Goal: Task Accomplishment & Management: Complete application form

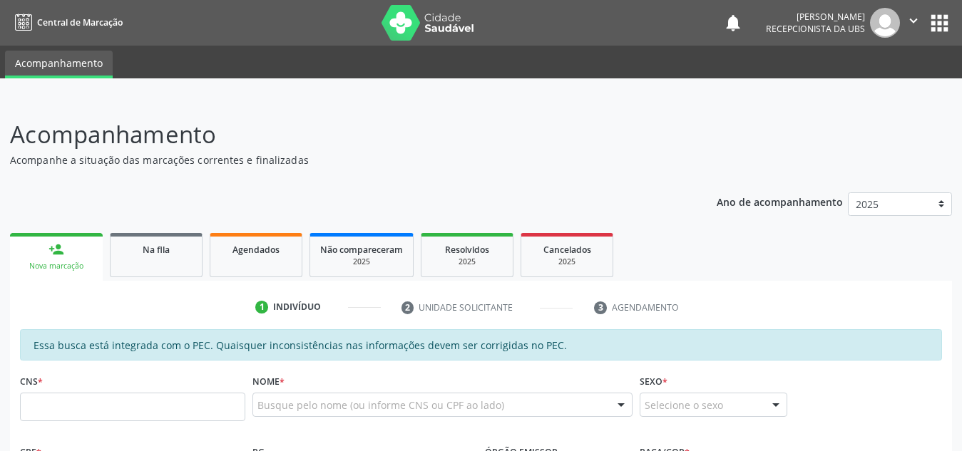
scroll to position [226, 0]
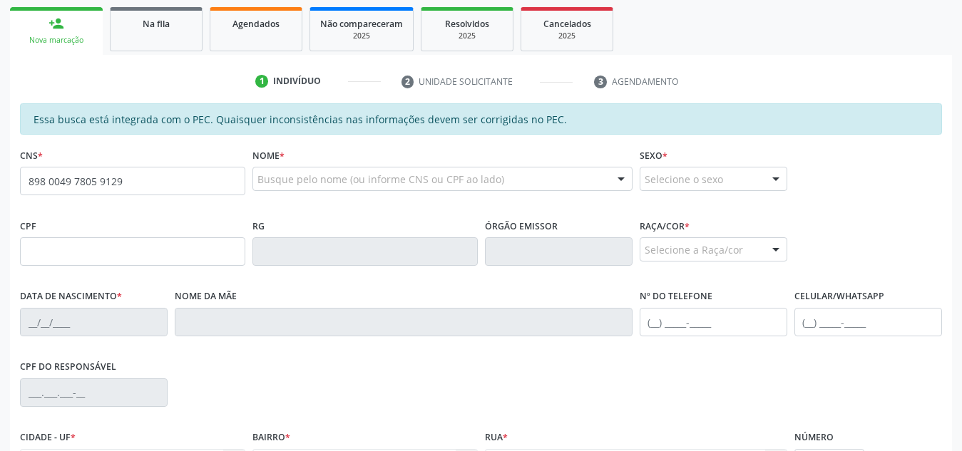
type input "898 0049 7805 9129"
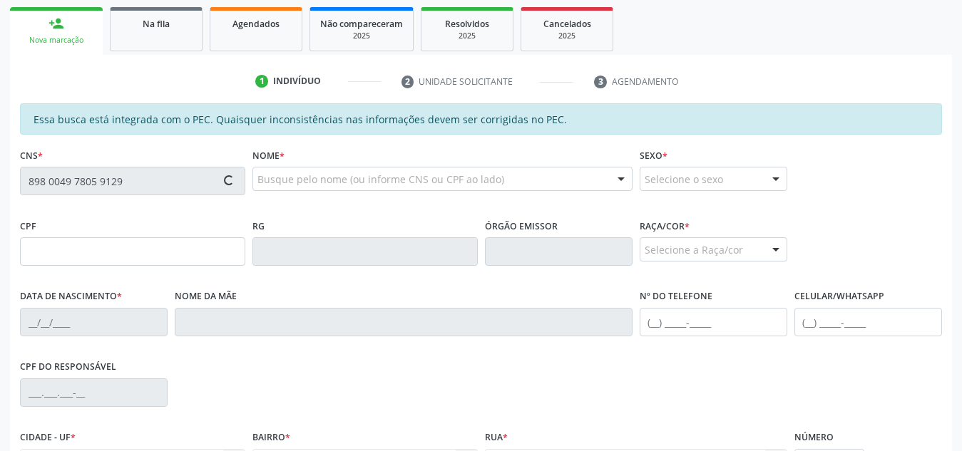
scroll to position [383, 0]
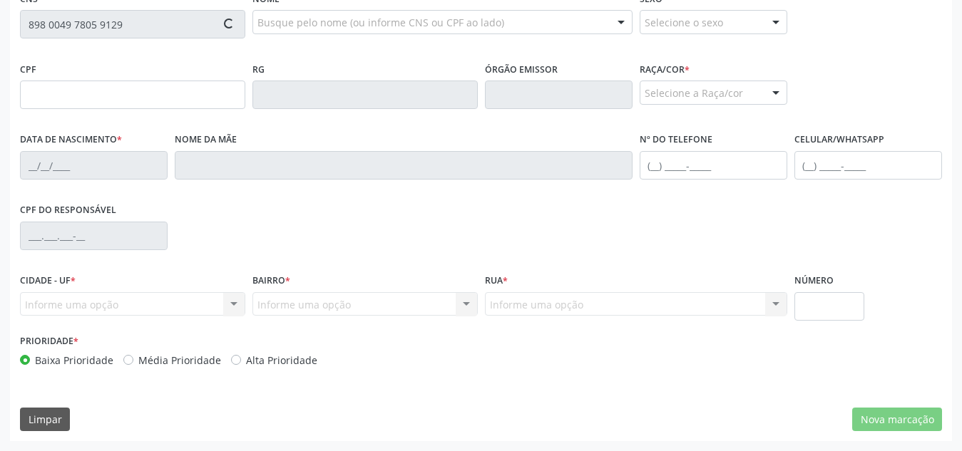
type input "069.052.324-67"
type input "[DATE]"
type input "[PERSON_NAME]"
type input "[PHONE_NUMBER]"
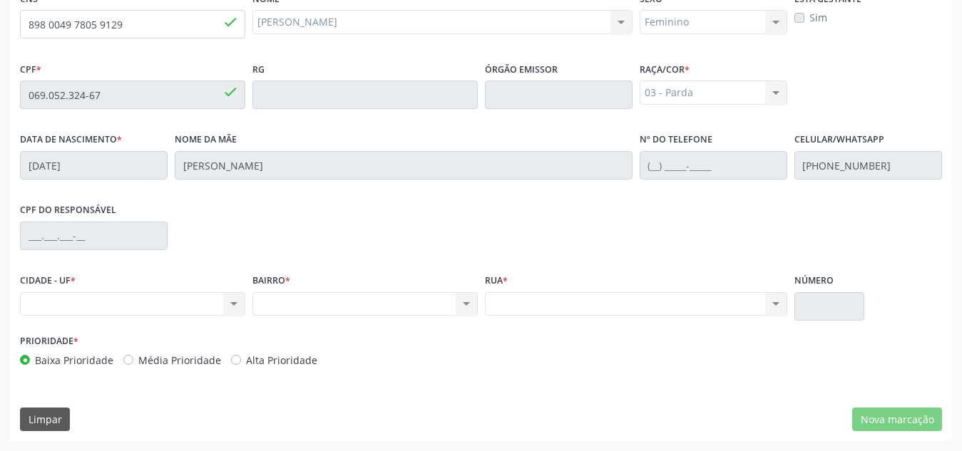
click at [468, 302] on div "Nenhum resultado encontrado para: " " Não há nenhuma opção para ser exibida." at bounding box center [364, 304] width 225 height 24
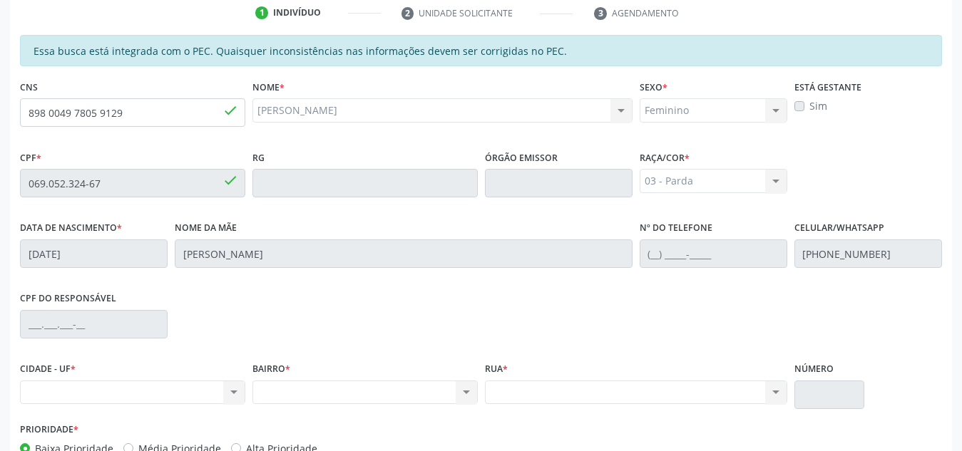
scroll to position [294, 0]
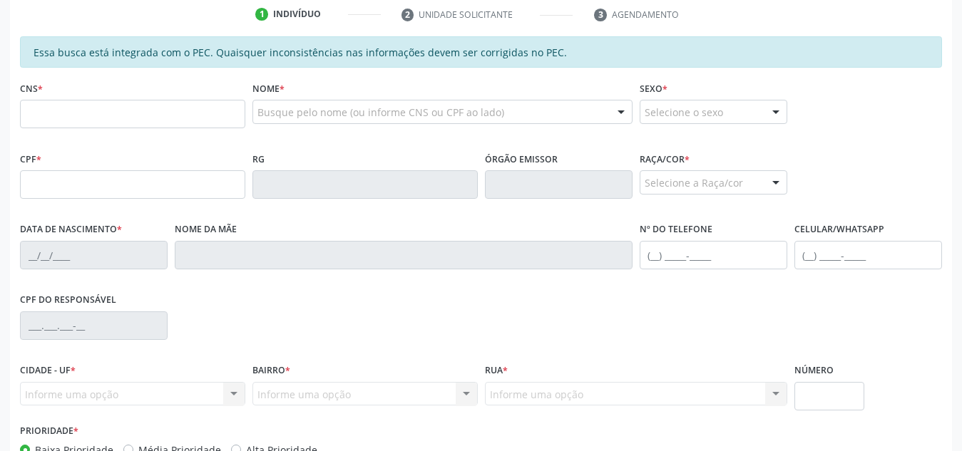
scroll to position [293, 0]
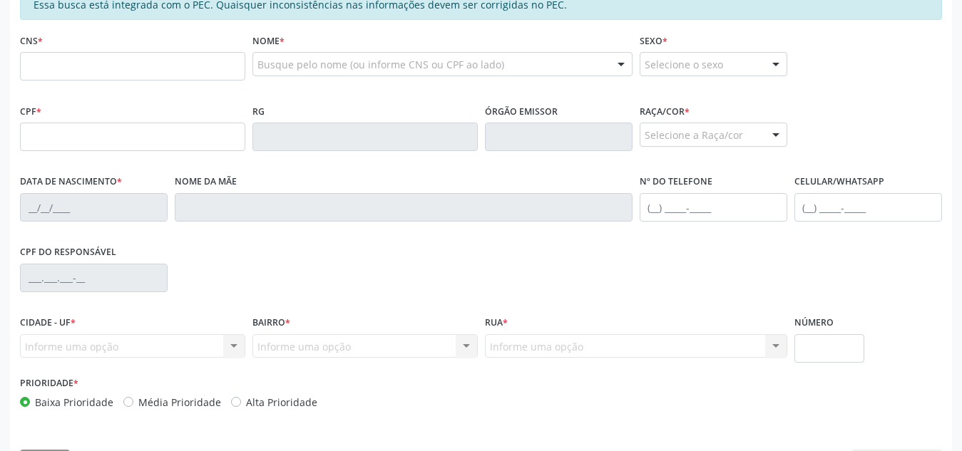
scroll to position [341, 0]
type input "898 0049 7805 9129"
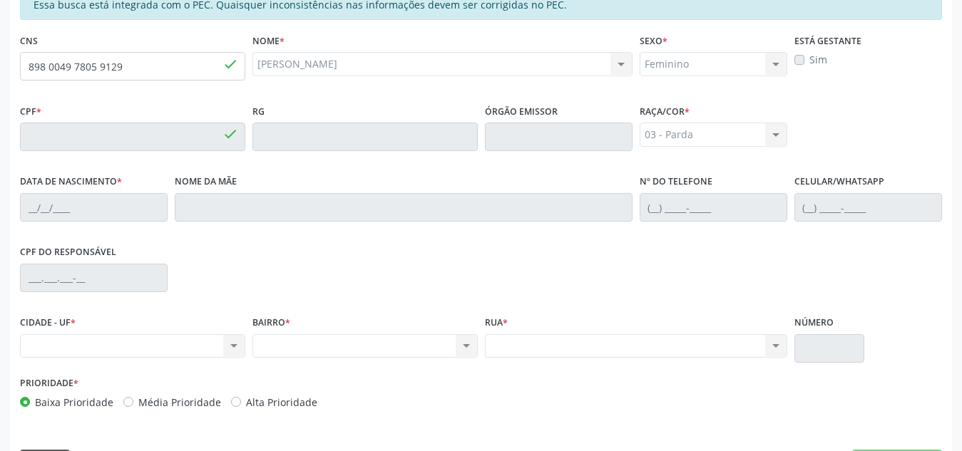
type input "069.052.324-67"
type input "[DATE]"
type input "Luciana Santos da Silva"
type input "(82) 99368-2338"
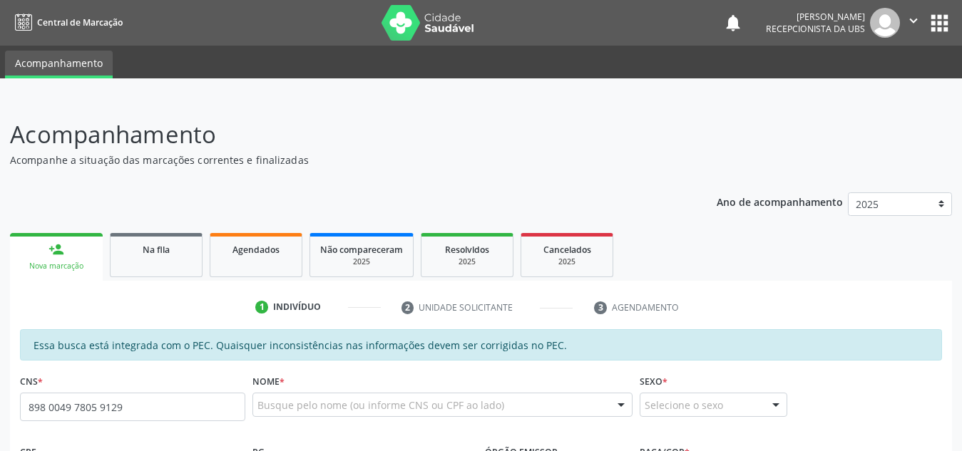
type input "898 0049 7805 9129"
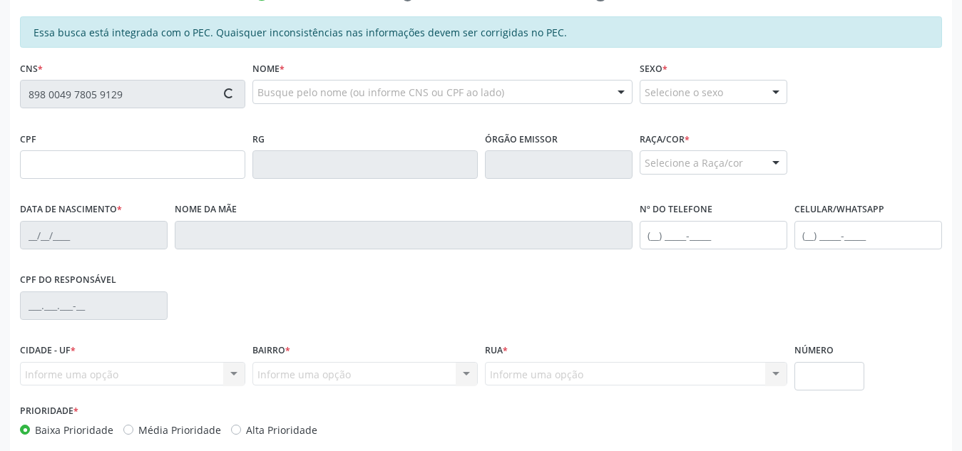
type input "069.052.324-67"
type input "03/01/2002"
type input "Luciana Santos da Silva"
type input "(82) 99368-2338"
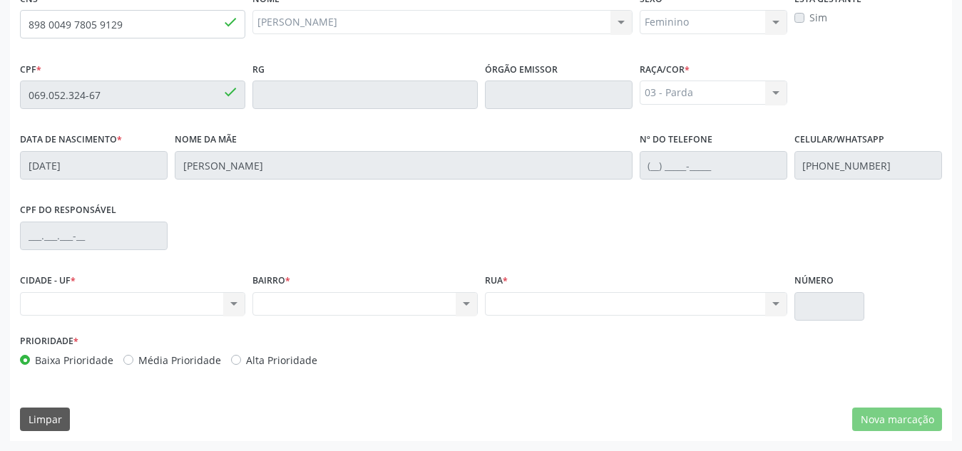
scroll to position [380, 0]
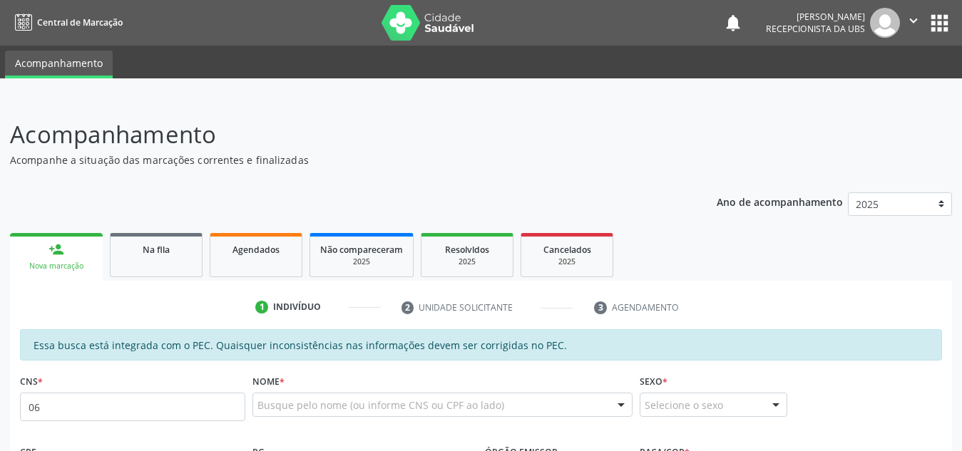
type input "0"
type input "898 0049 7805 9129"
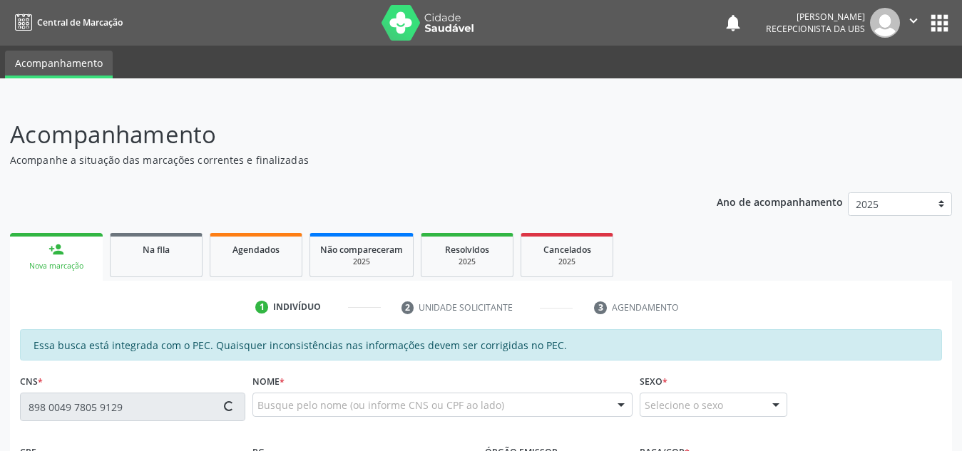
type input "069.052.324-67"
type input "03/01/2002"
type input "[PERSON_NAME]"
type input "(82) 99368-2338"
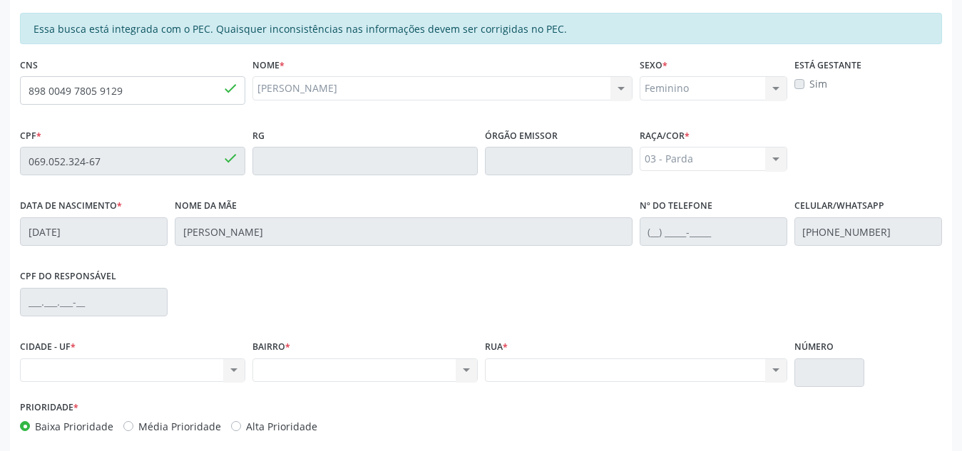
scroll to position [379, 0]
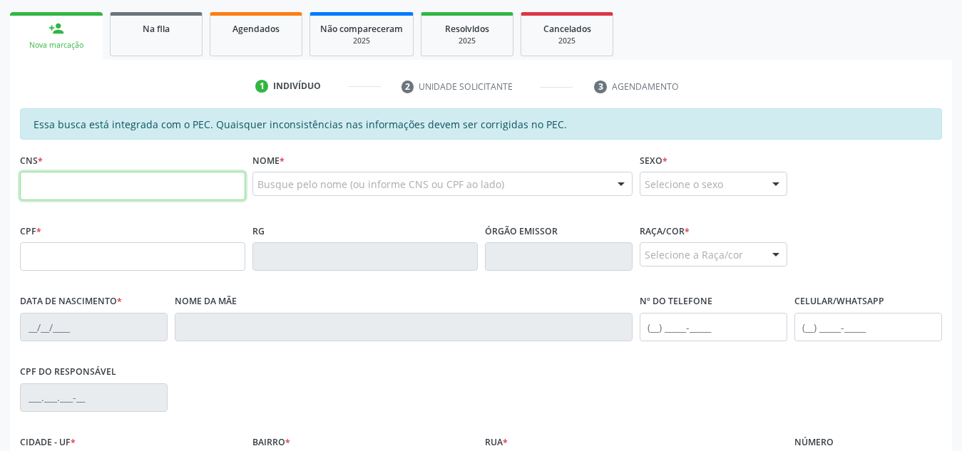
scroll to position [218, 0]
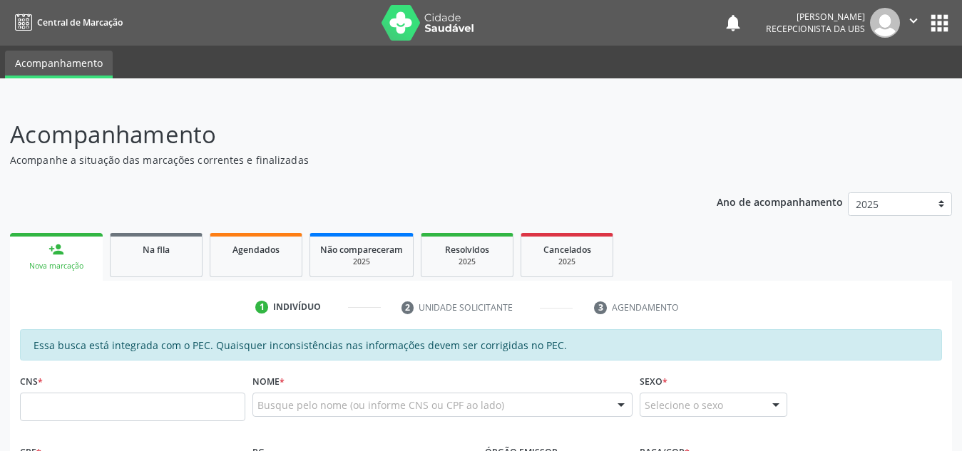
scroll to position [265, 0]
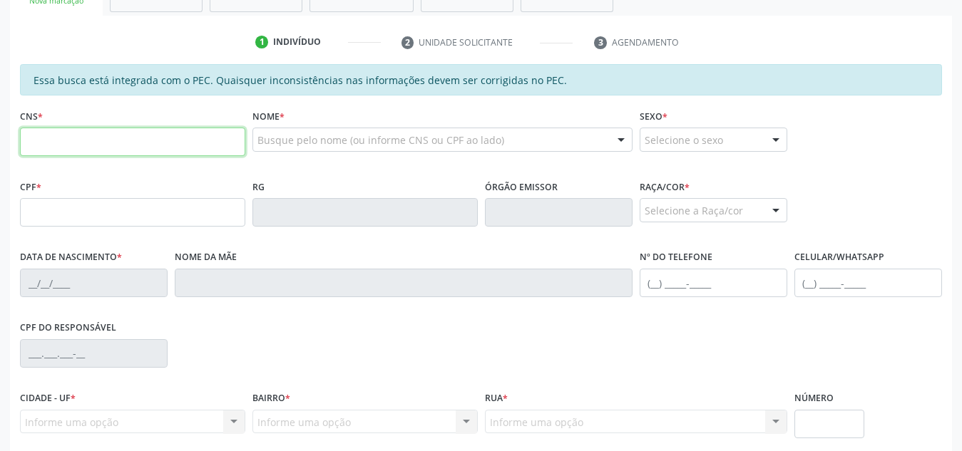
click at [61, 152] on input "text" at bounding box center [132, 142] width 225 height 29
type input "898 0049 7805 9129"
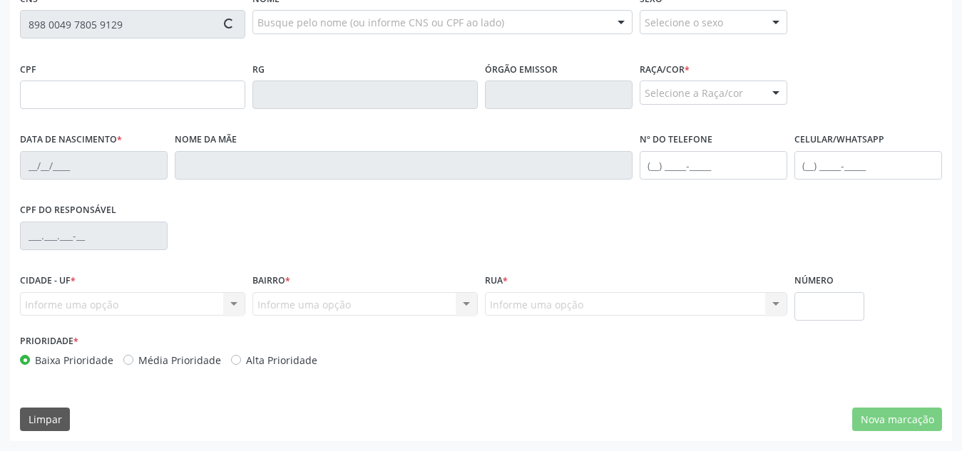
type input "069.052.324-67"
type input "[DATE]"
type input "[PERSON_NAME]"
type input "[PHONE_NUMBER]"
type input "S/N"
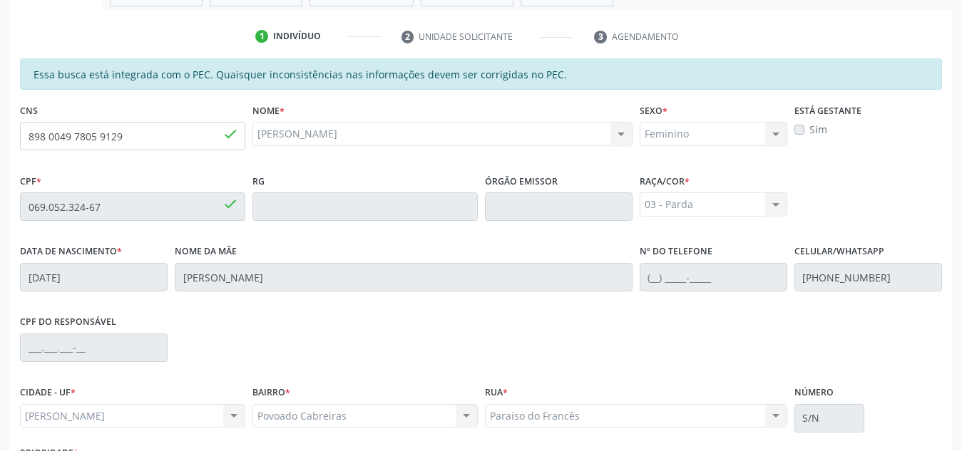
scroll to position [252, 0]
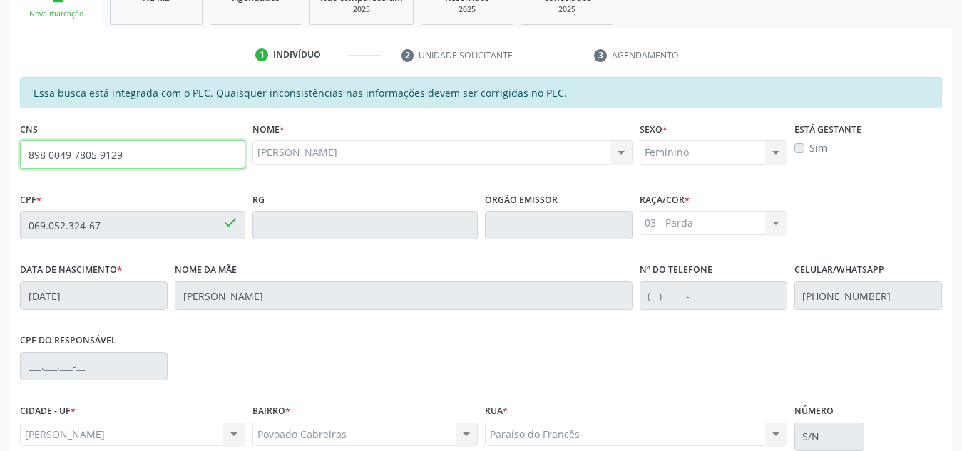
drag, startPoint x: 145, startPoint y: 148, endPoint x: 0, endPoint y: 108, distance: 150.1
click at [0, 108] on div "Acompanhamento Acompanhe a situação das marcações correntes e finalizadas Relat…" at bounding box center [481, 214] width 962 height 736
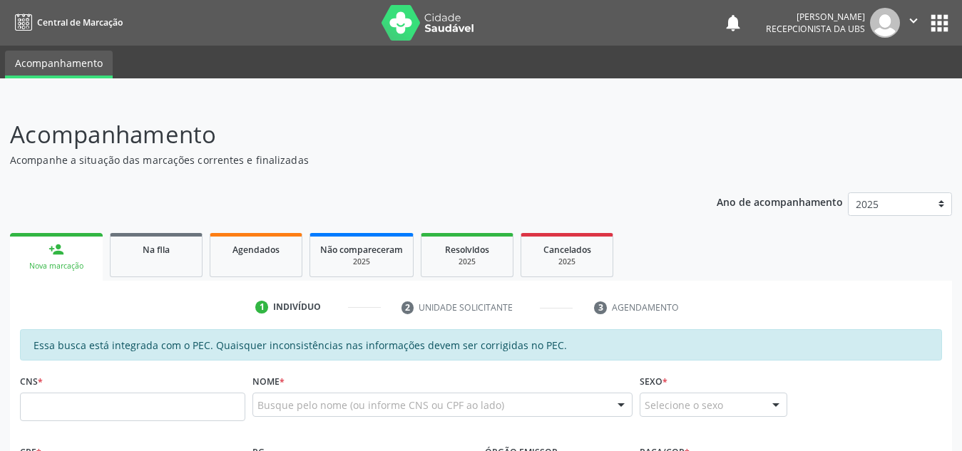
scroll to position [361, 0]
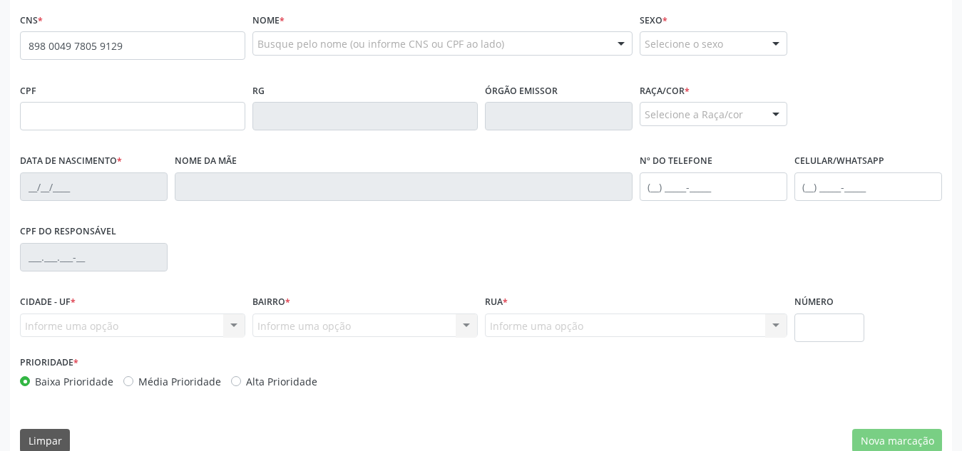
type input "898 0049 7805 9129"
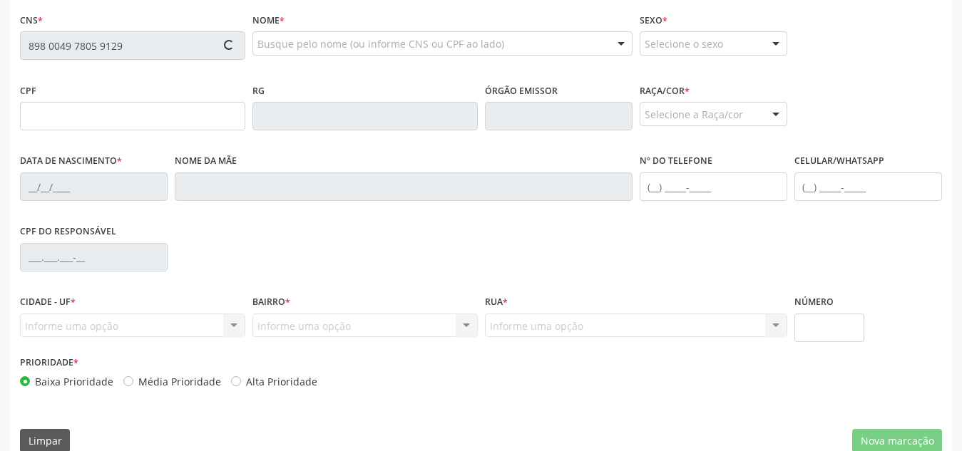
type input "069.052.324-67"
type input "[DATE]"
type input "[PERSON_NAME]"
type input "[PHONE_NUMBER]"
type input "S/N"
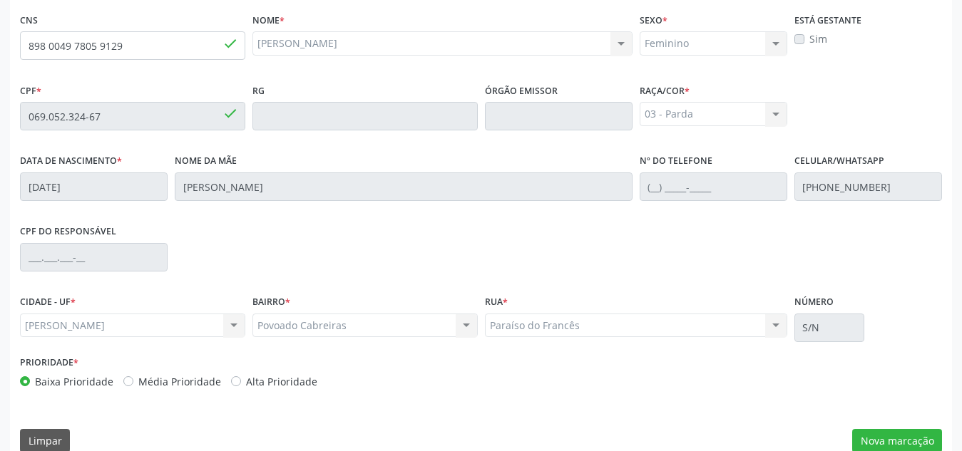
scroll to position [383, 0]
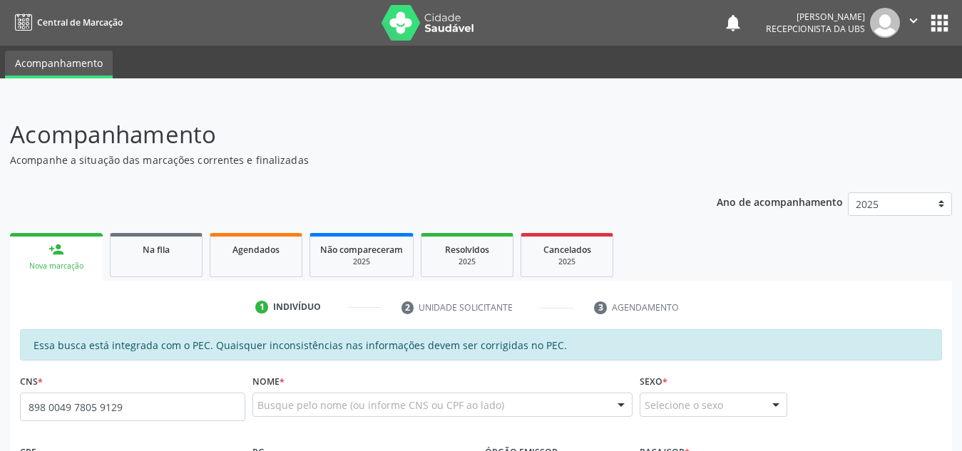
type input "898 0049 7805 9129"
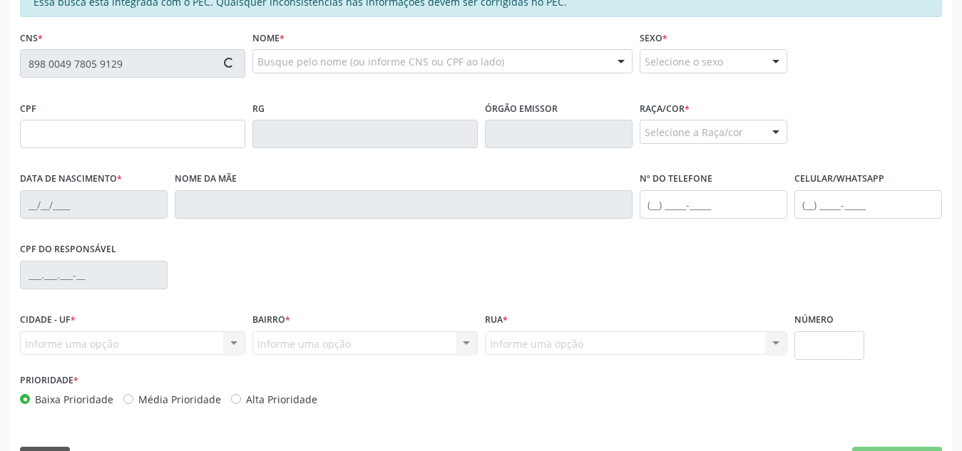
type input "069.052.324-67"
type input "[DATE]"
type input "[PERSON_NAME]"
type input "[PHONE_NUMBER]"
type input "S/N"
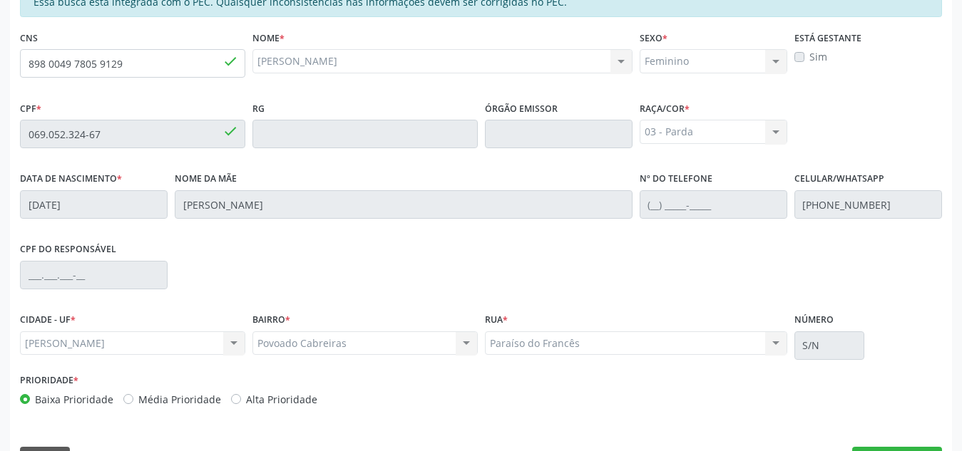
scroll to position [344, 0]
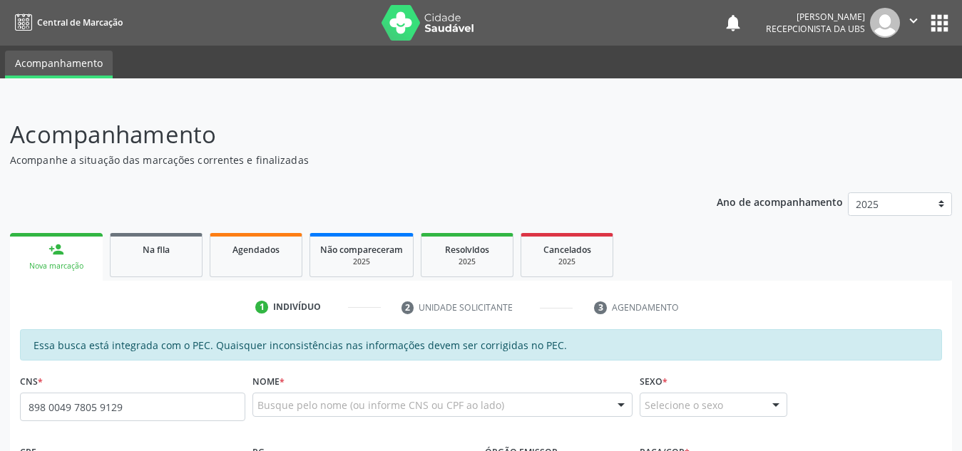
type input "898 0049 7805 9129"
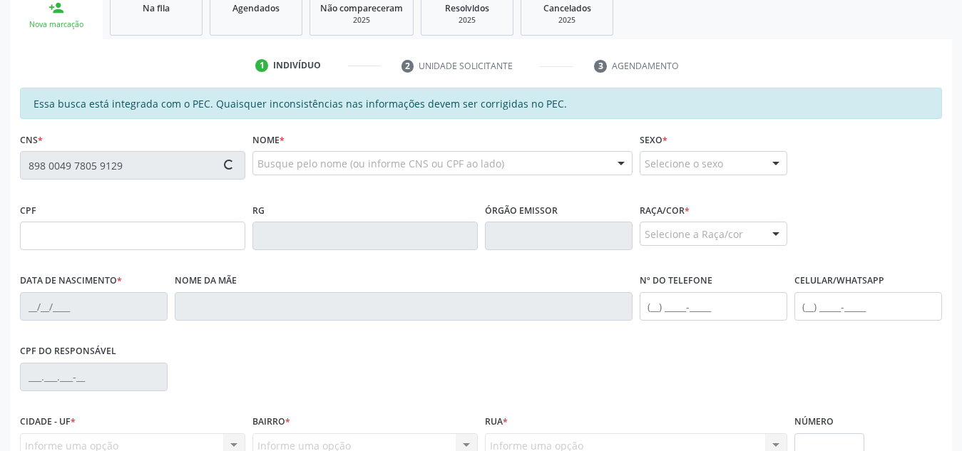
type input "069.052.324-67"
type input "[DATE]"
type input "[PERSON_NAME]"
type input "[PHONE_NUMBER]"
type input "S/N"
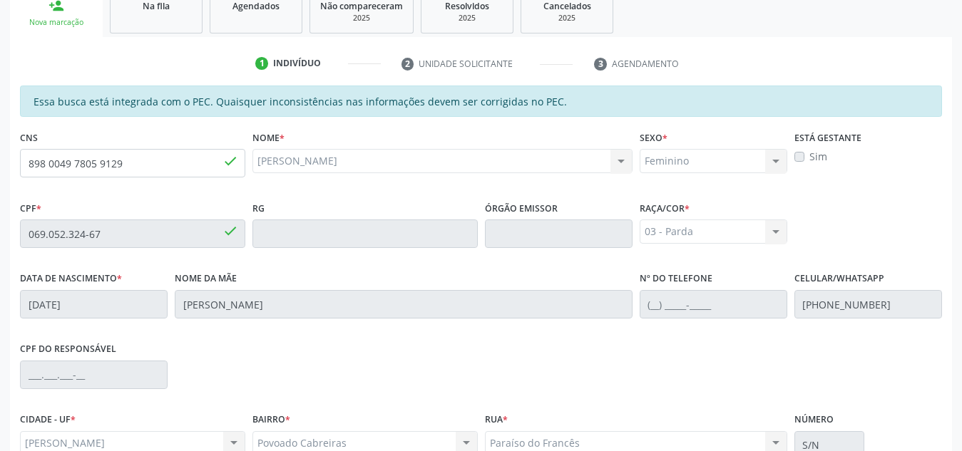
scroll to position [292, 0]
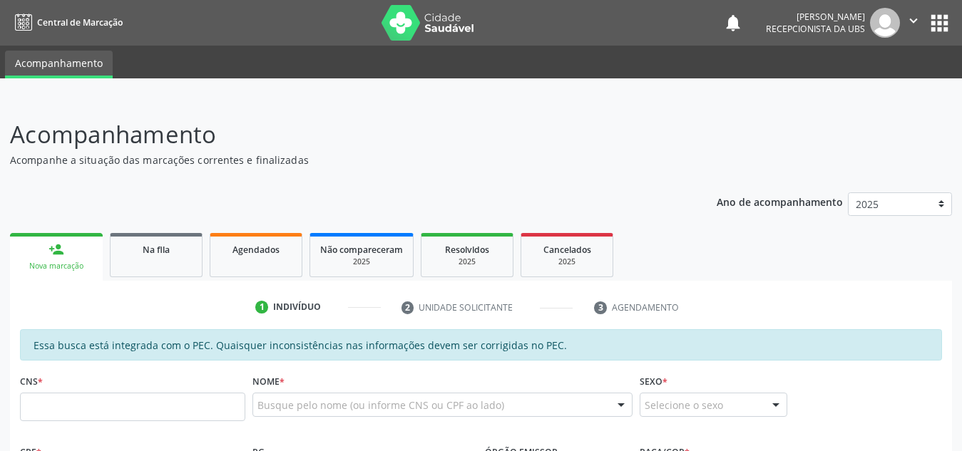
scroll to position [291, 0]
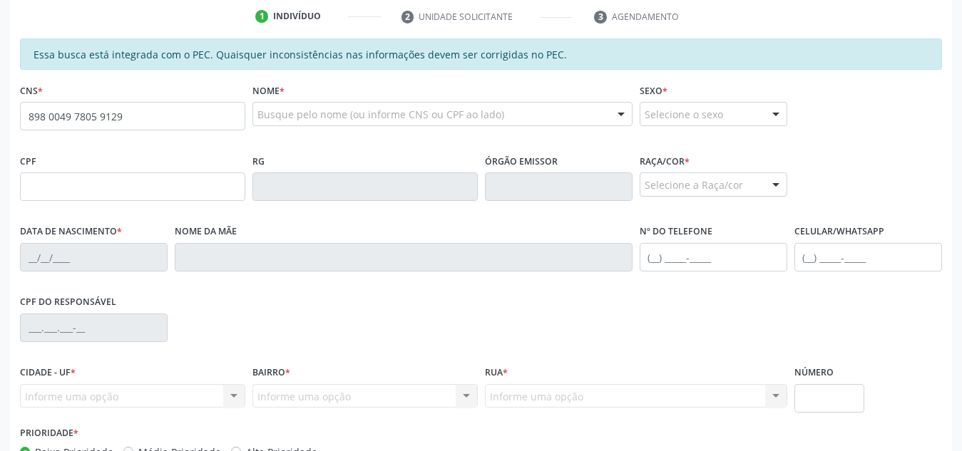
type input "898 0049 7805 9129"
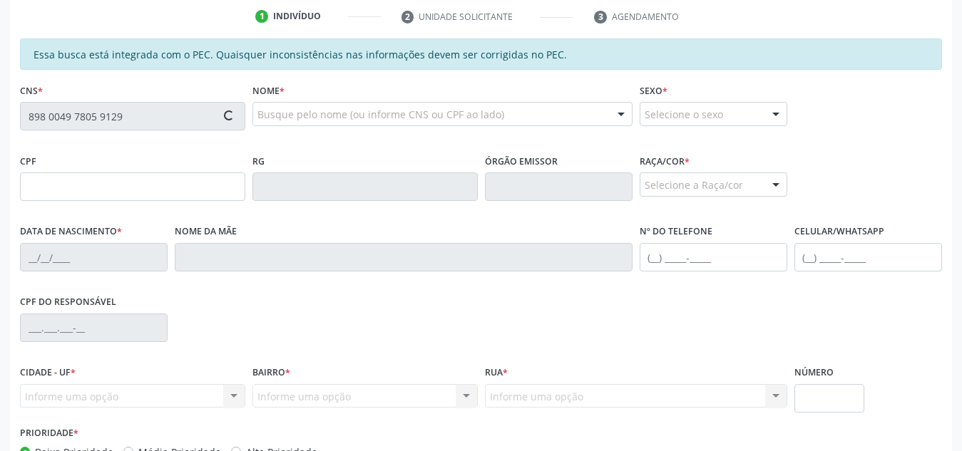
type input "069.052.324-67"
type input "[DATE]"
type input "[PERSON_NAME]"
type input "[PHONE_NUMBER]"
type input "S/N"
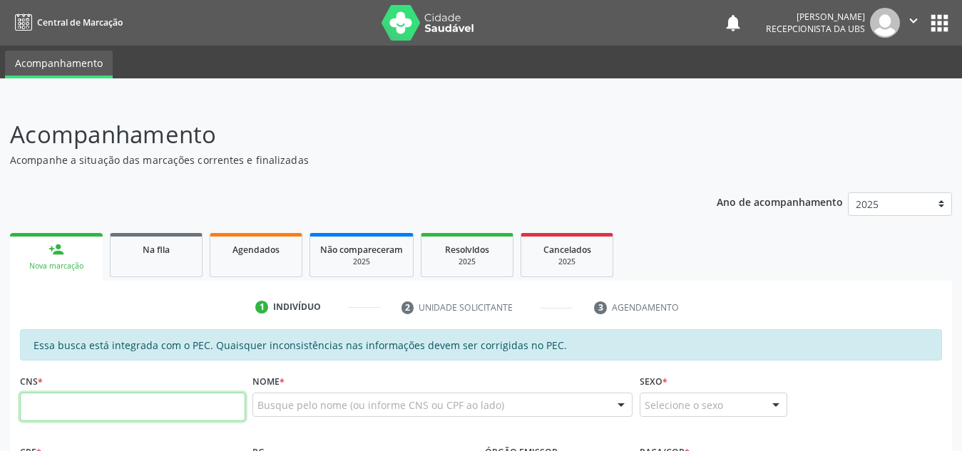
scroll to position [290, 0]
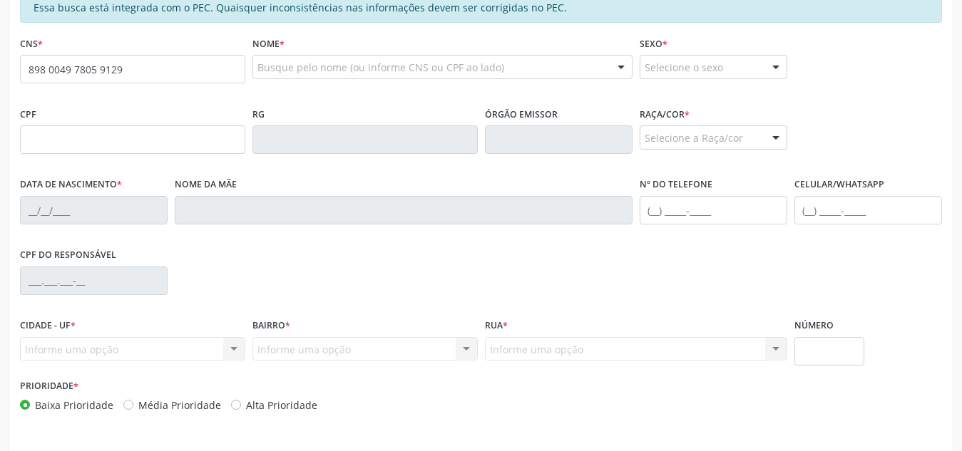
type input "898 0049 7805 9129"
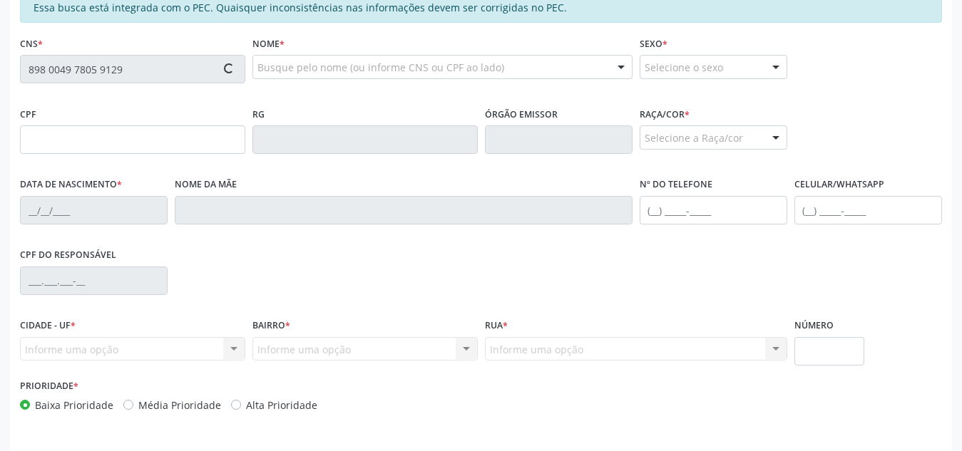
type input "069.052.324-67"
type input "03/01/2002"
type input "Luciana Santos da Silva"
type input "(82) 99368-2338"
type input "S/N"
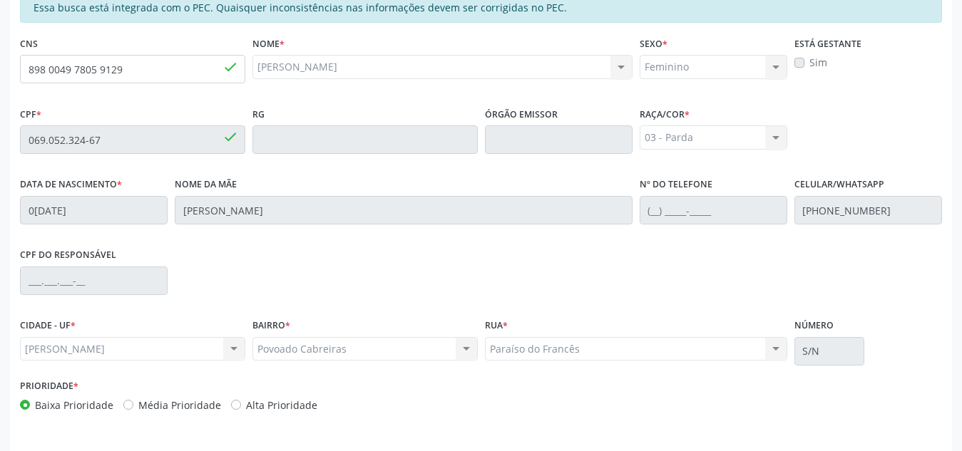
scroll to position [383, 0]
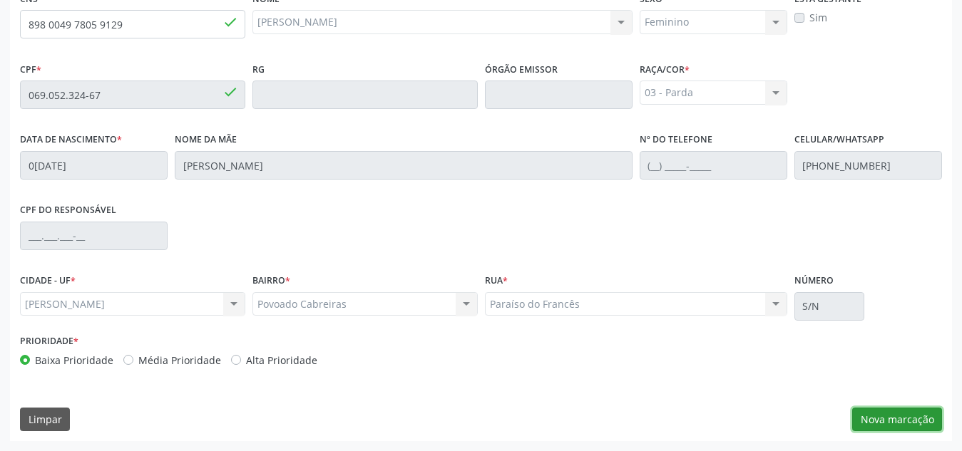
click at [885, 419] on button "Nova marcação" at bounding box center [897, 420] width 90 height 24
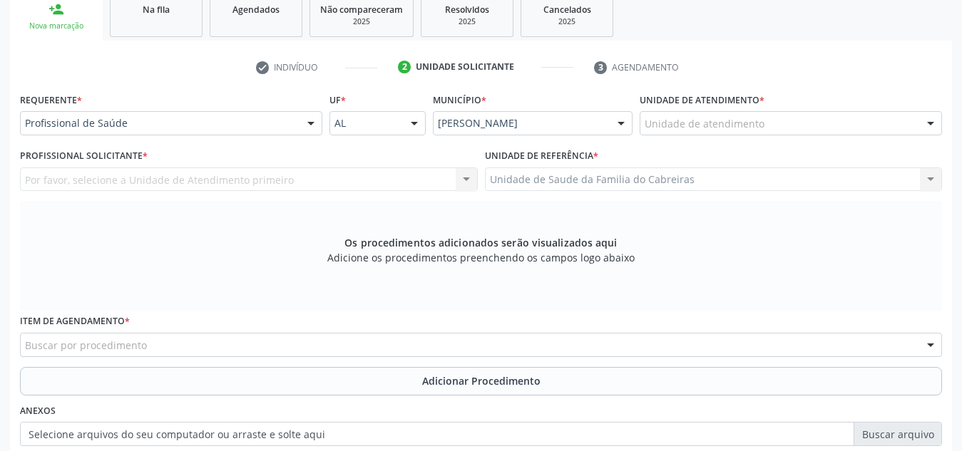
scroll to position [237, 0]
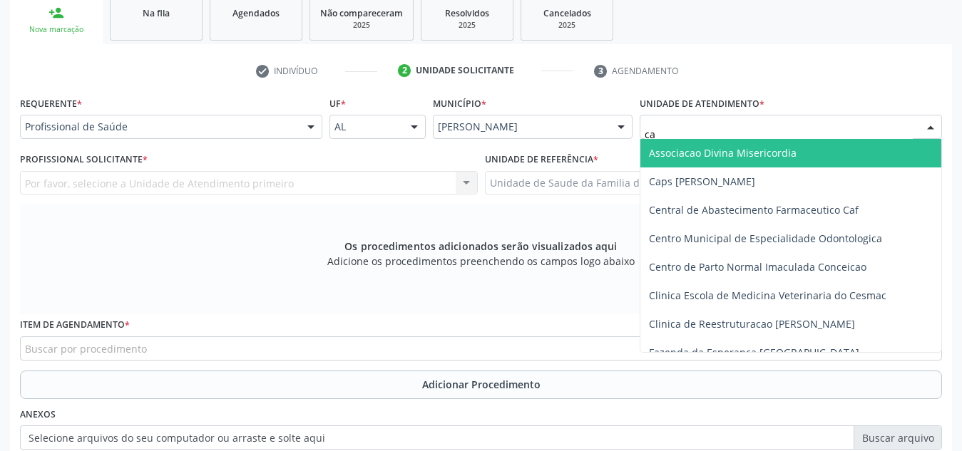
type input "cab"
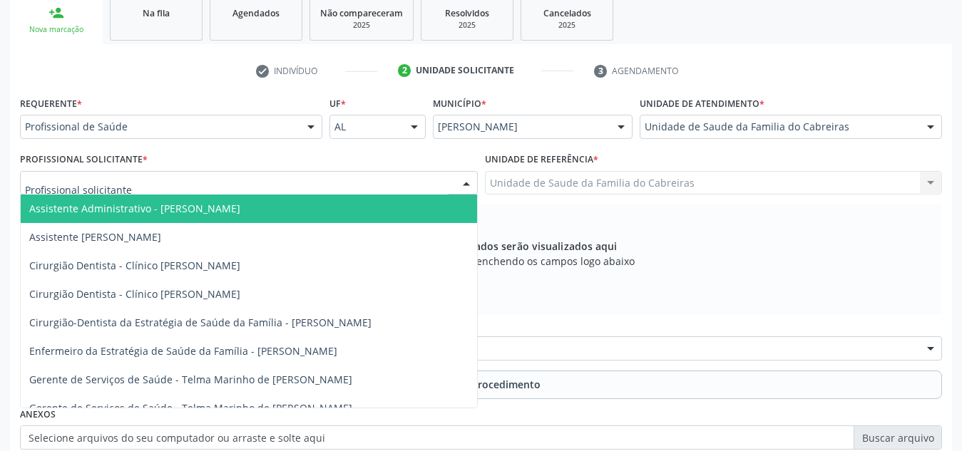
click at [428, 178] on div at bounding box center [249, 183] width 458 height 24
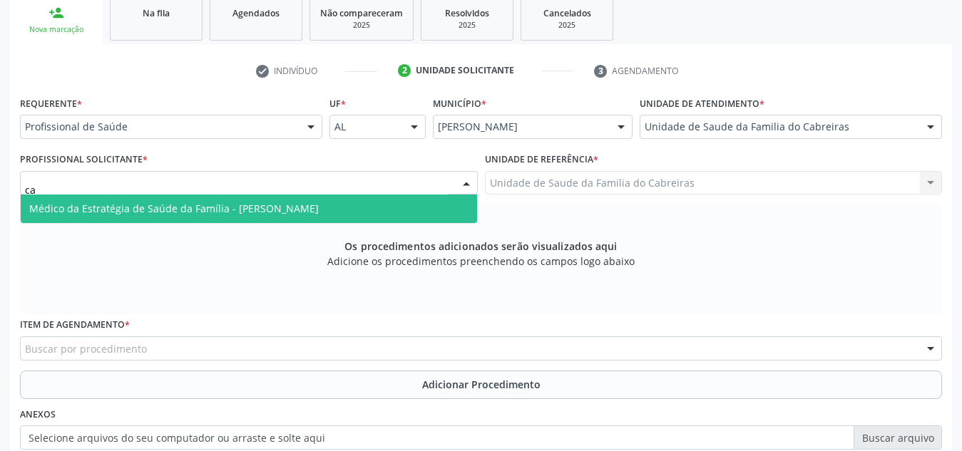
type input "c"
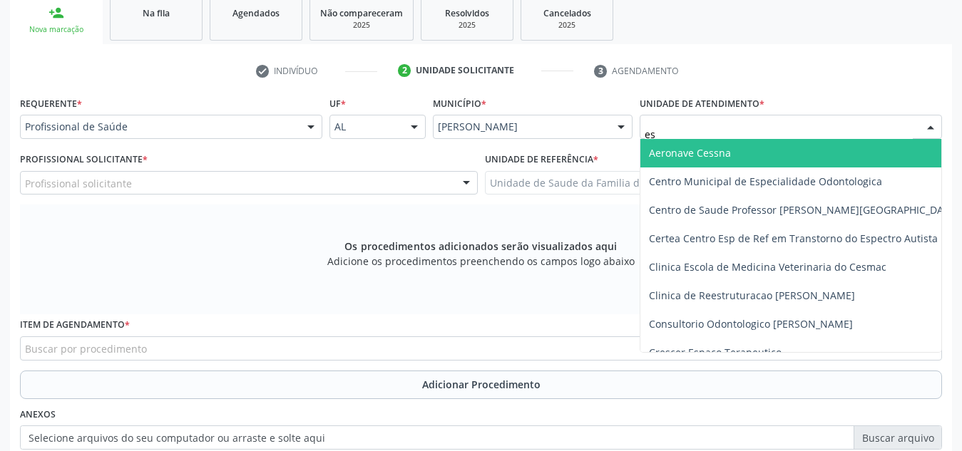
type input "est"
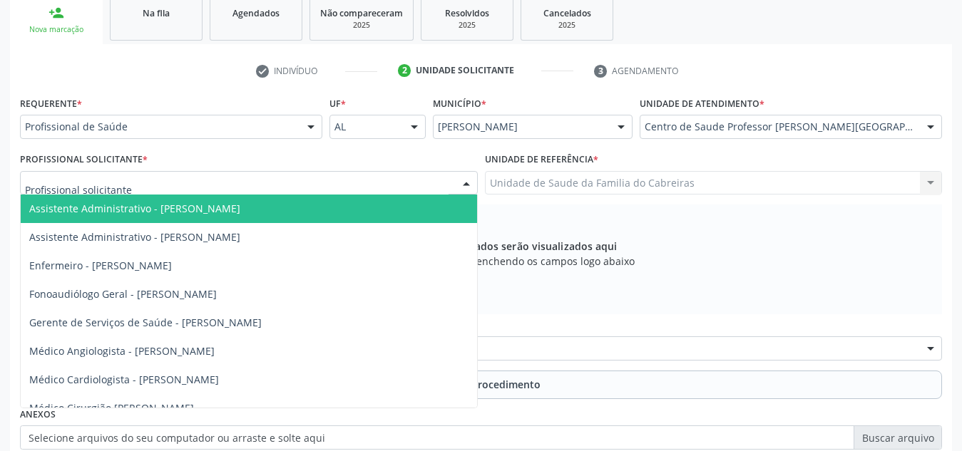
click at [444, 185] on div at bounding box center [249, 183] width 458 height 24
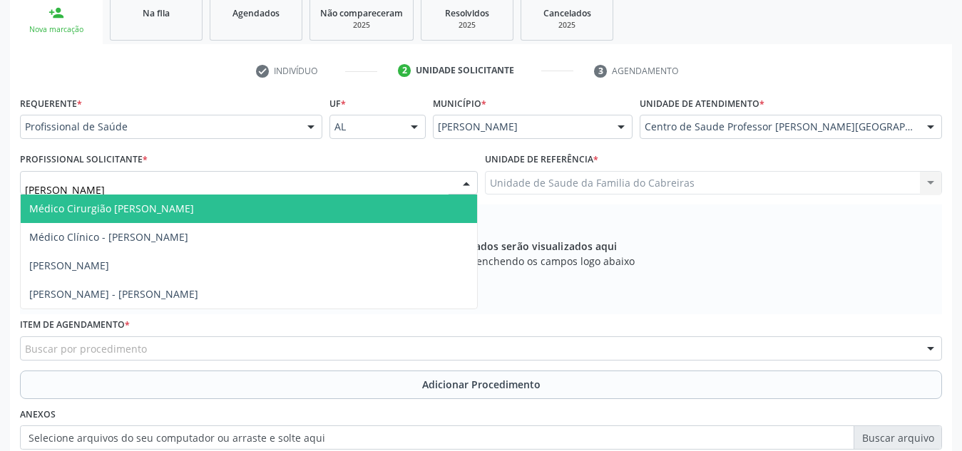
type input "jose"
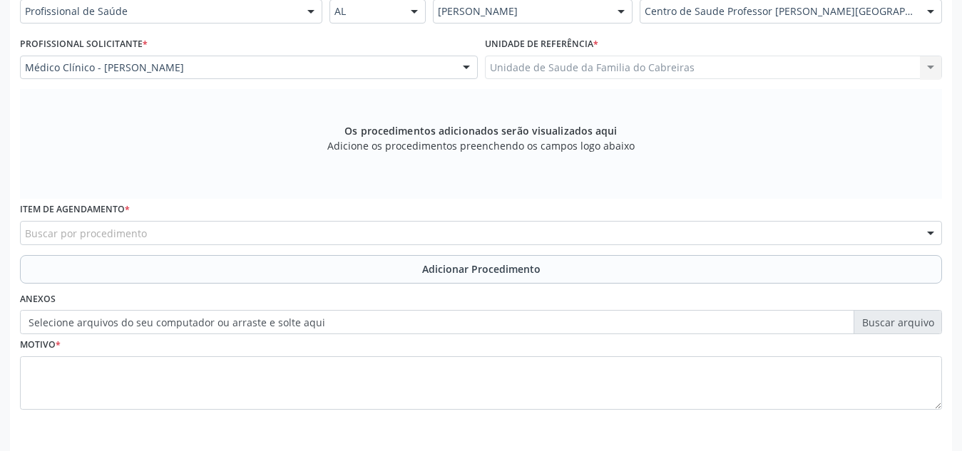
scroll to position [354, 0]
click at [393, 230] on div "Buscar por procedimento" at bounding box center [481, 231] width 922 height 24
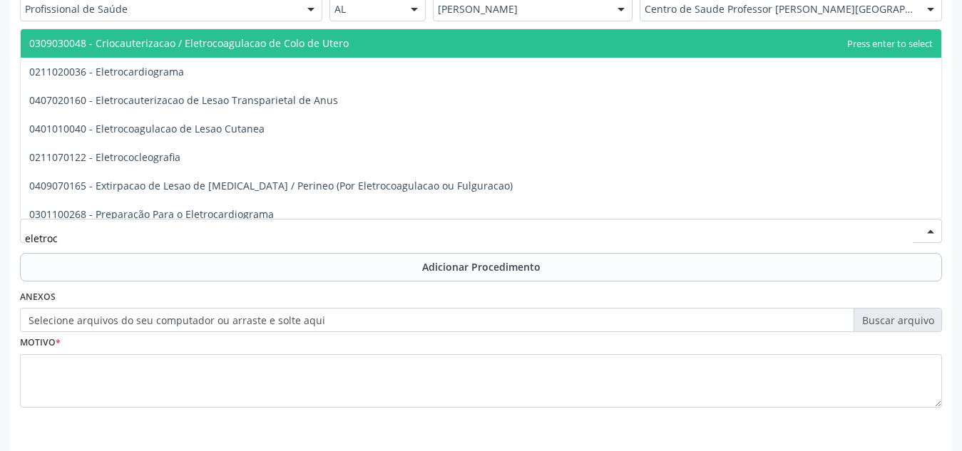
type input "eletroca"
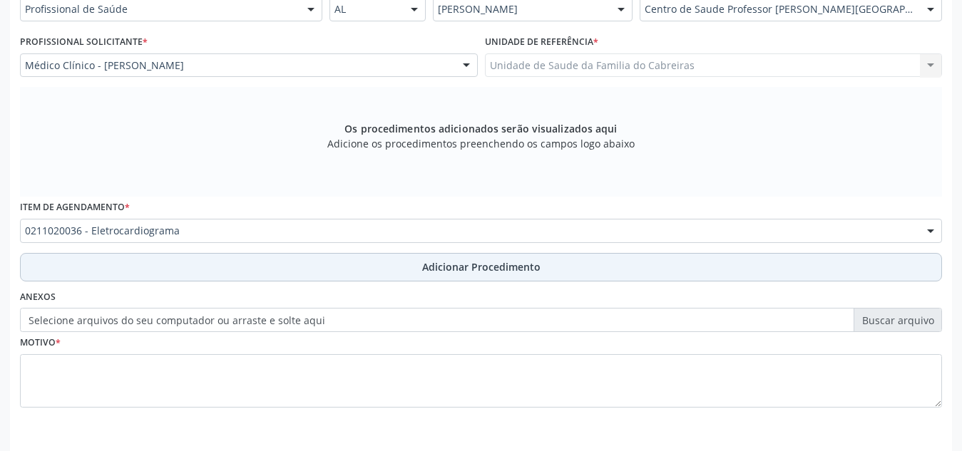
click at [398, 262] on button "Adicionar Procedimento" at bounding box center [481, 267] width 922 height 29
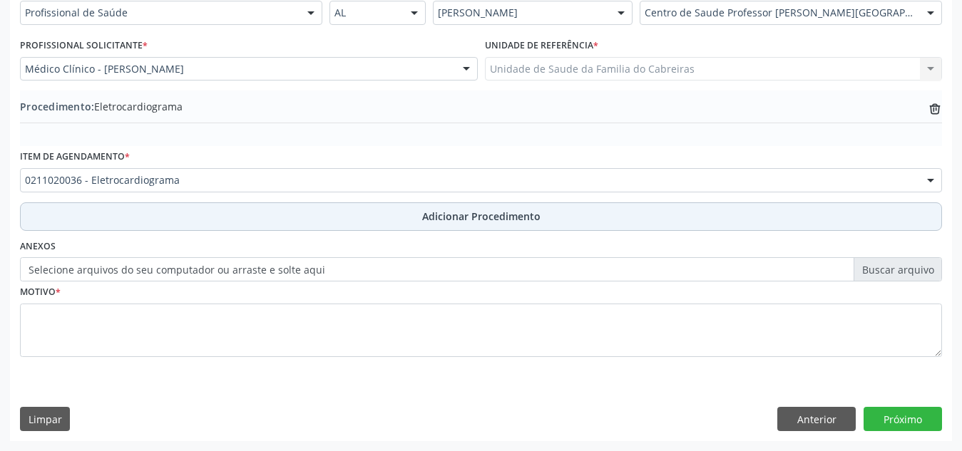
scroll to position [351, 0]
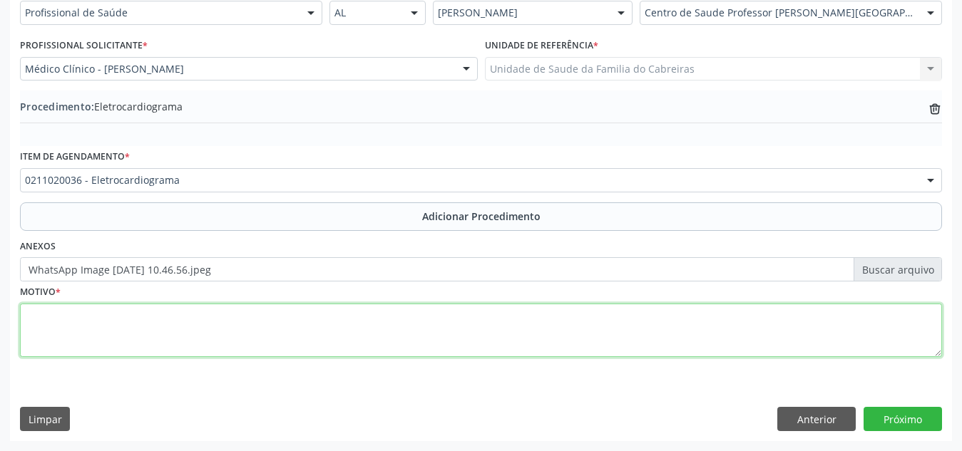
click at [411, 356] on textarea at bounding box center [481, 331] width 922 height 54
type textarea "E"
type textarea "Pré-operatório"
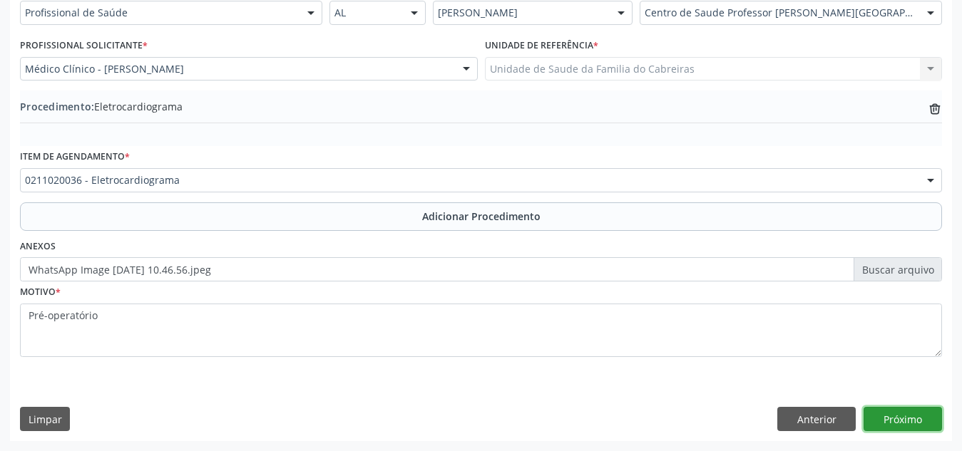
click at [902, 419] on button "Próximo" at bounding box center [902, 419] width 78 height 24
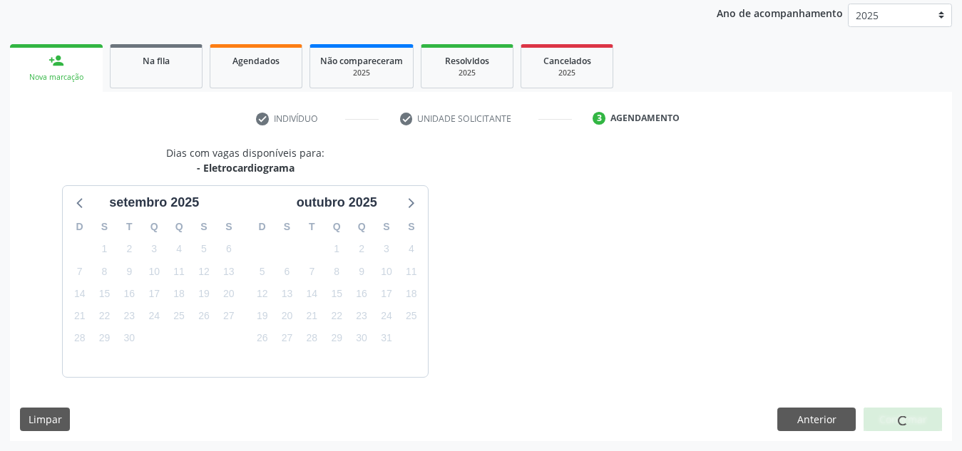
scroll to position [231, 0]
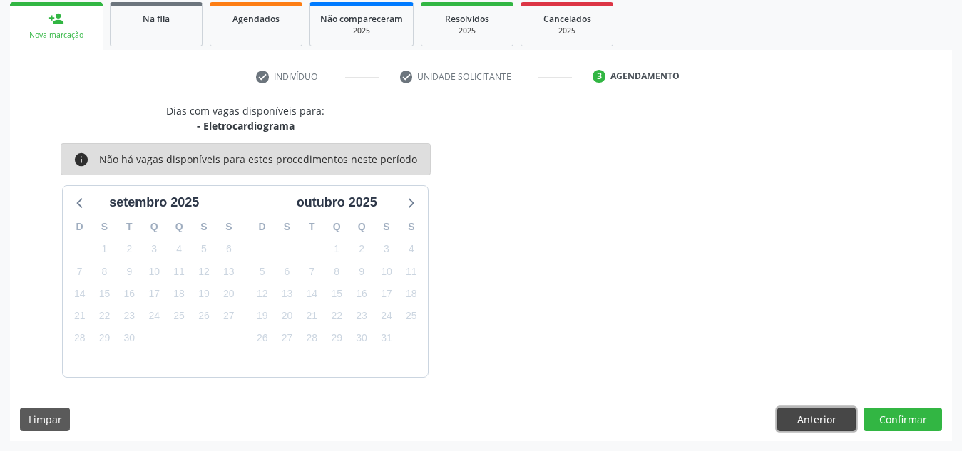
click at [830, 424] on button "Anterior" at bounding box center [816, 420] width 78 height 24
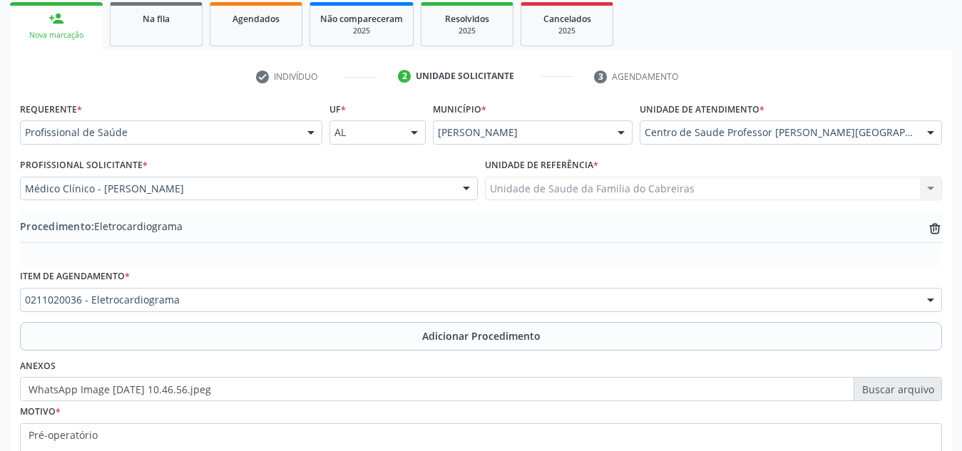
scroll to position [351, 0]
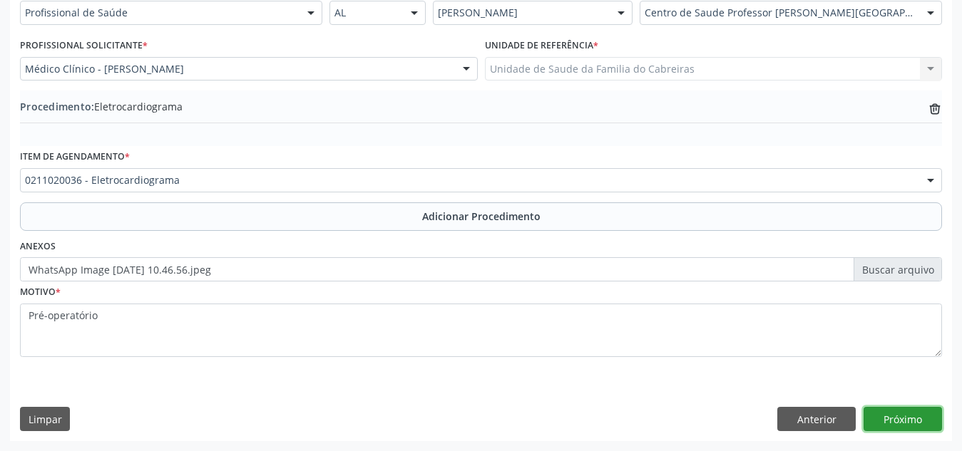
click at [906, 427] on button "Próximo" at bounding box center [902, 419] width 78 height 24
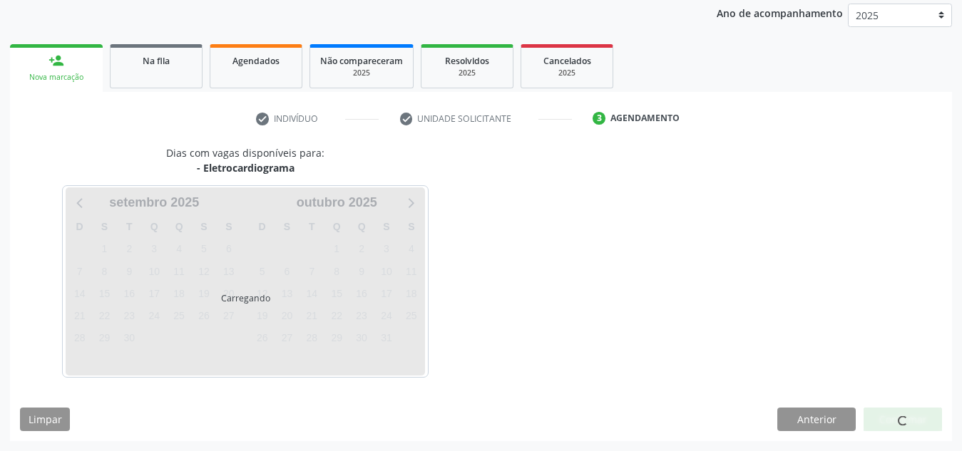
click at [906, 427] on div at bounding box center [902, 420] width 78 height 24
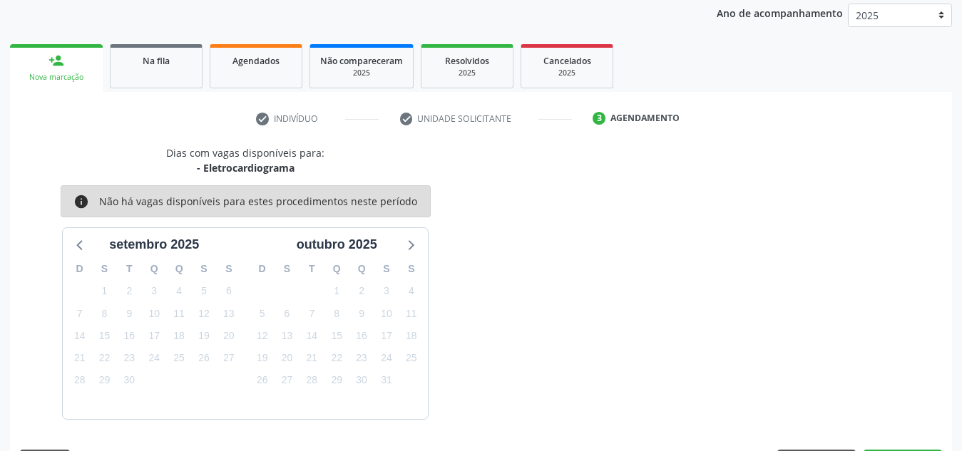
scroll to position [231, 0]
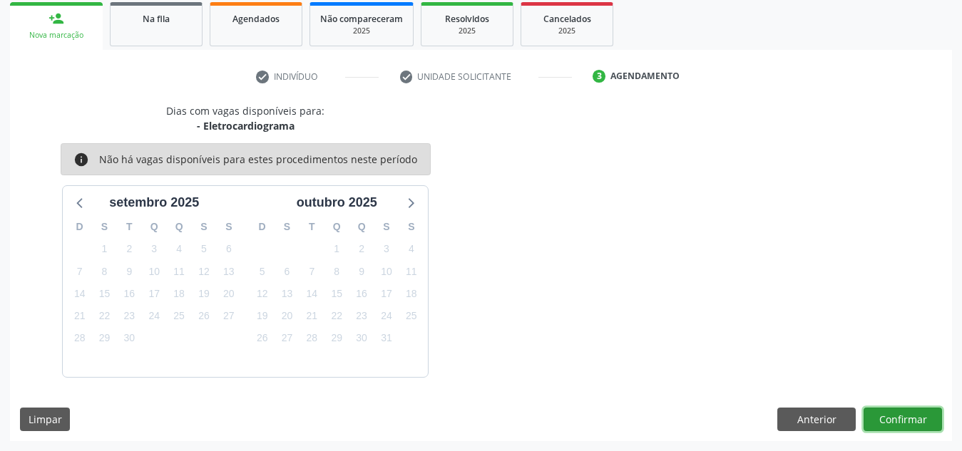
click at [905, 425] on button "Confirmar" at bounding box center [902, 420] width 78 height 24
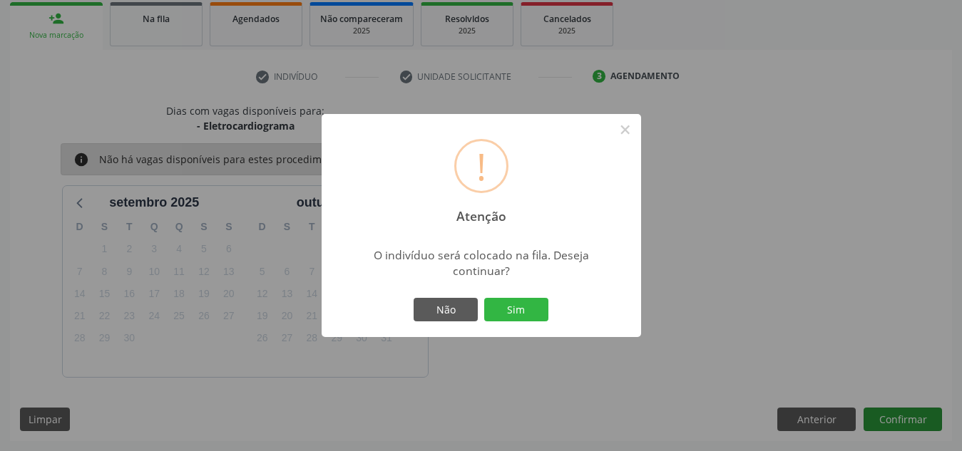
click at [484, 298] on button "Sim" at bounding box center [516, 310] width 64 height 24
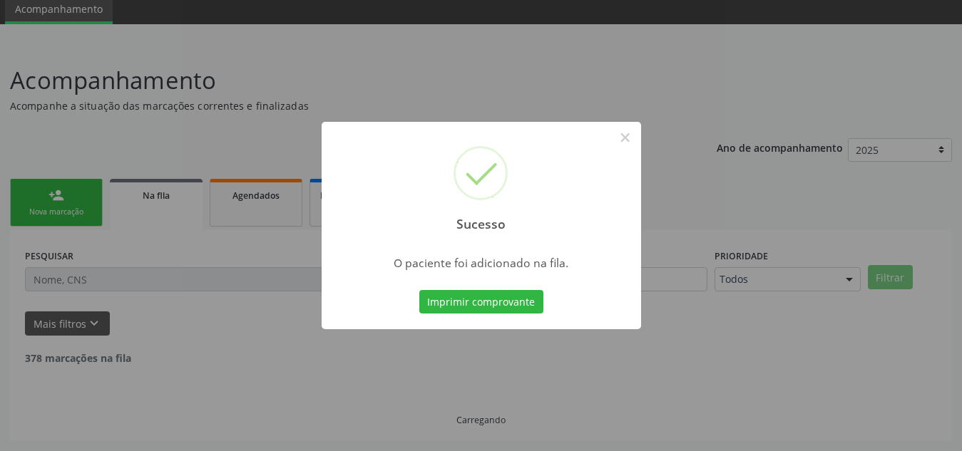
scroll to position [39, 0]
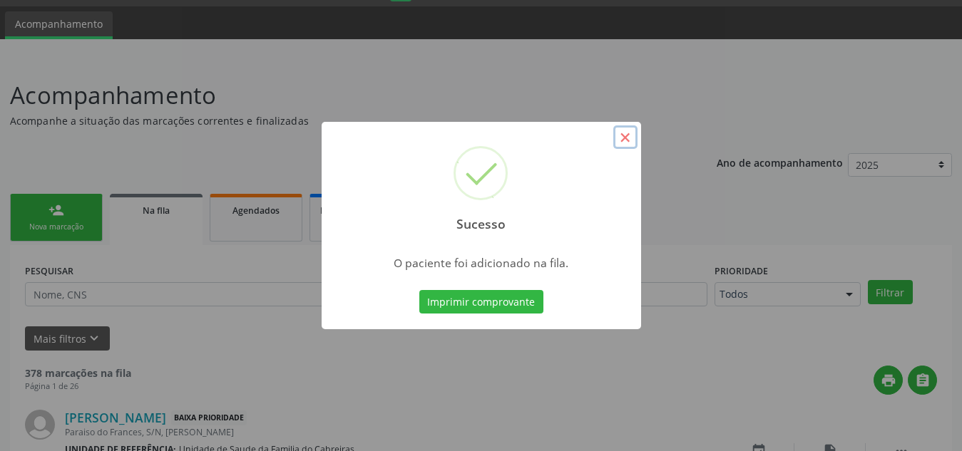
click at [625, 128] on button "×" at bounding box center [625, 137] width 24 height 24
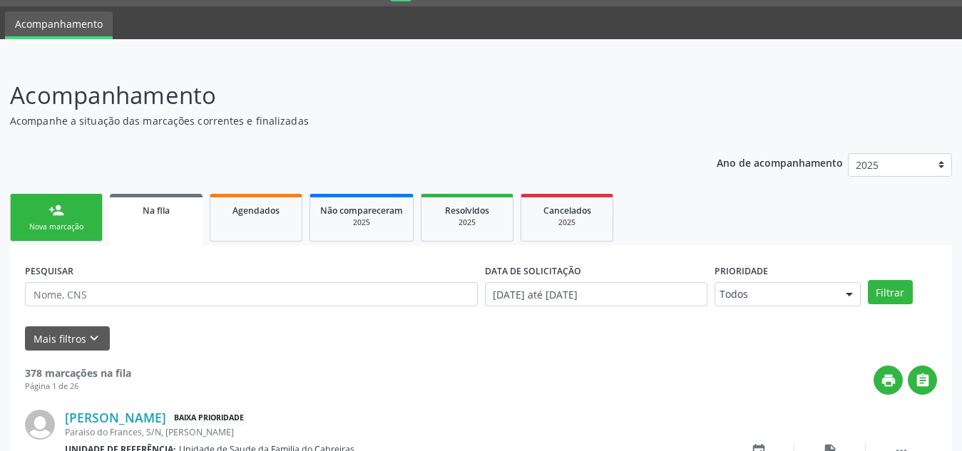
click at [65, 222] on div "Nova marcação" at bounding box center [56, 227] width 71 height 11
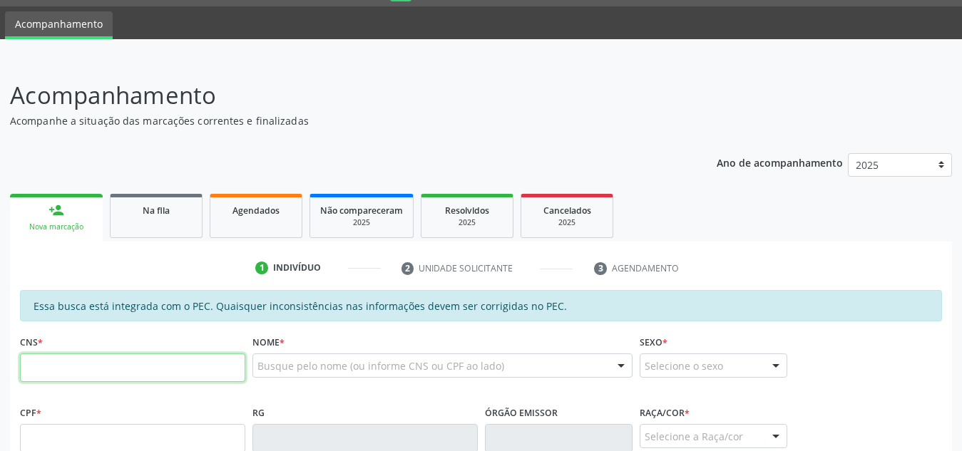
click at [92, 361] on input "text" at bounding box center [132, 368] width 225 height 29
type input "704 7057 1927 7332"
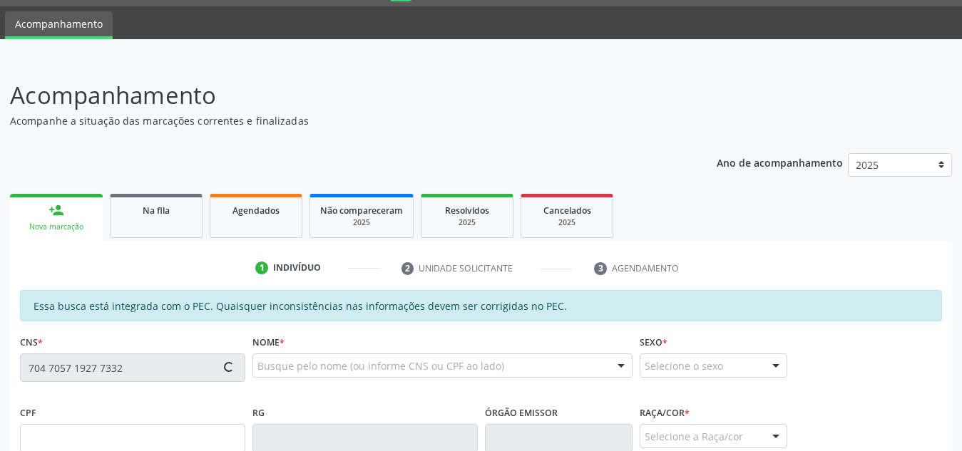
type input "10/10/2000"
type input "Maria Jose Pereira dos Santos"
type input "(82) 99414-1432"
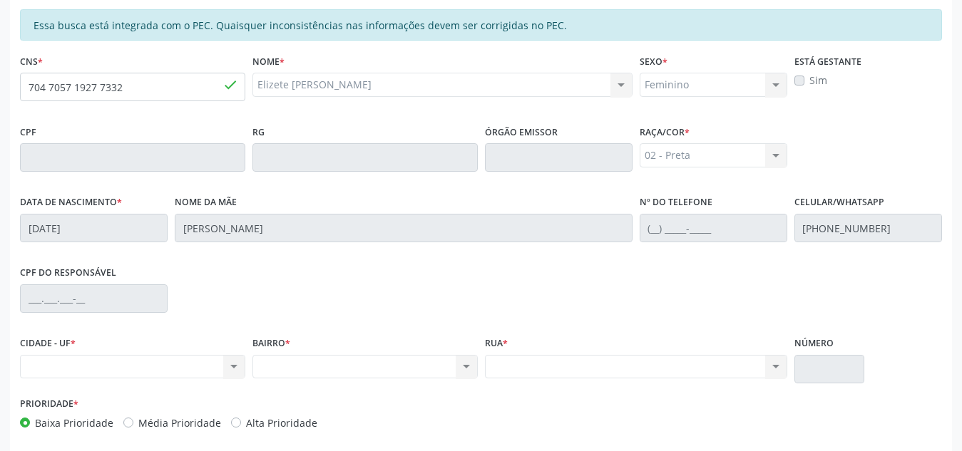
scroll to position [319, 0]
drag, startPoint x: 165, startPoint y: 101, endPoint x: 31, endPoint y: 91, distance: 135.1
click at [31, 91] on input "704 7057 1927 7332" at bounding box center [132, 87] width 225 height 29
paste input "6 2055 9527 0367"
type input "706 2055 9527 0367"
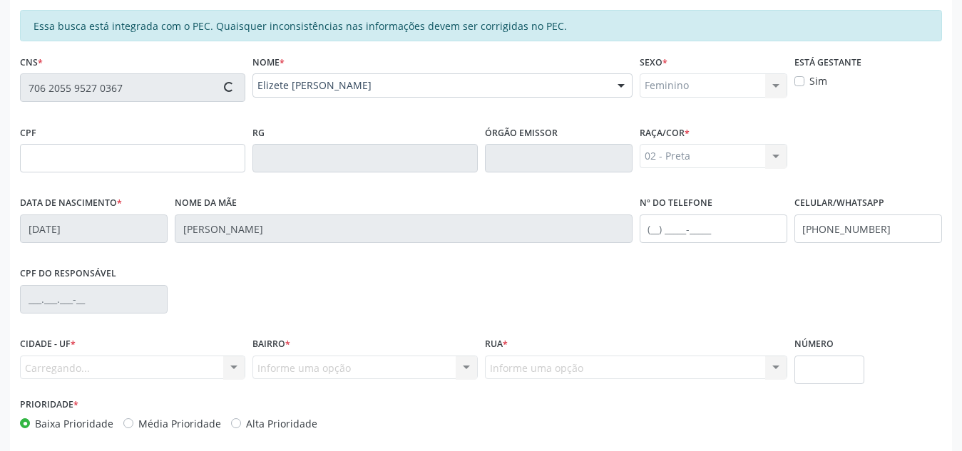
scroll to position [383, 0]
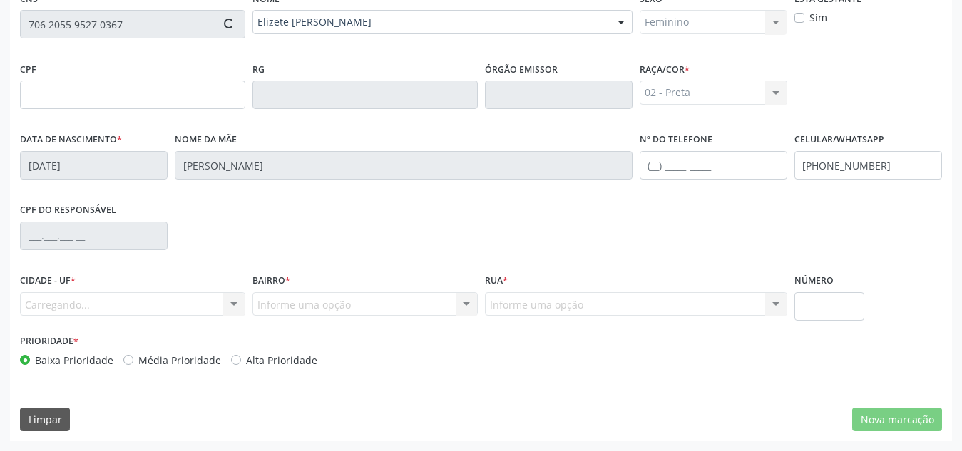
type input "185.170.504-01"
type input "[DATE]"
type input "[PERSON_NAME]"
type input "[PHONE_NUMBER]"
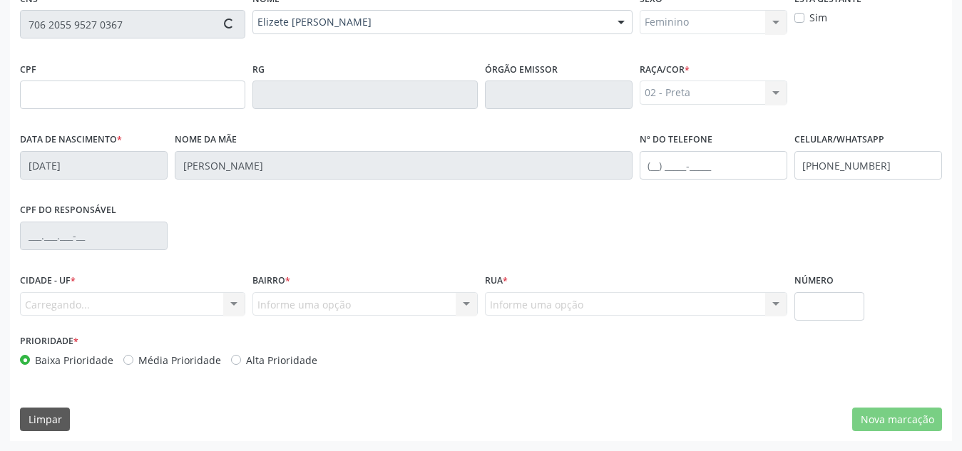
type input "S/N"
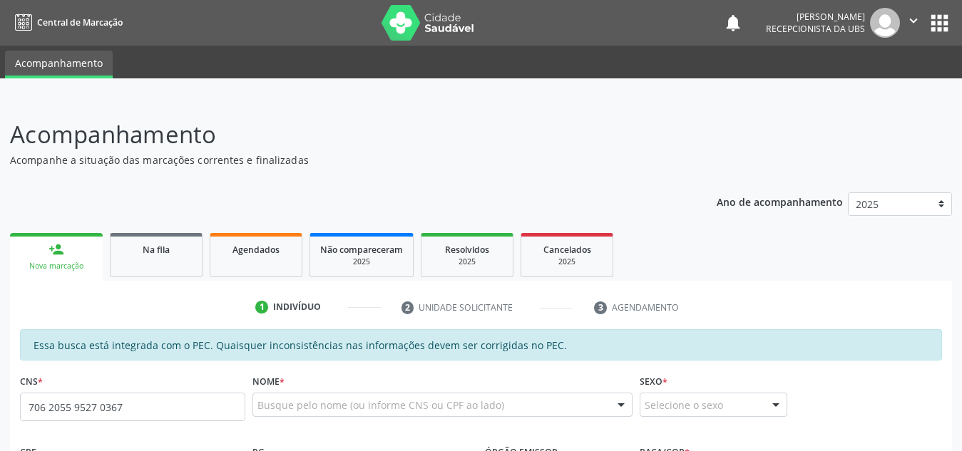
scroll to position [383, 0]
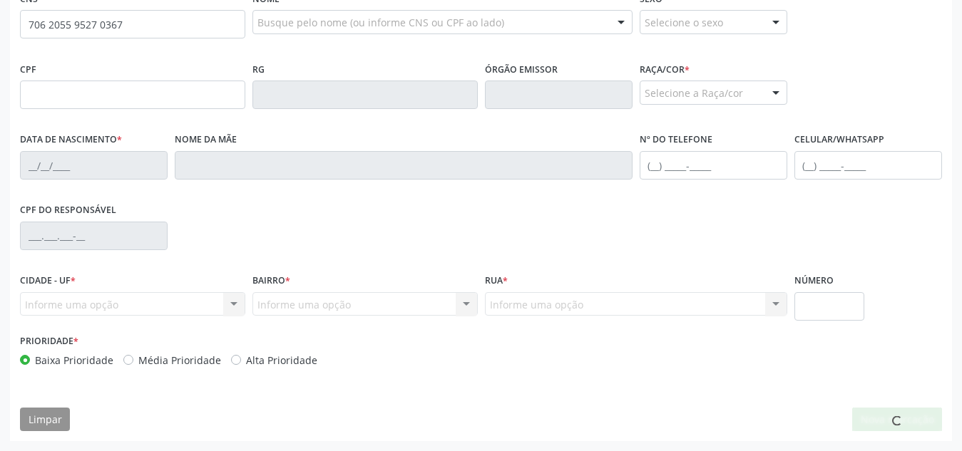
type input "706 2055 9527 0367"
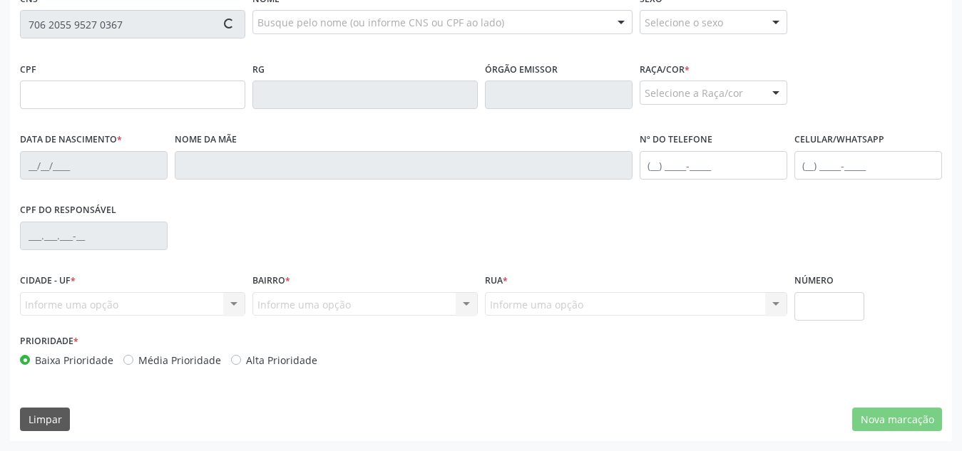
type input "185.170.504-01"
type input "[DATE]"
type input "[PERSON_NAME]"
type input "[PHONE_NUMBER]"
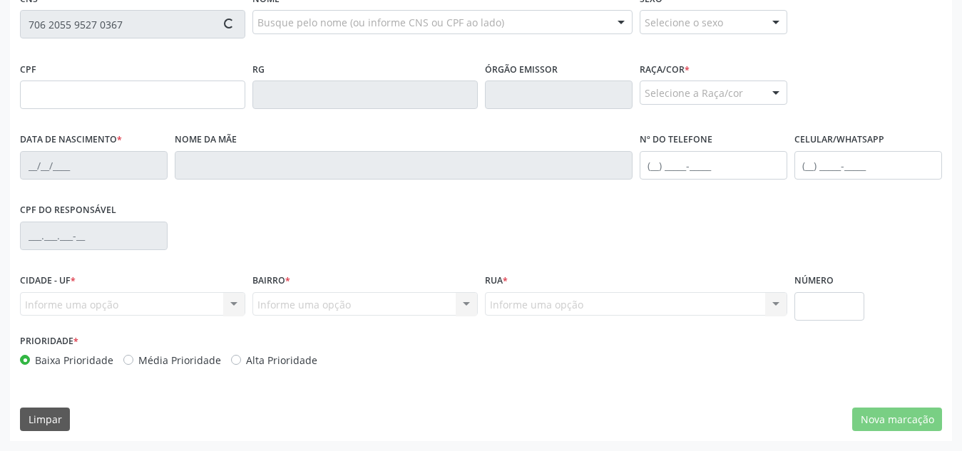
type input "S/N"
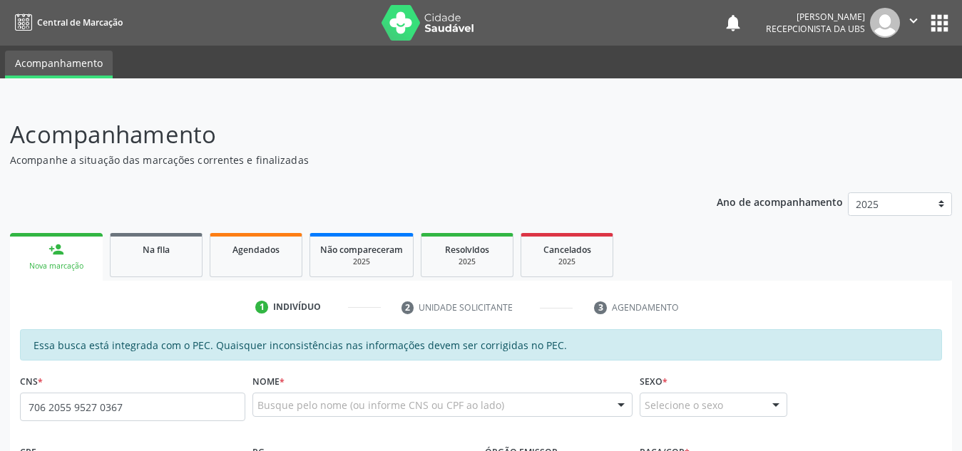
type input "706 2055 9527 0367"
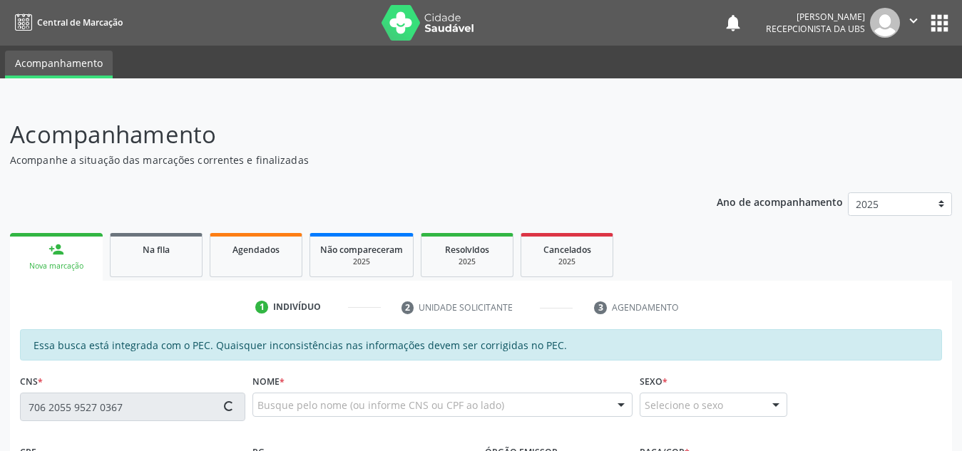
scroll to position [130, 0]
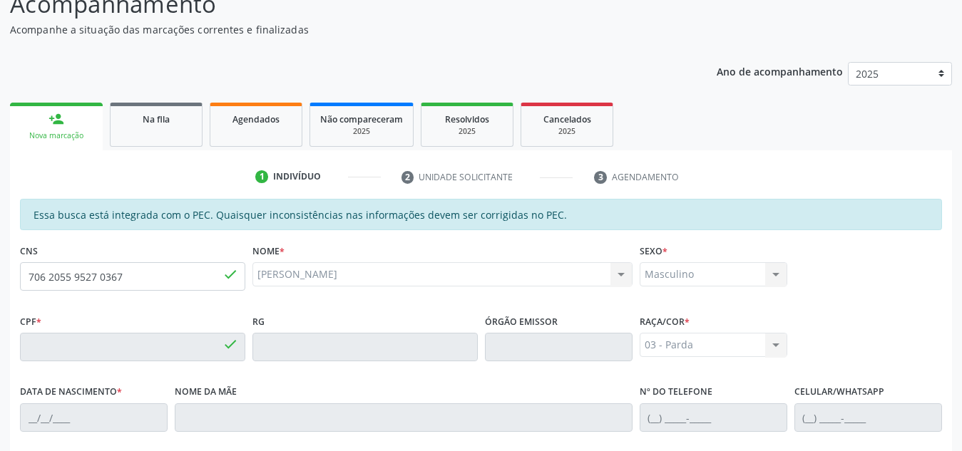
type input "185.170.504-01"
type input "[DATE]"
type input "[PERSON_NAME]"
type input "[PHONE_NUMBER]"
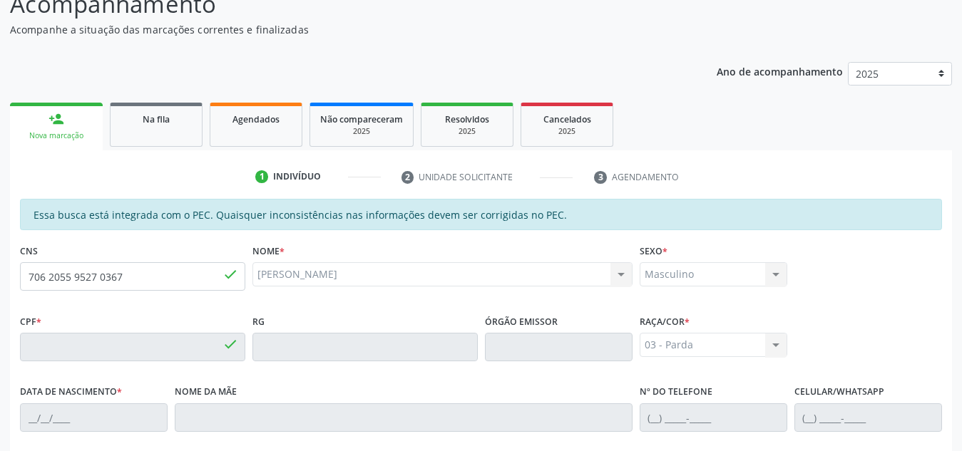
type input "S/N"
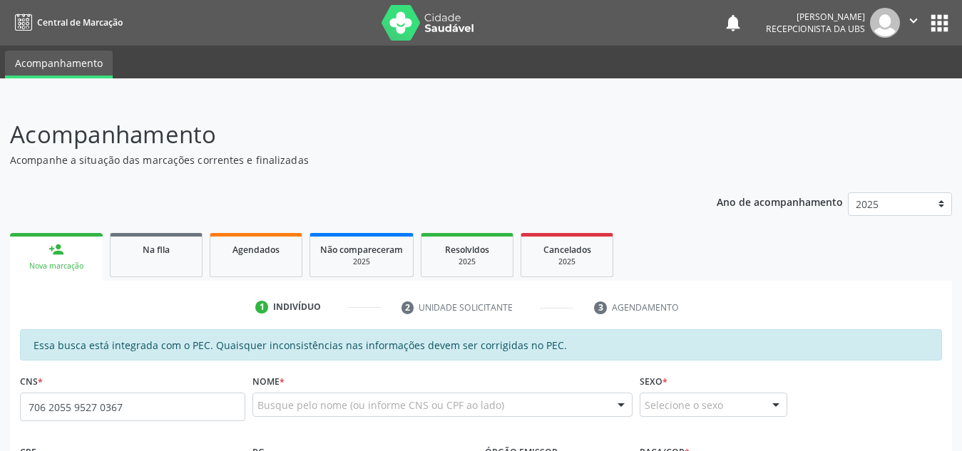
type input "706 2055 9527 0367"
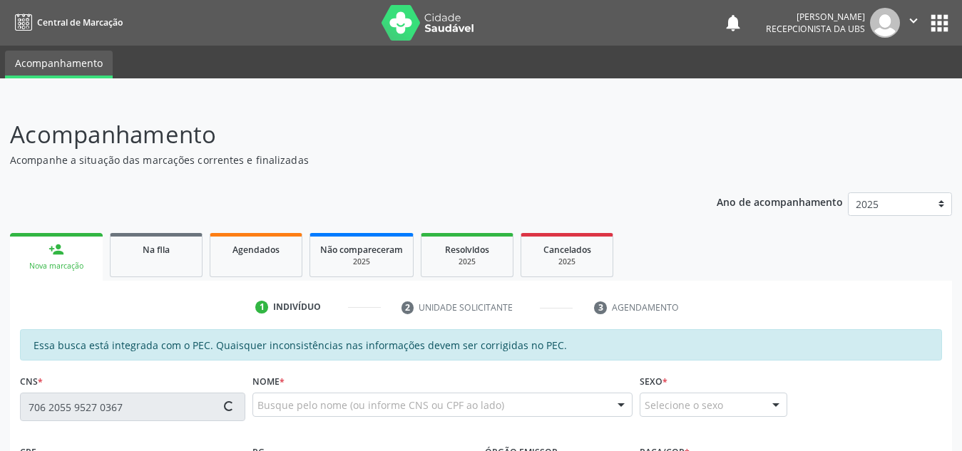
scroll to position [32, 0]
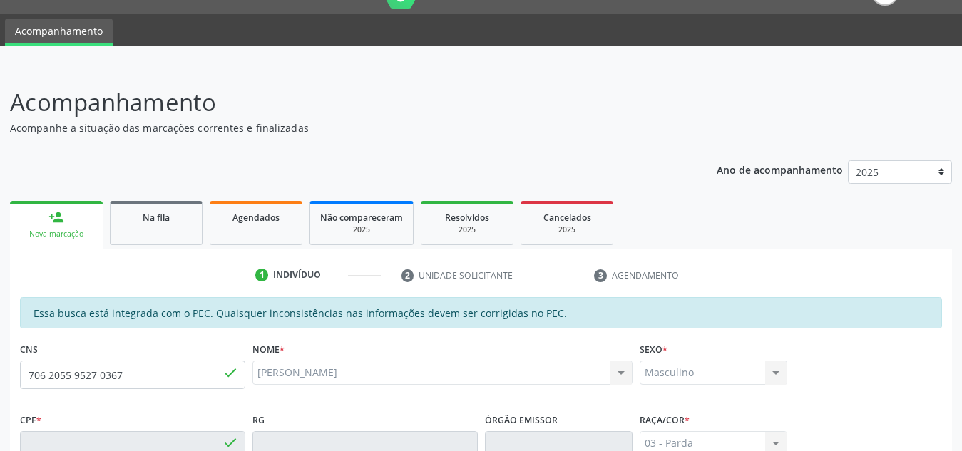
type input "185.170.504-01"
type input "[DATE]"
type input "[PERSON_NAME]"
type input "[PHONE_NUMBER]"
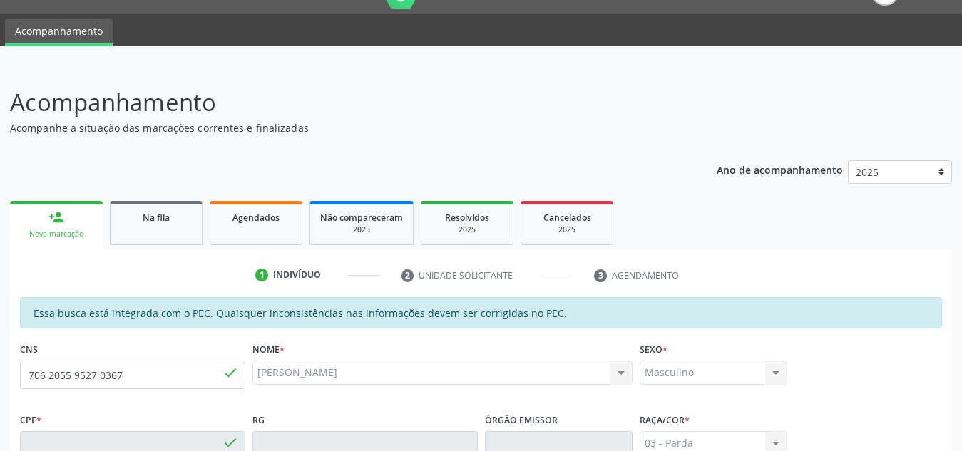
type input "S/N"
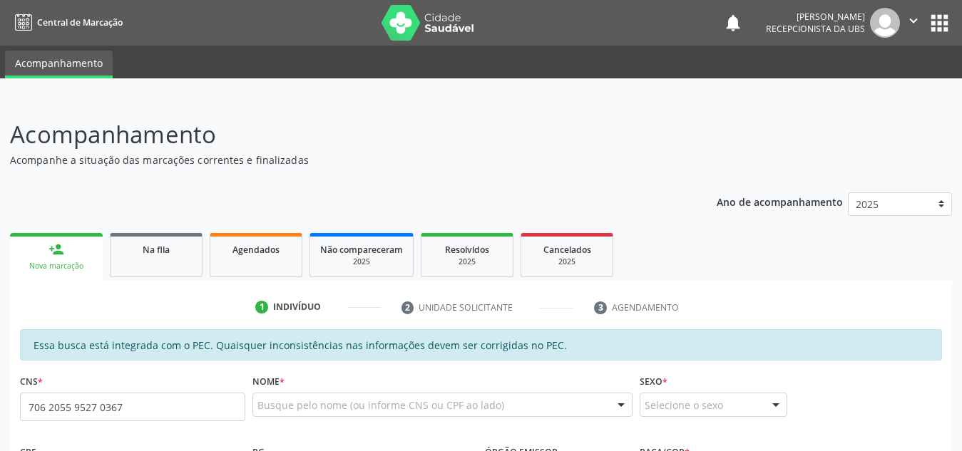
type input "706 2055 9527 0367"
type input "185.170.504-01"
type input "[DATE]"
type input "[PERSON_NAME]"
type input "[PHONE_NUMBER]"
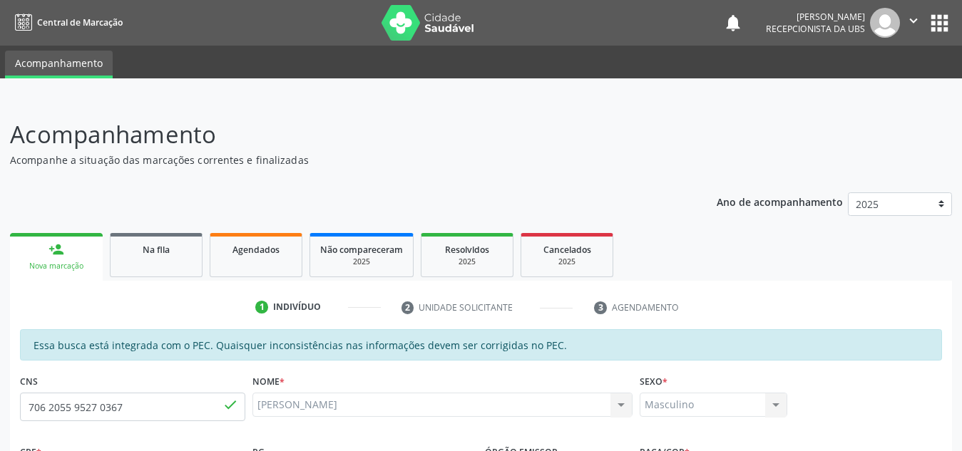
type input "[PHONE_NUMBER]"
type input "3"
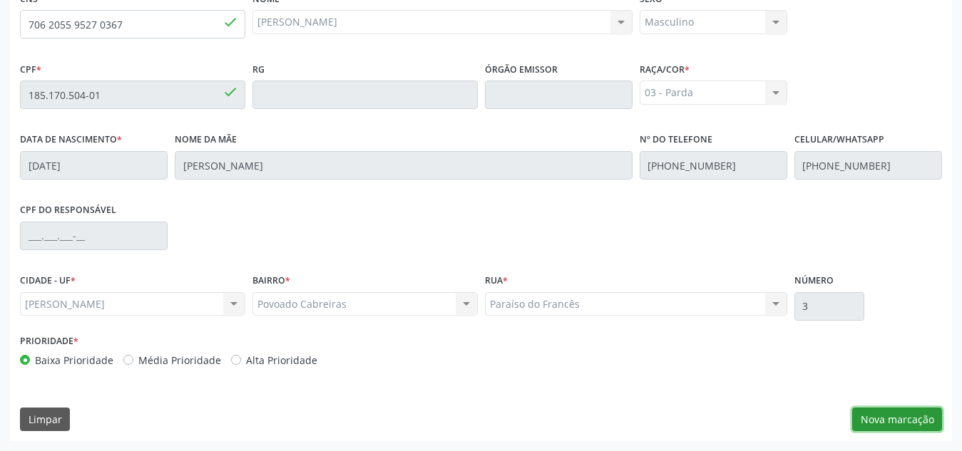
click at [895, 416] on button "Nova marcação" at bounding box center [897, 420] width 90 height 24
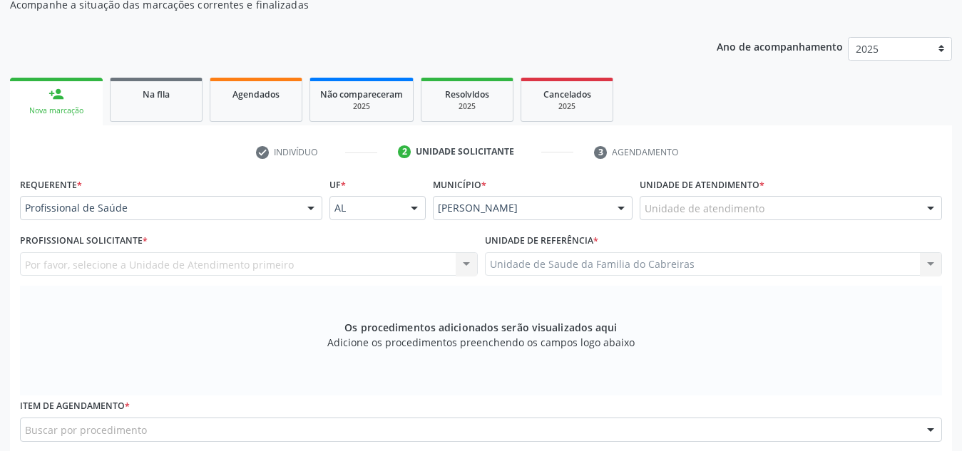
scroll to position [154, 0]
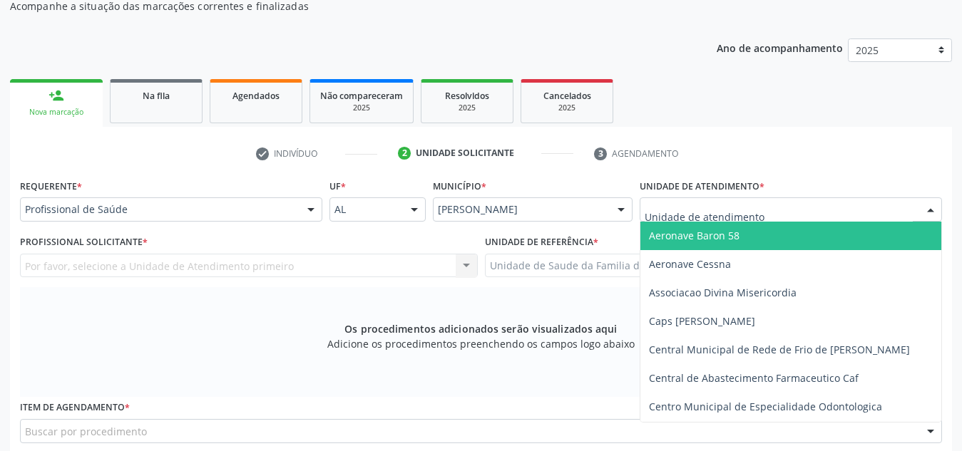
click at [813, 214] on div at bounding box center [790, 209] width 302 height 24
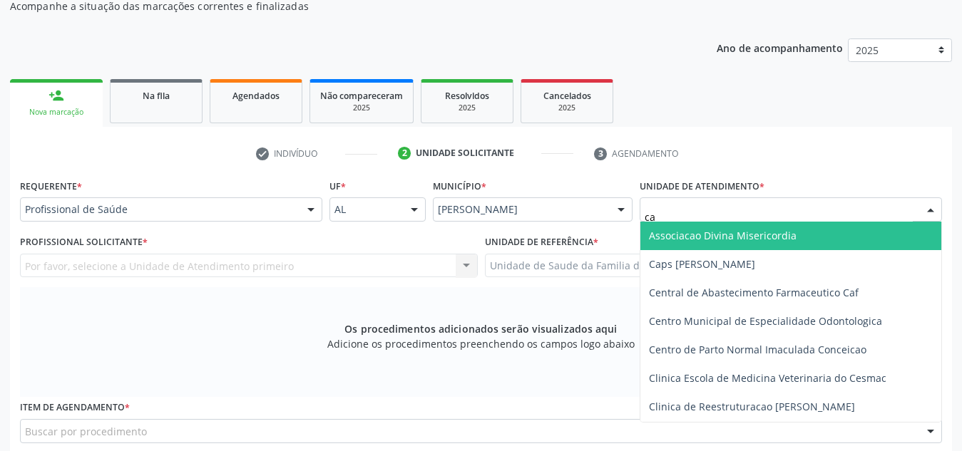
type input "cab"
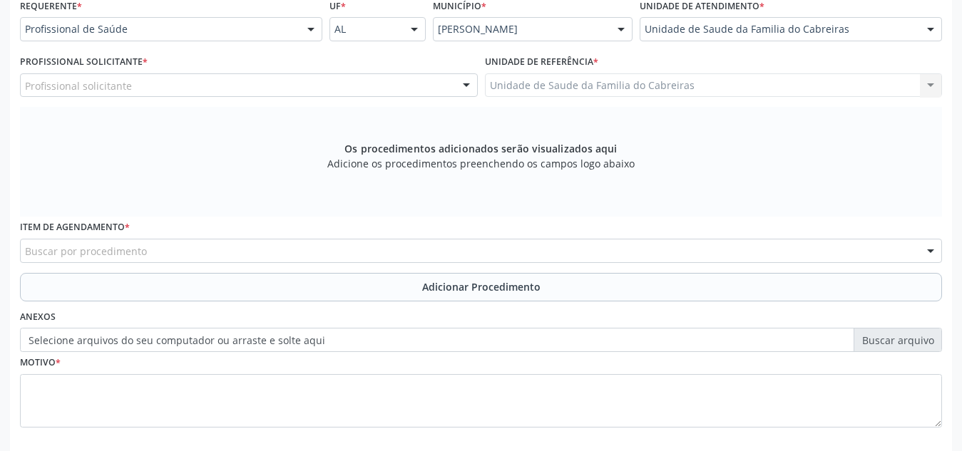
scroll to position [391, 0]
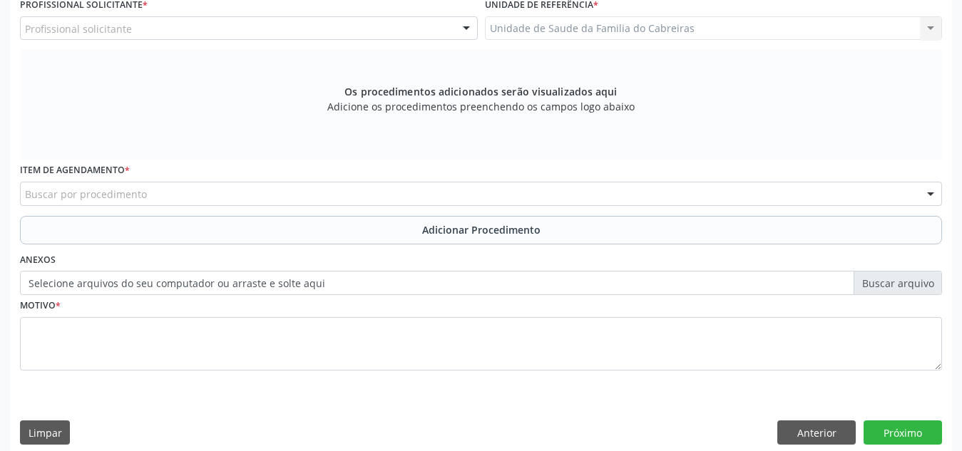
click at [358, 33] on div "Profissional solicitante" at bounding box center [249, 28] width 458 height 24
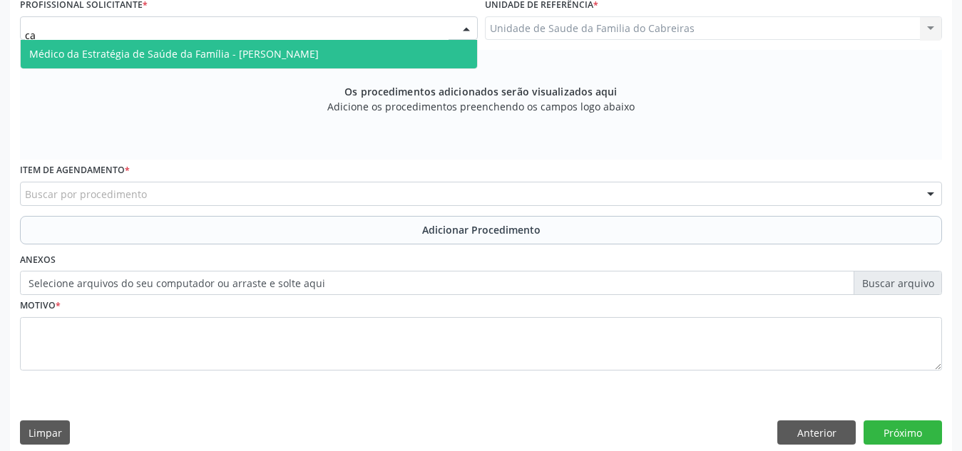
type input "c"
type input "leti"
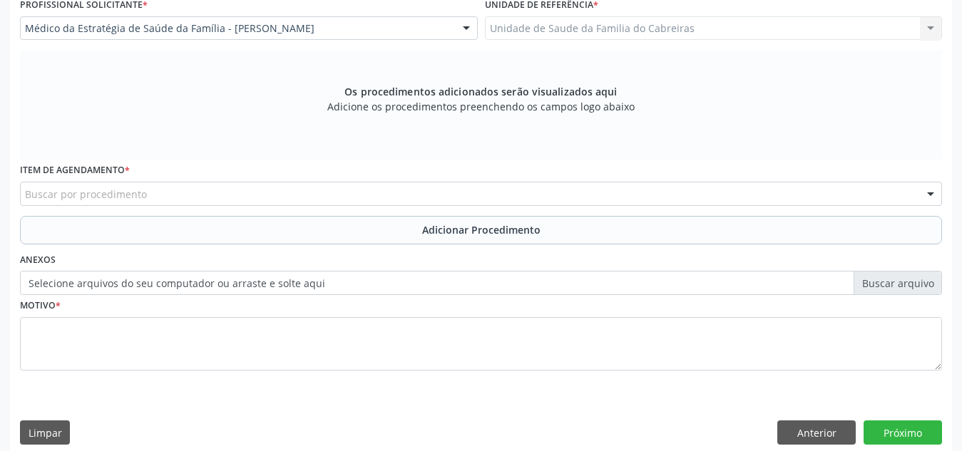
click at [525, 197] on div "Buscar por procedimento" at bounding box center [481, 194] width 922 height 24
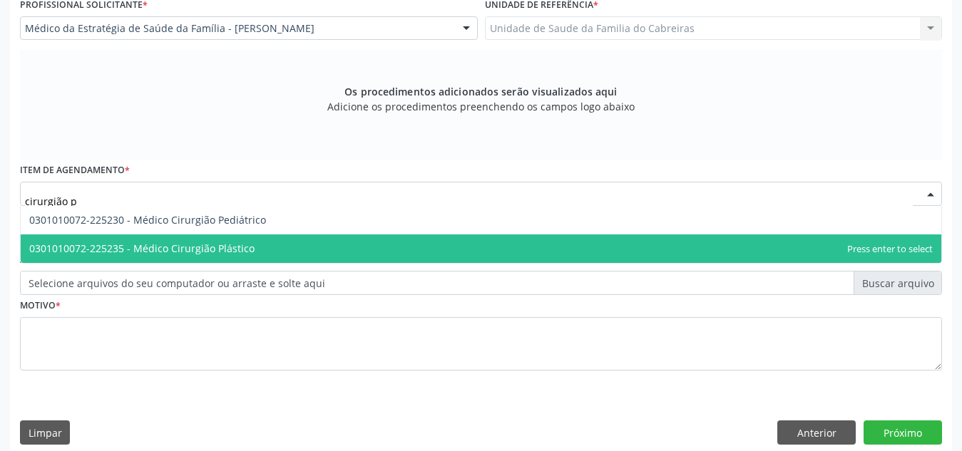
type input "cirurgião pe"
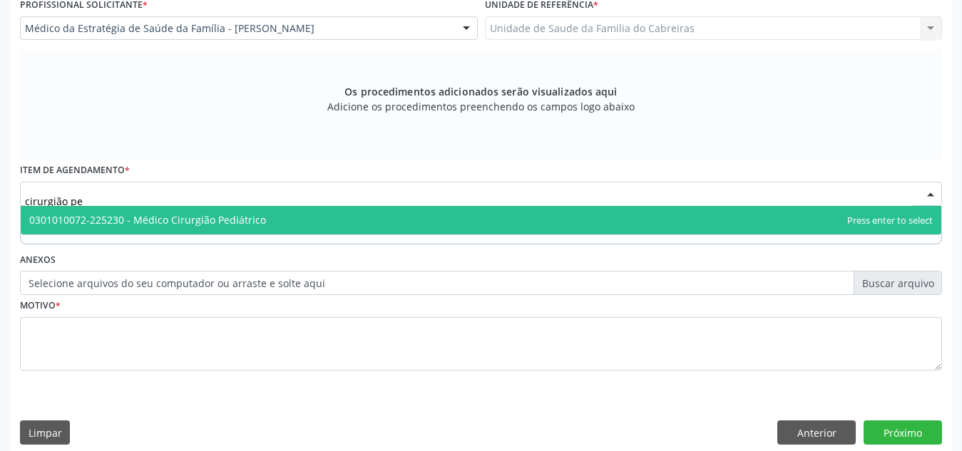
click at [451, 212] on span "0301010072-225230 - Médico Cirurgião Pediátrico" at bounding box center [481, 220] width 920 height 29
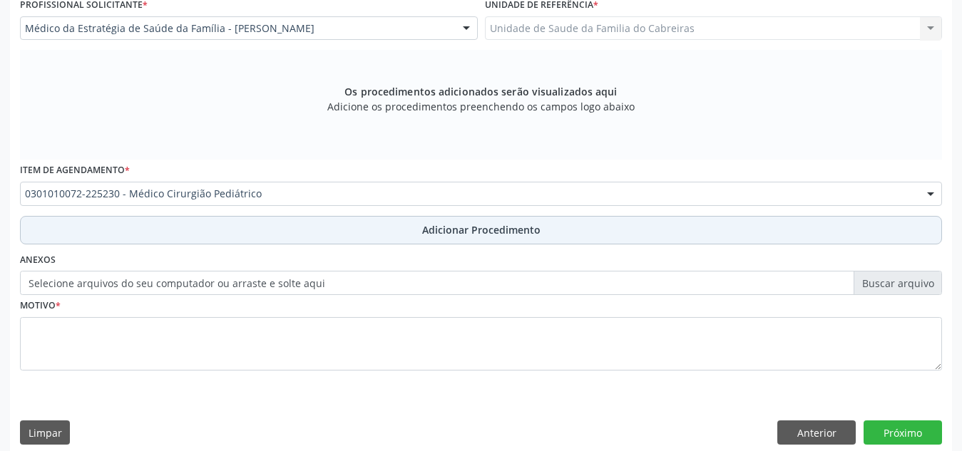
click at [458, 235] on span "Adicionar Procedimento" at bounding box center [481, 229] width 118 height 15
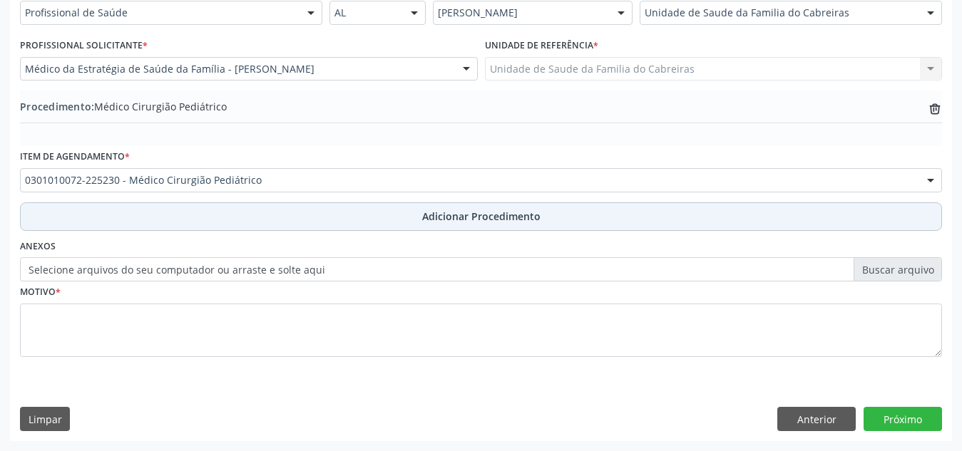
scroll to position [351, 0]
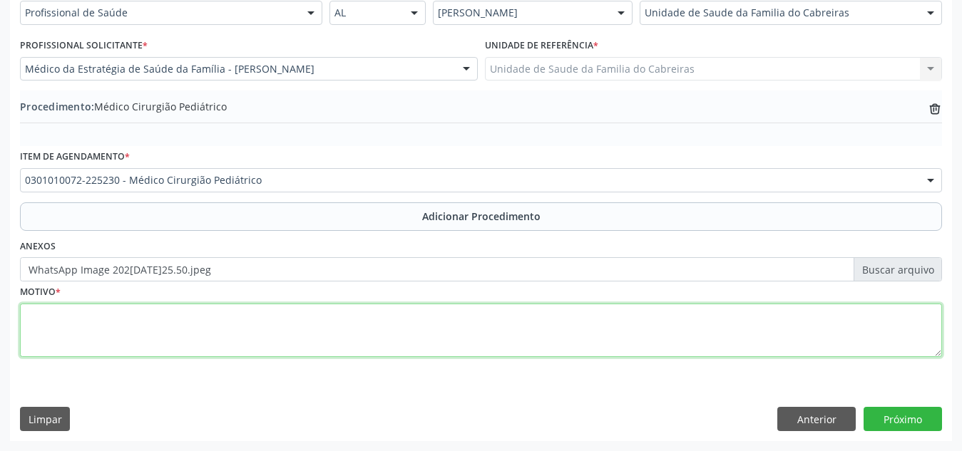
click at [458, 341] on textarea at bounding box center [481, 331] width 922 height 54
type textarea "Hipertrofia do prepúcio, fimose e parafimose"
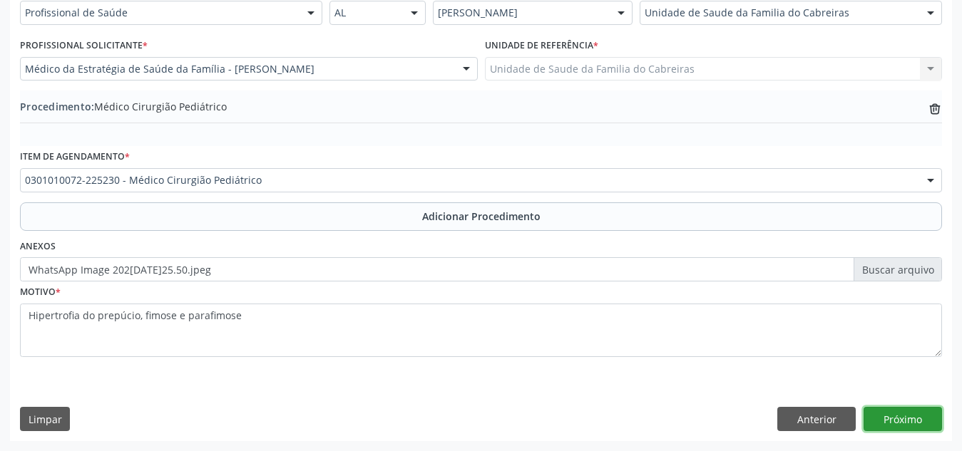
click at [906, 408] on button "Próximo" at bounding box center [902, 419] width 78 height 24
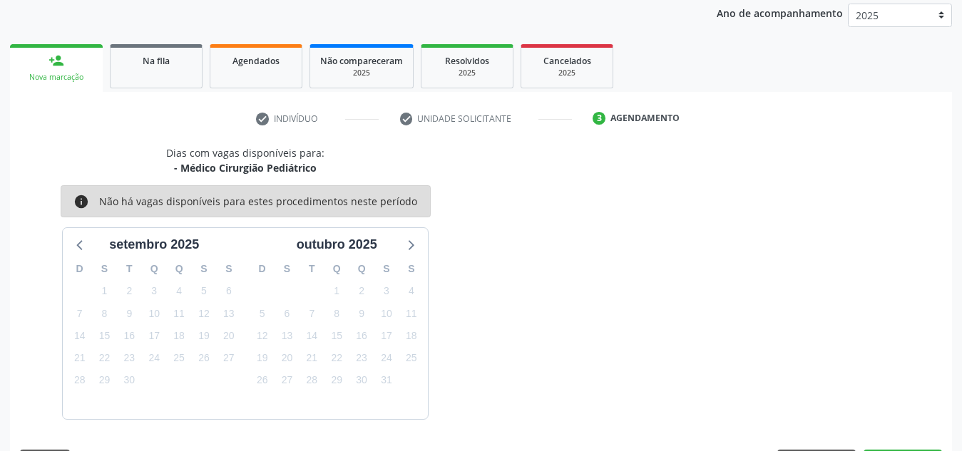
scroll to position [231, 0]
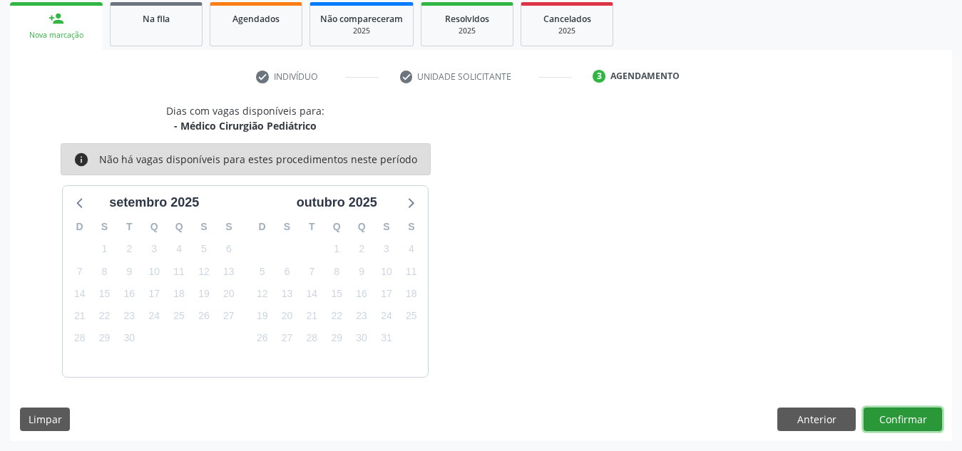
click at [906, 408] on button "Confirmar" at bounding box center [902, 420] width 78 height 24
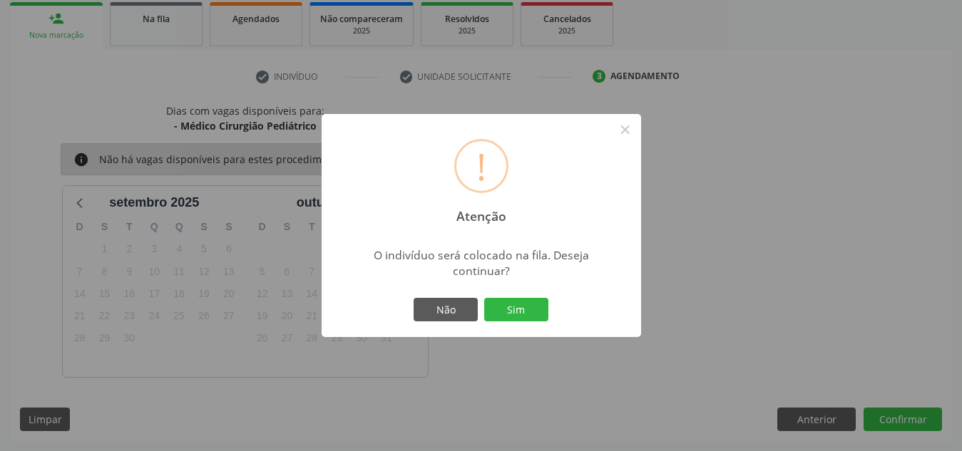
click at [484, 298] on button "Sim" at bounding box center [516, 310] width 64 height 24
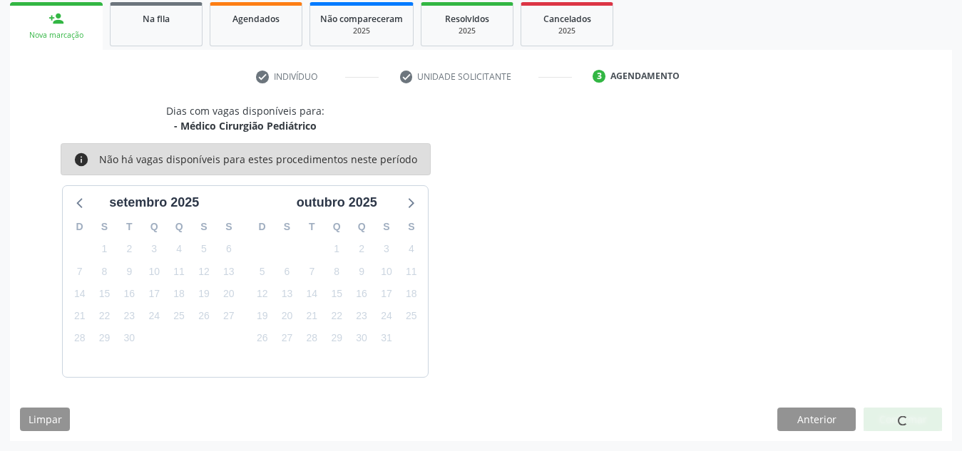
scroll to position [39, 0]
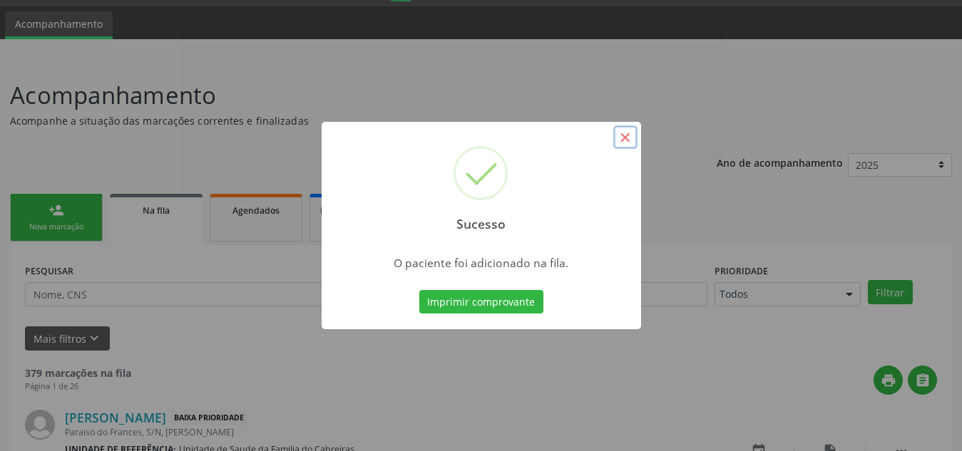
click at [626, 128] on button "×" at bounding box center [625, 137] width 24 height 24
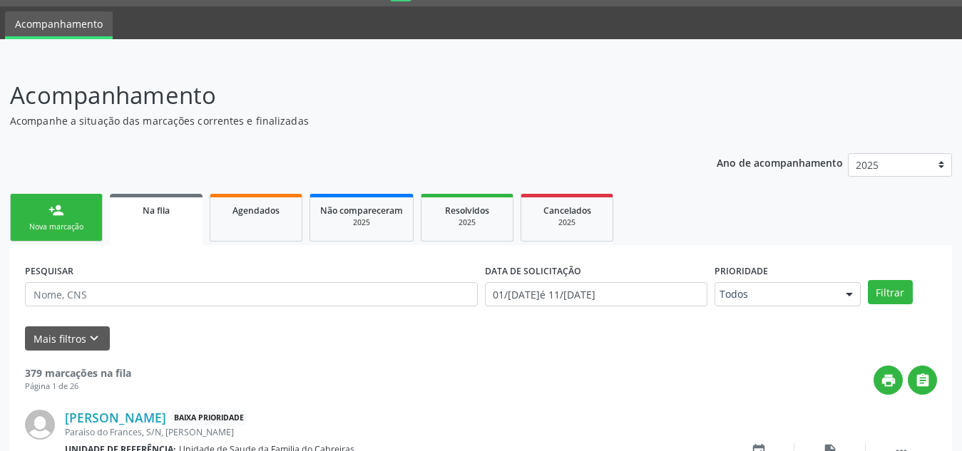
click at [47, 217] on link "person_add Nova marcação" at bounding box center [56, 218] width 93 height 48
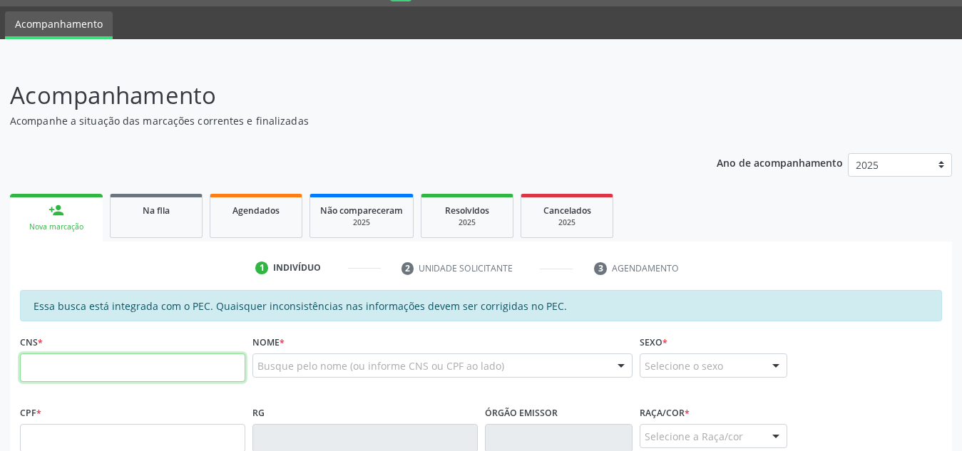
click at [81, 368] on input "text" at bounding box center [132, 368] width 225 height 29
paste input "705 8074 0877 3833"
type input "705 8074 0877 3833"
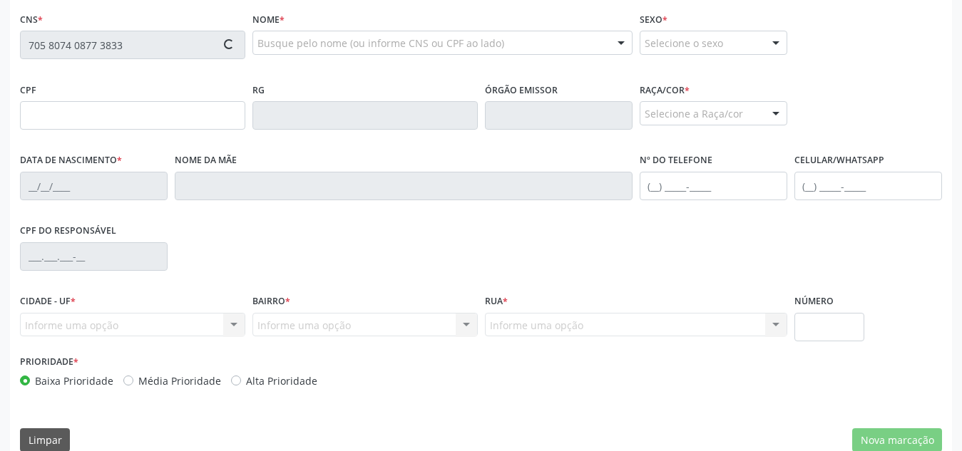
type input "715.533.084-17"
type input "10[DATE]"
type input "[PERSON_NAME]"
type input "[PHONE_NUMBER]"
type input "S/N"
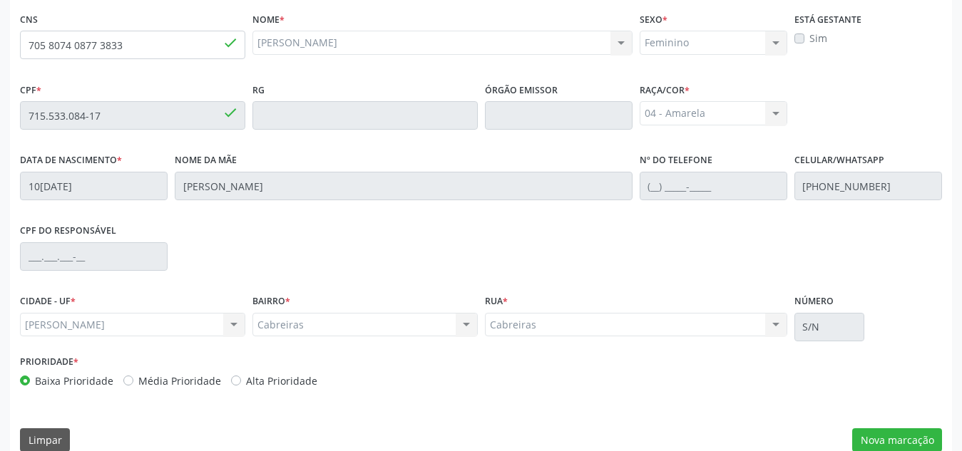
scroll to position [383, 0]
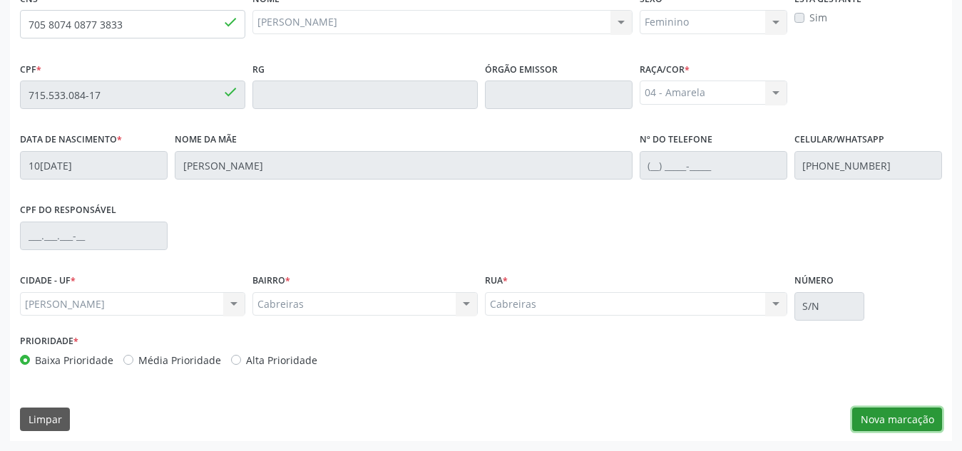
click at [899, 414] on button "Nova marcação" at bounding box center [897, 420] width 90 height 24
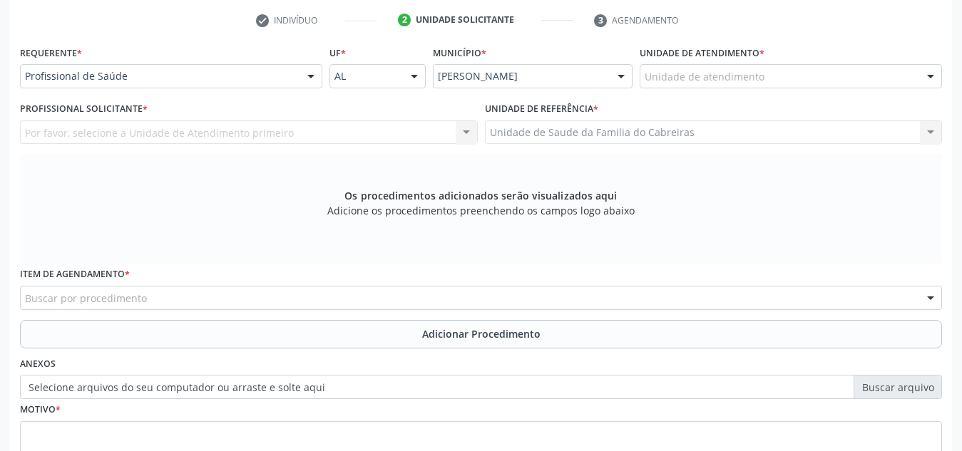
scroll to position [284, 0]
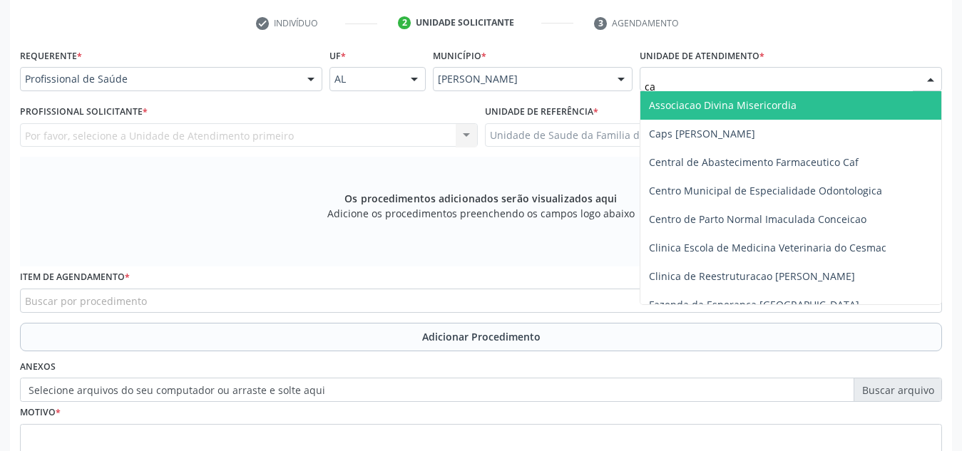
type input "cab"
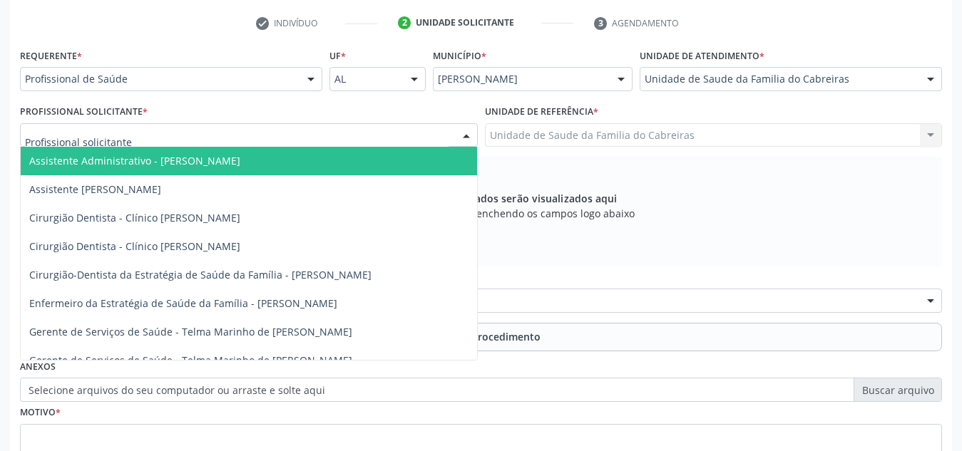
click at [325, 135] on div at bounding box center [249, 135] width 458 height 24
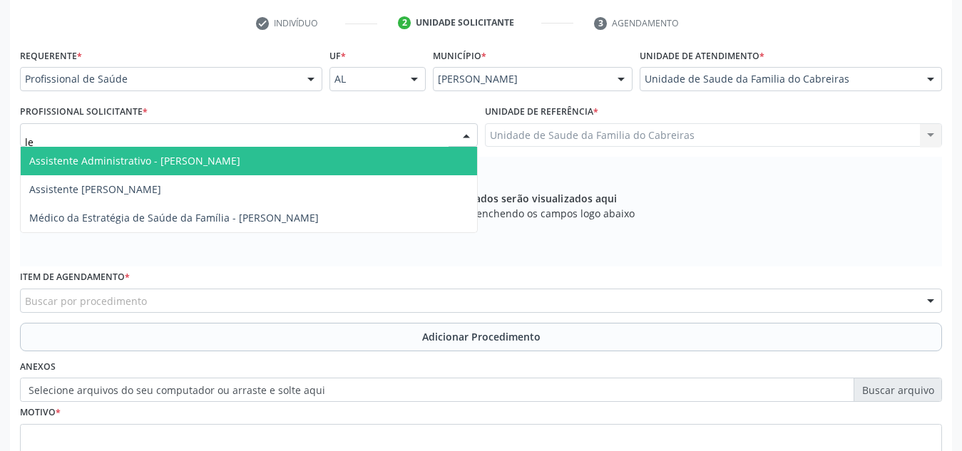
type input "let"
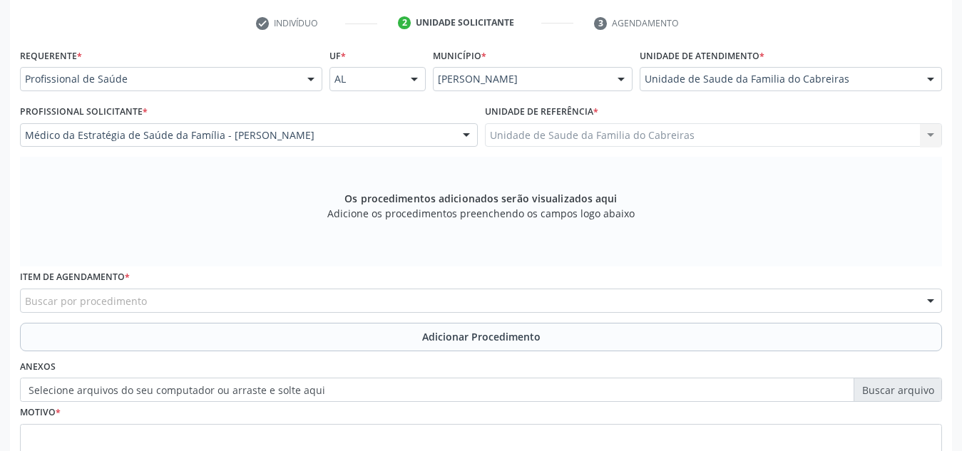
click at [242, 294] on div "Buscar por procedimento" at bounding box center [481, 301] width 922 height 24
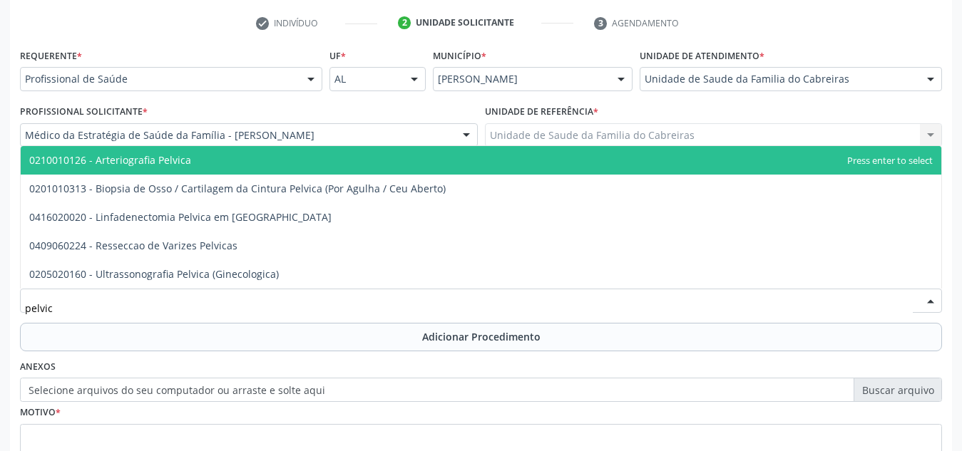
type input "pelvica"
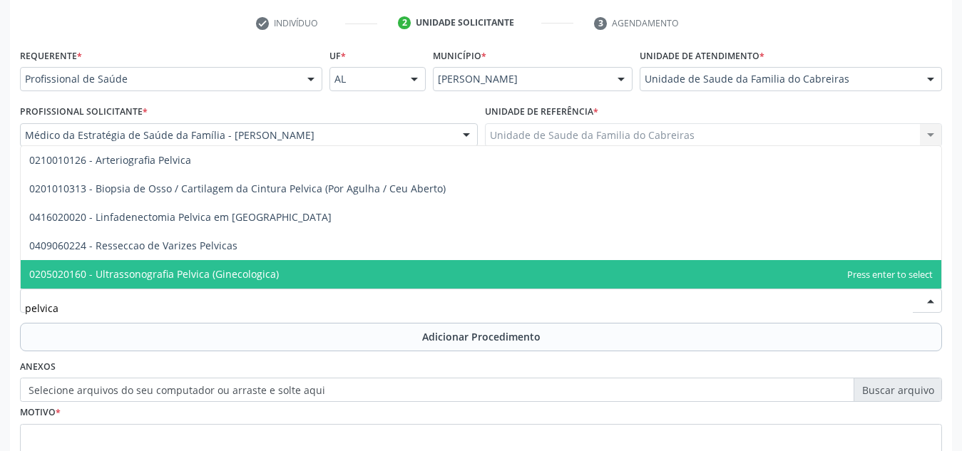
click at [251, 271] on span "0205020160 - Ultrassonografia Pelvica (Ginecologica)" at bounding box center [154, 274] width 250 height 14
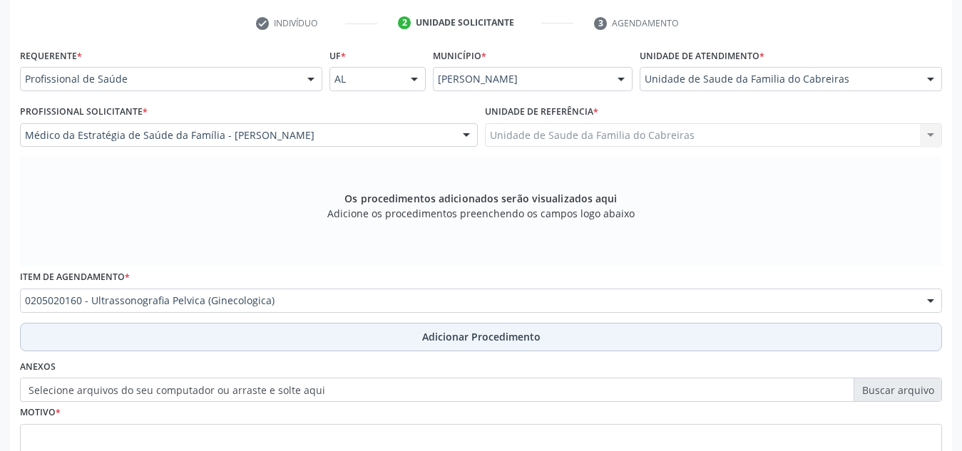
click at [326, 336] on button "Adicionar Procedimento" at bounding box center [481, 337] width 922 height 29
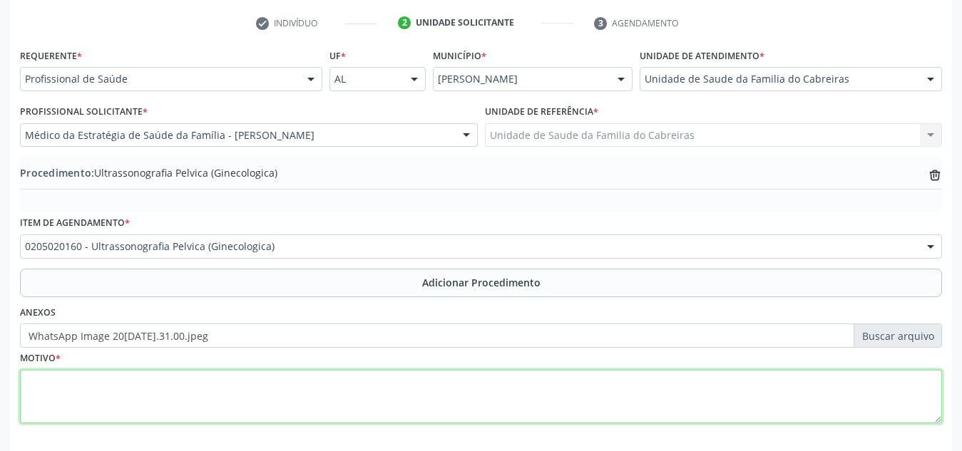
click at [421, 404] on textarea at bounding box center [481, 397] width 922 height 54
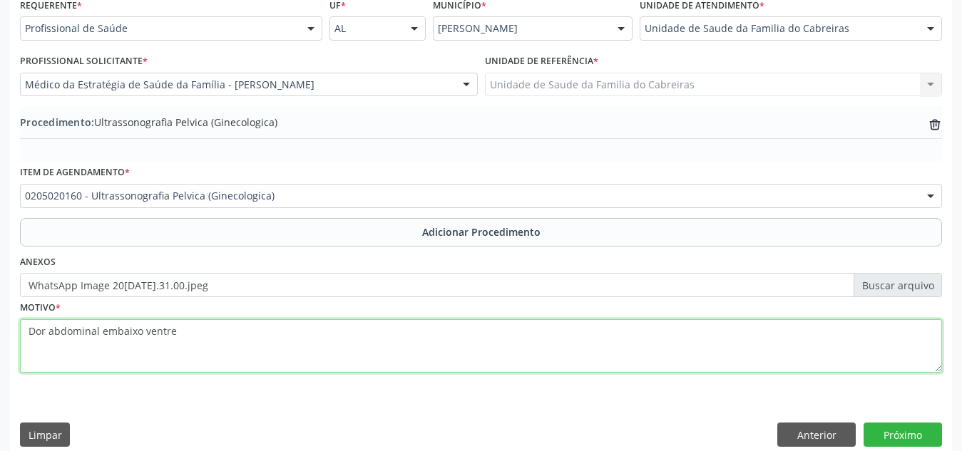
scroll to position [351, 0]
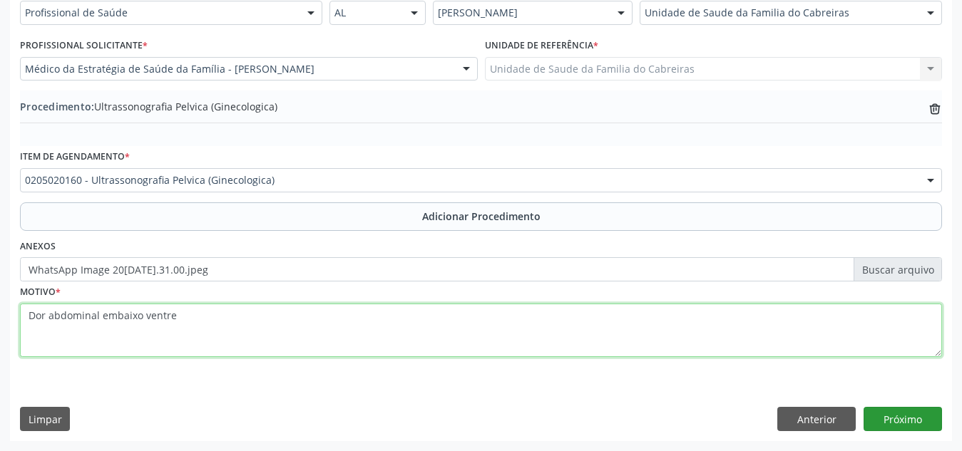
type textarea "Dor abdominal embaixo ventre"
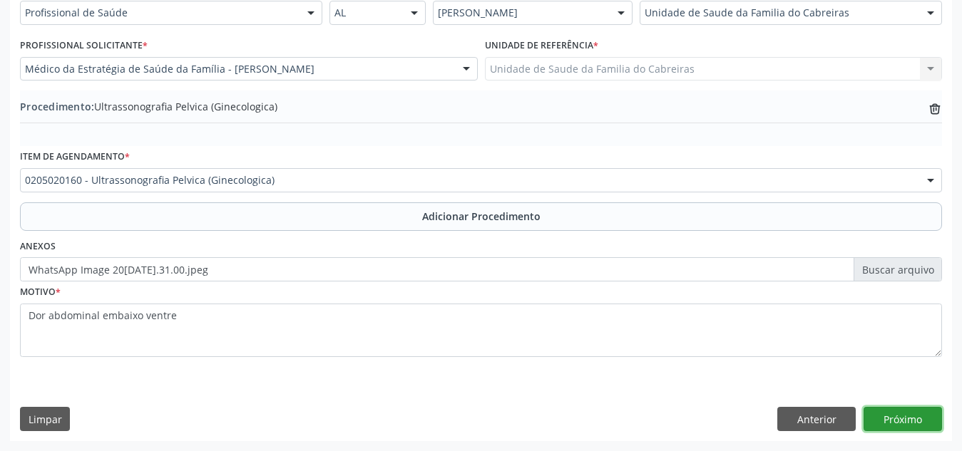
click at [913, 409] on button "Próximo" at bounding box center [902, 419] width 78 height 24
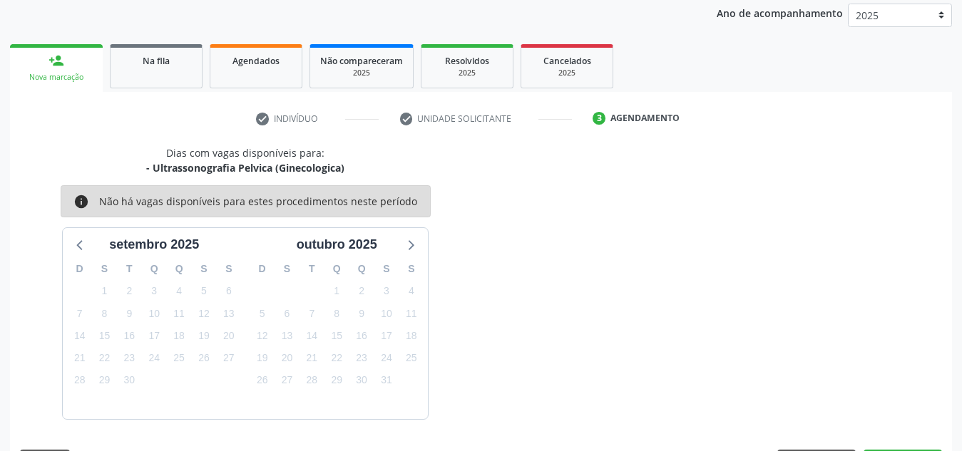
scroll to position [231, 0]
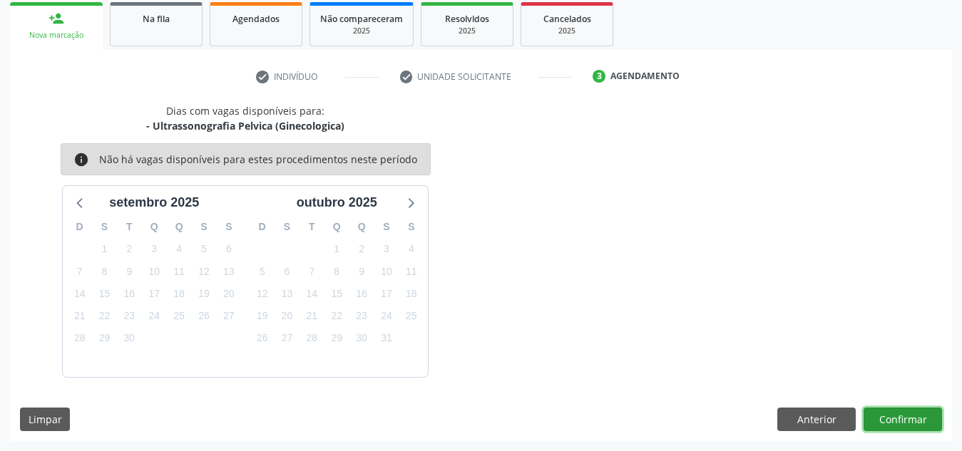
click at [913, 409] on button "Confirmar" at bounding box center [902, 420] width 78 height 24
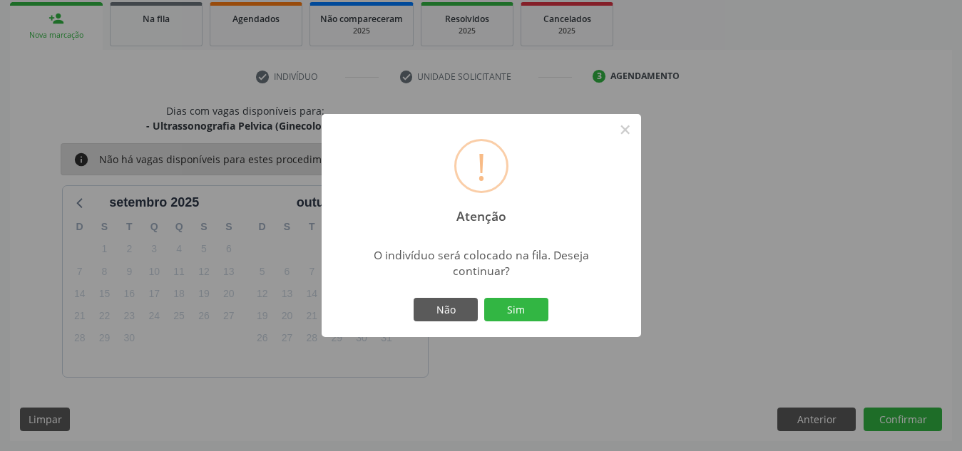
click at [484, 298] on button "Sim" at bounding box center [516, 310] width 64 height 24
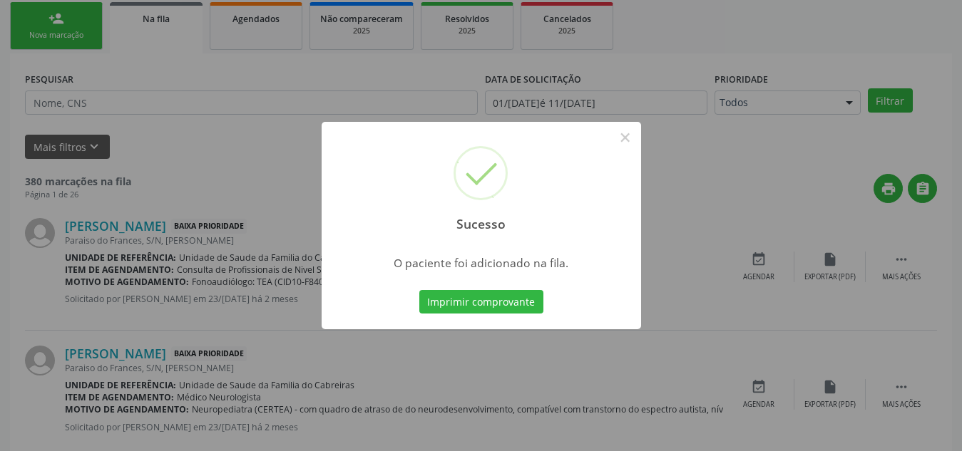
scroll to position [39, 0]
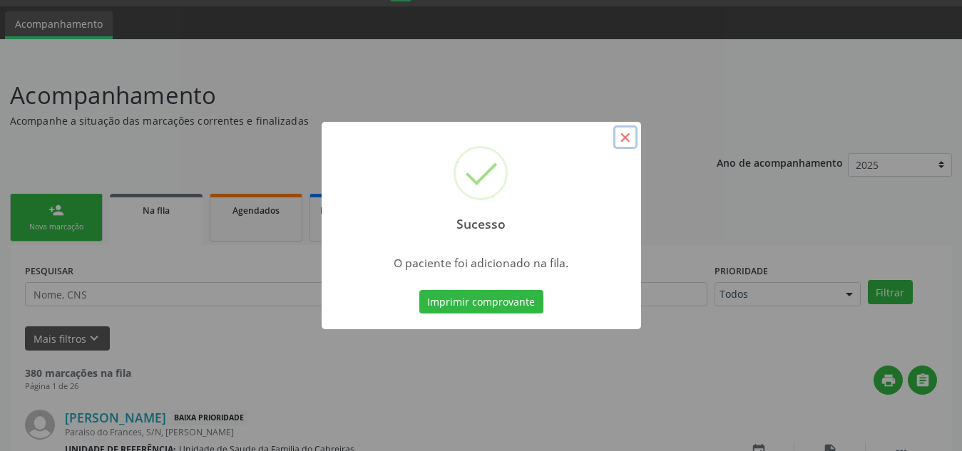
click at [627, 135] on button "×" at bounding box center [625, 137] width 24 height 24
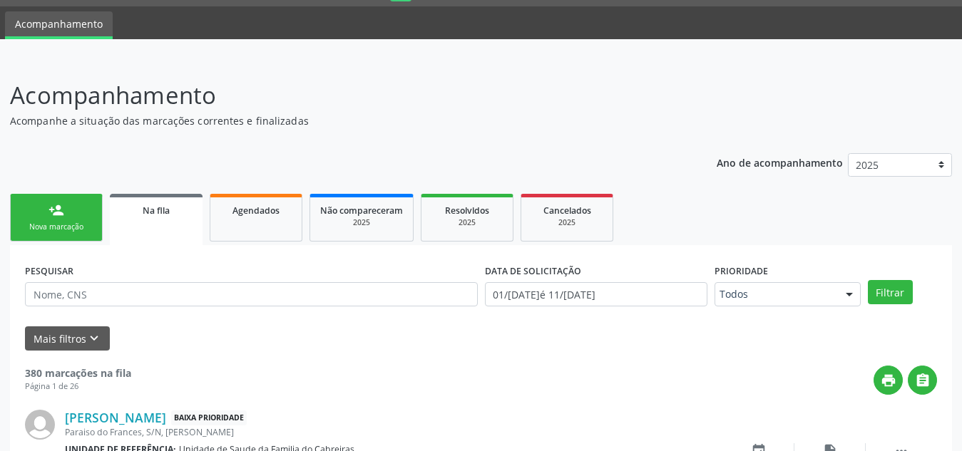
click at [46, 207] on link "person_add Nova marcação" at bounding box center [56, 218] width 93 height 48
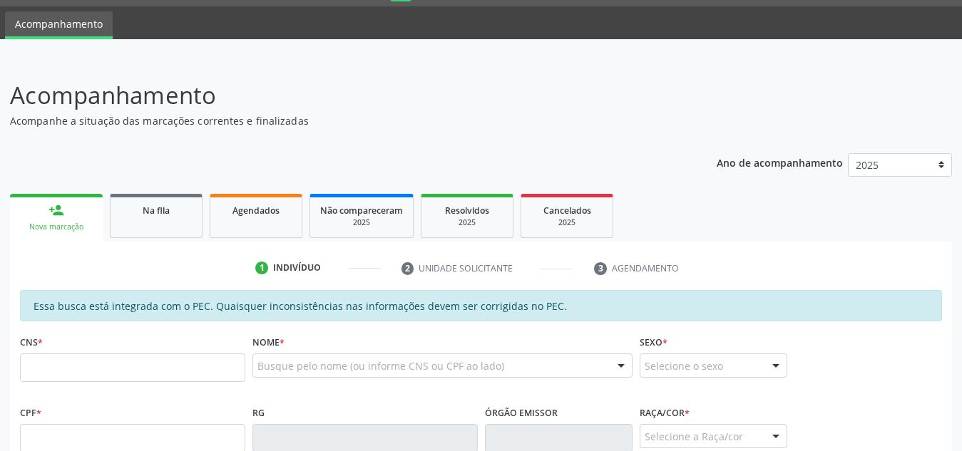
click at [63, 222] on div "Nova marcação" at bounding box center [56, 227] width 73 height 11
click at [54, 366] on input "text" at bounding box center [132, 368] width 225 height 29
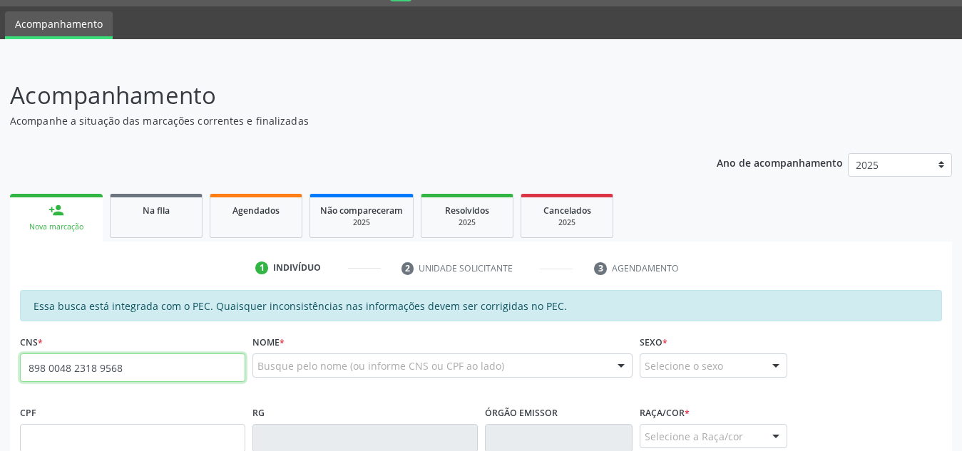
type input "898 0048 2318 9568"
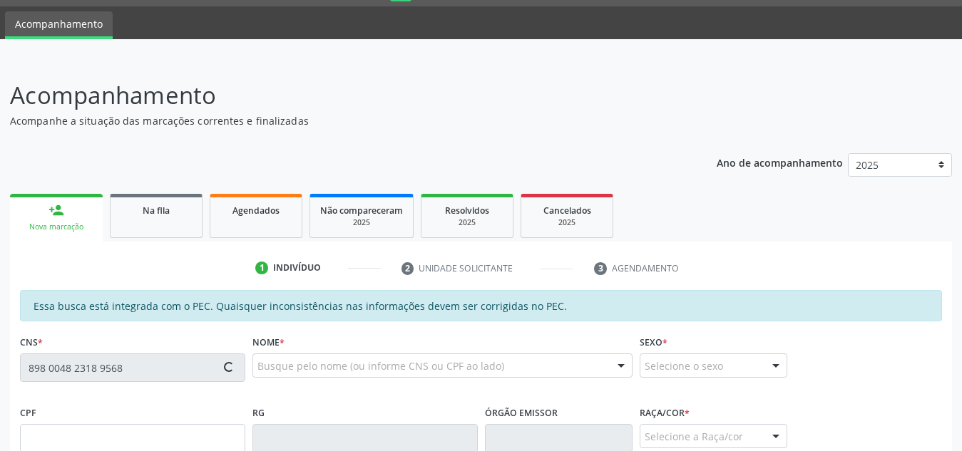
type input "131.690.584-52"
type input "08/[DATE]"
type input "[PERSON_NAME]"
type input "[PHONE_NUMBER]"
type input "7"
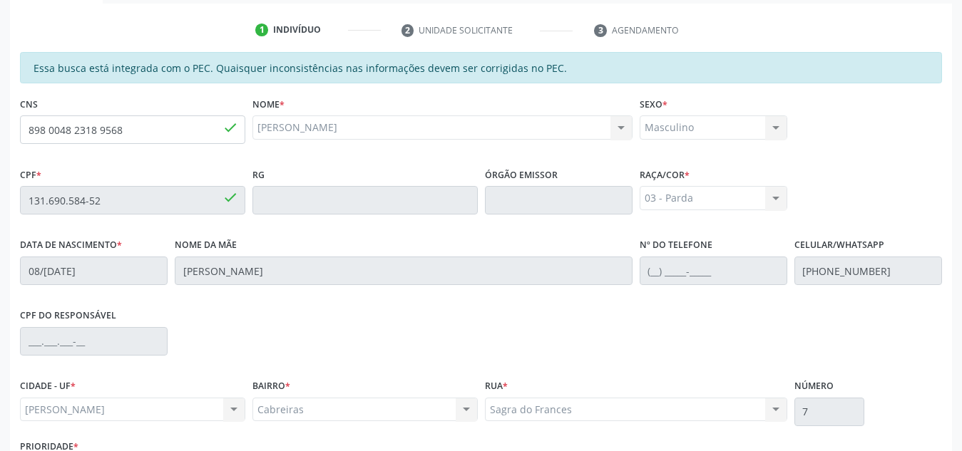
scroll to position [383, 0]
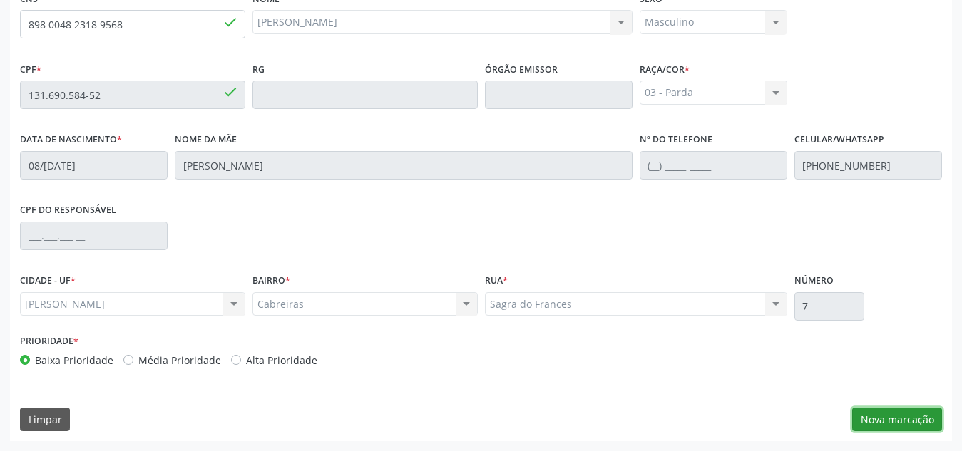
click at [878, 413] on button "Nova marcação" at bounding box center [897, 420] width 90 height 24
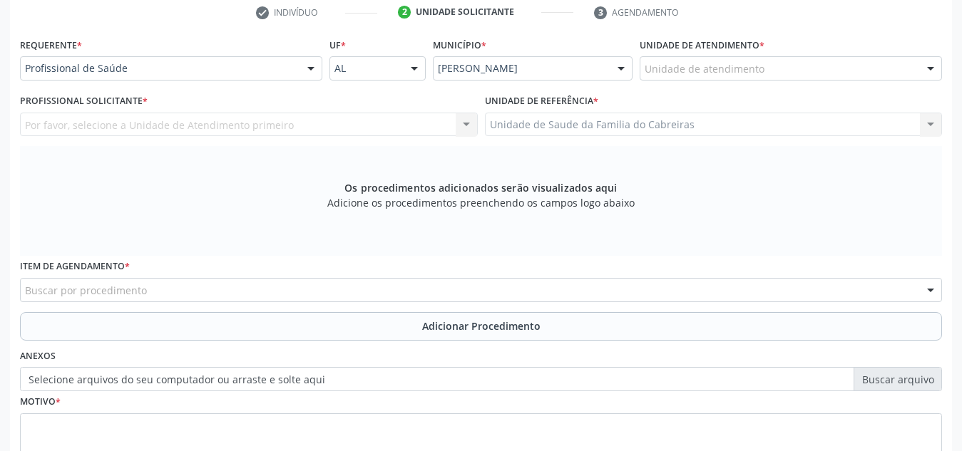
scroll to position [294, 0]
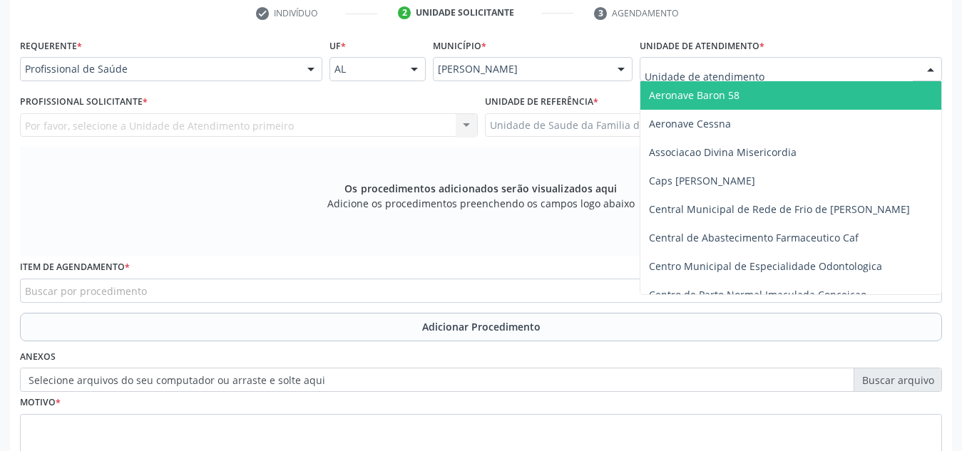
click at [768, 63] on div at bounding box center [790, 69] width 302 height 24
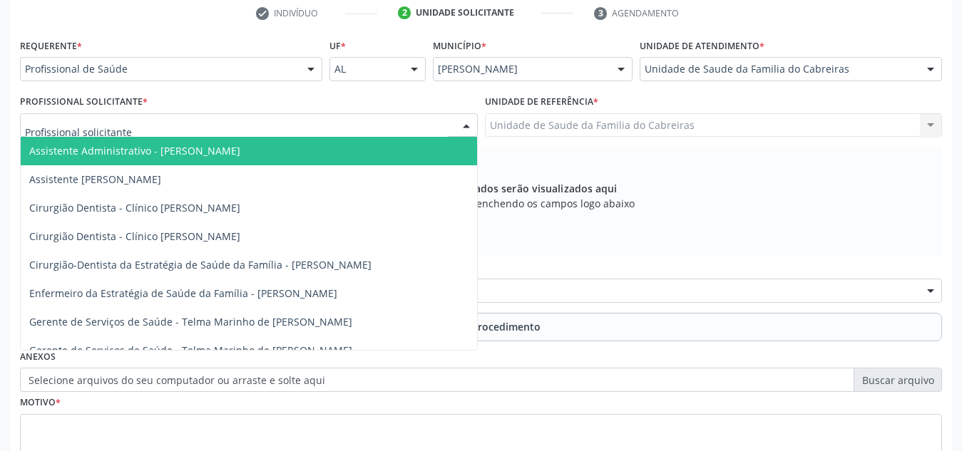
click at [364, 133] on div at bounding box center [249, 125] width 458 height 24
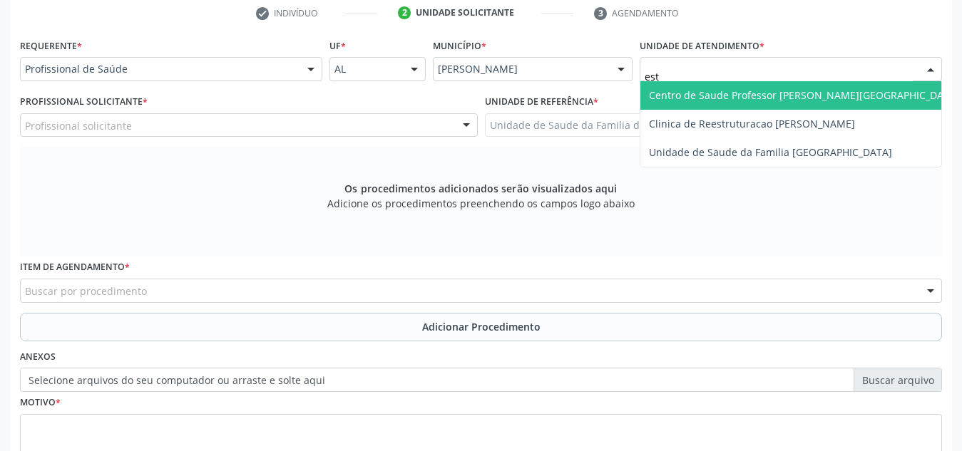
type input "esta"
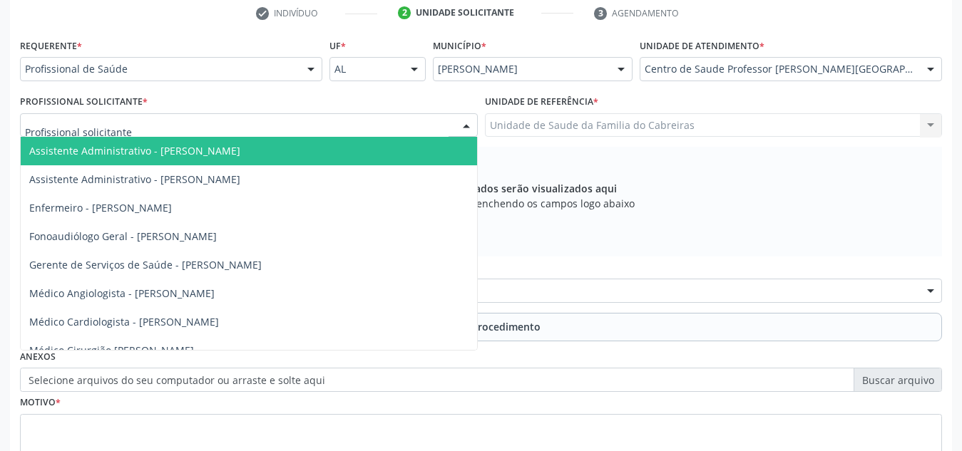
click at [345, 125] on div at bounding box center [249, 125] width 458 height 24
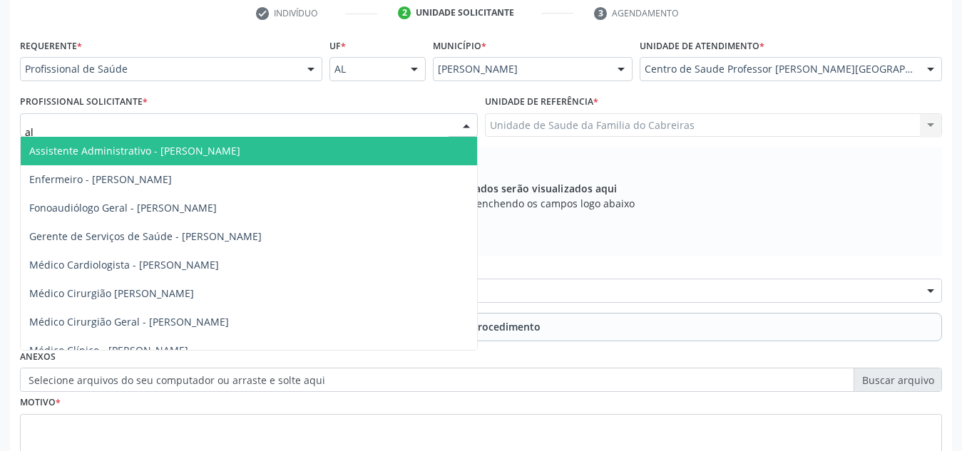
type input "a"
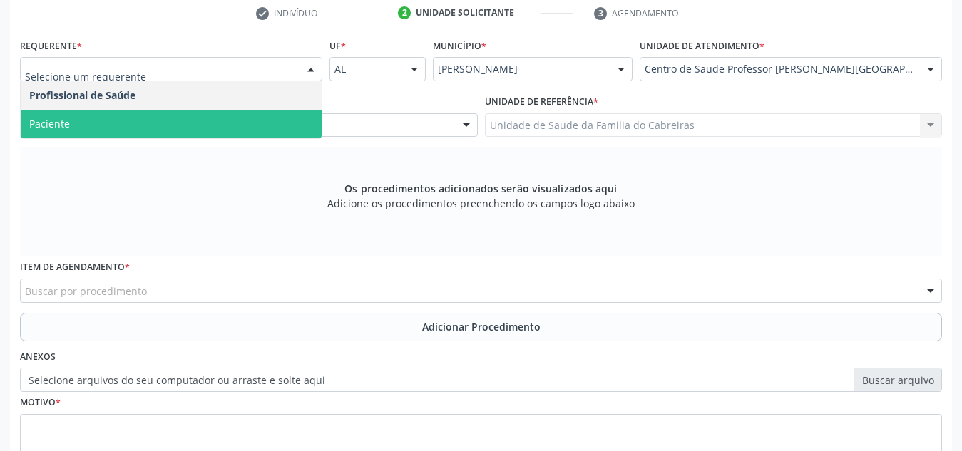
click at [187, 128] on span "Paciente" at bounding box center [171, 124] width 301 height 29
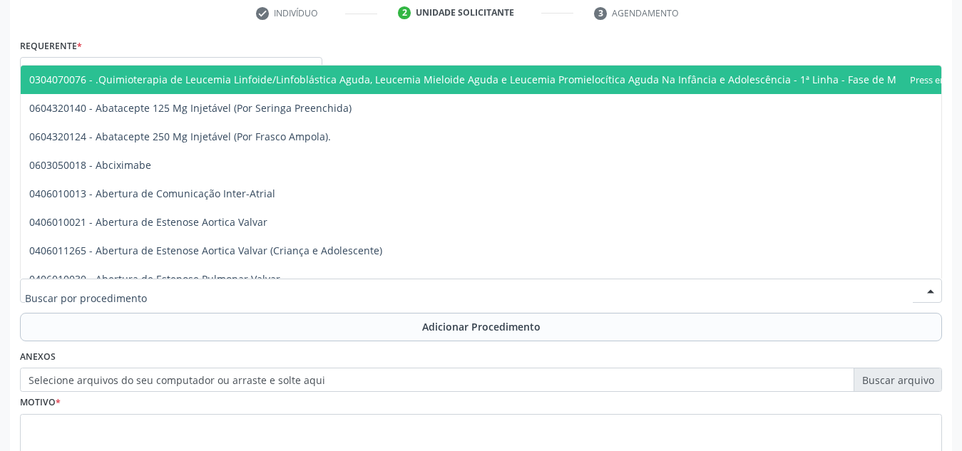
click at [189, 290] on div at bounding box center [481, 291] width 922 height 24
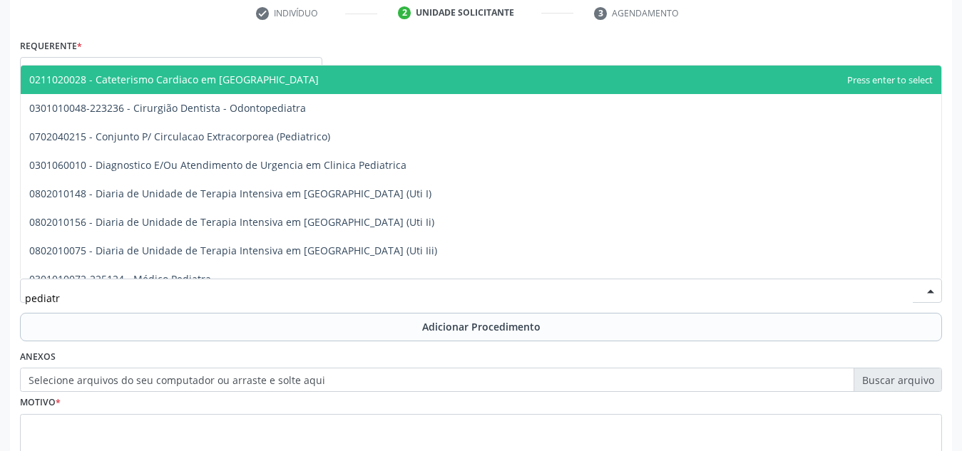
type input "pediatra"
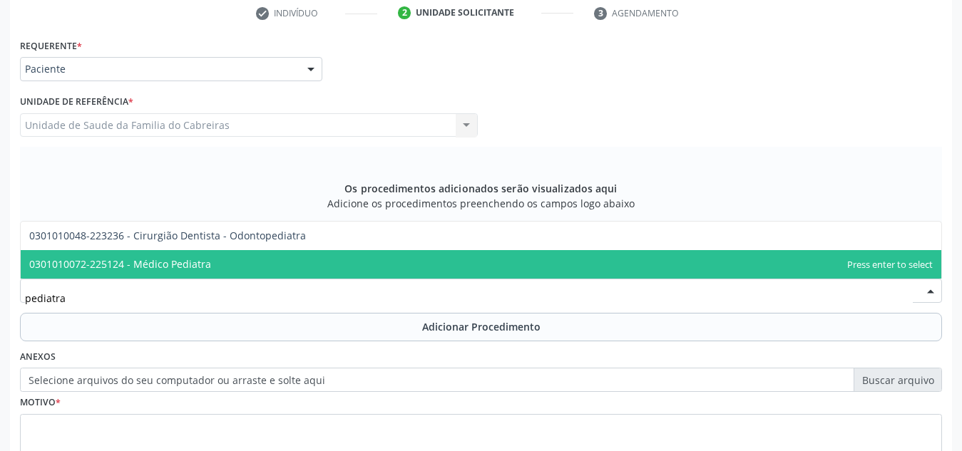
click at [207, 267] on span "0301010072-225124 - Médico Pediatra" at bounding box center [120, 264] width 182 height 14
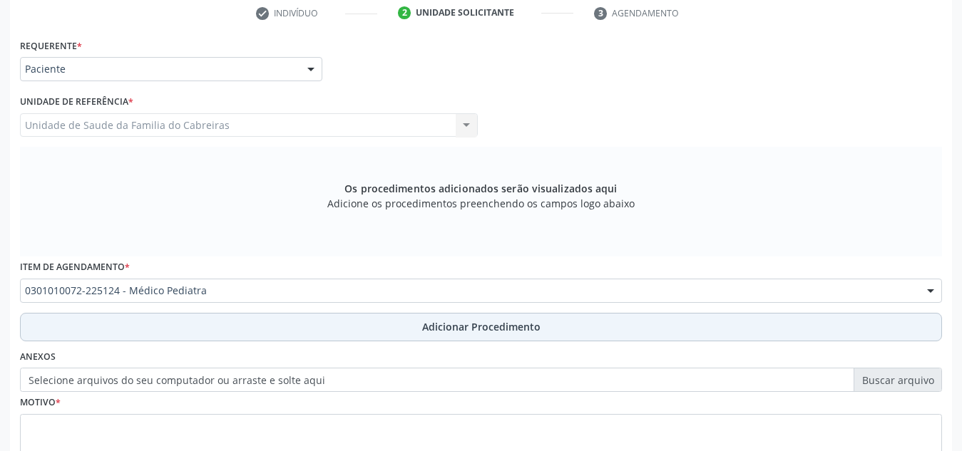
click at [212, 324] on button "Adicionar Procedimento" at bounding box center [481, 327] width 922 height 29
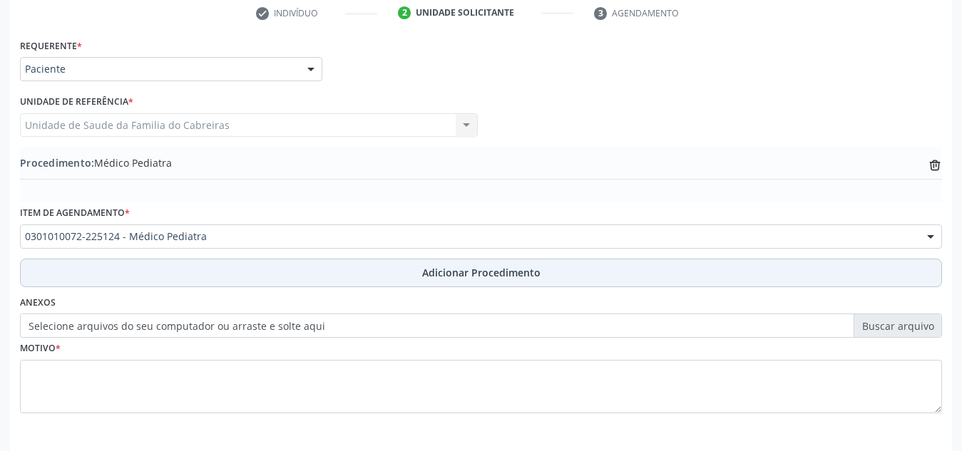
scroll to position [351, 0]
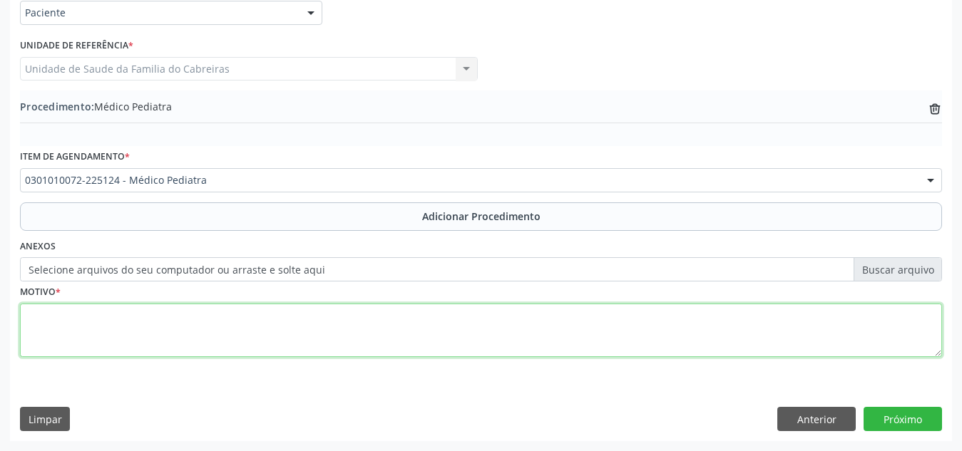
click at [215, 325] on textarea at bounding box center [481, 331] width 922 height 54
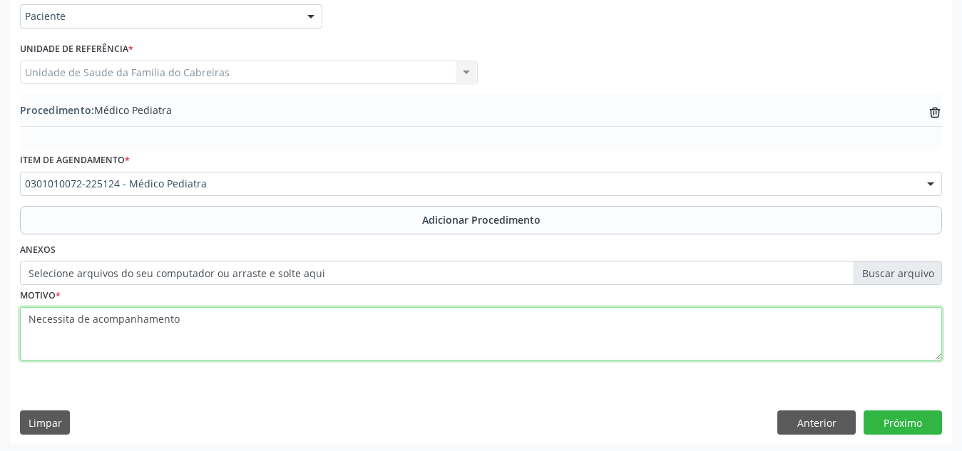
scroll to position [346, 0]
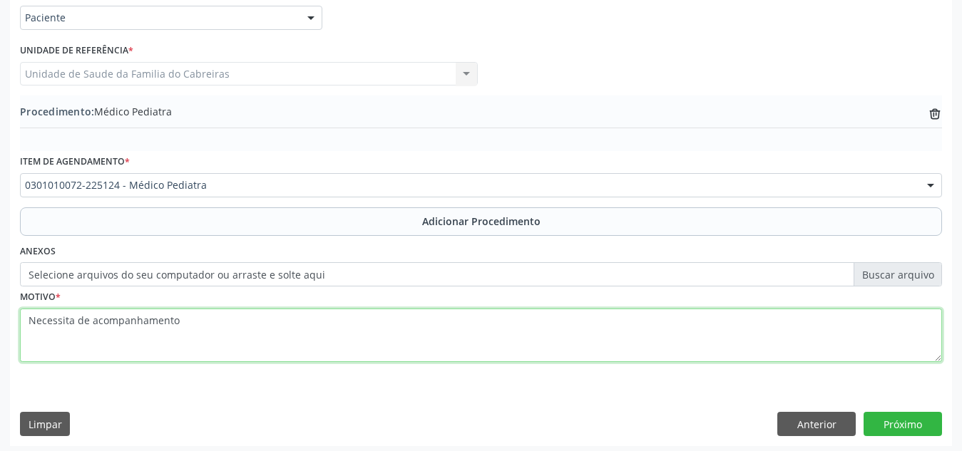
type textarea "Necessita de acompanhamento"
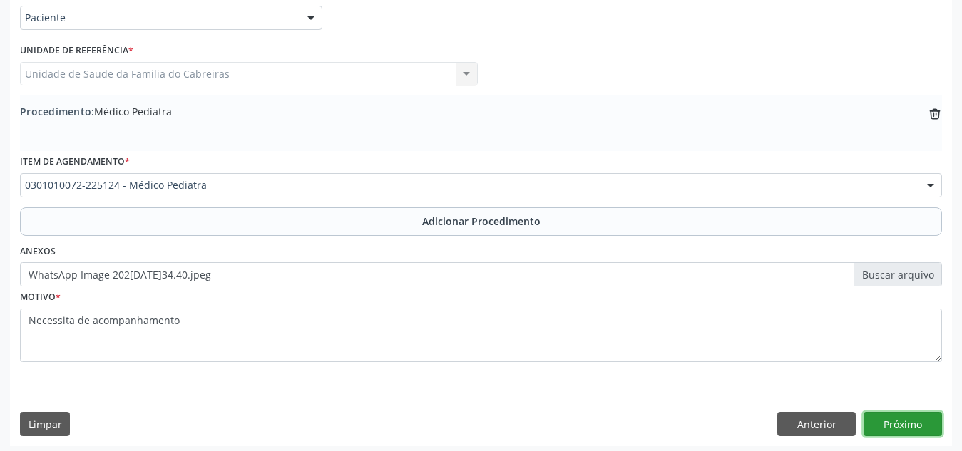
click at [886, 416] on button "Próximo" at bounding box center [902, 424] width 78 height 24
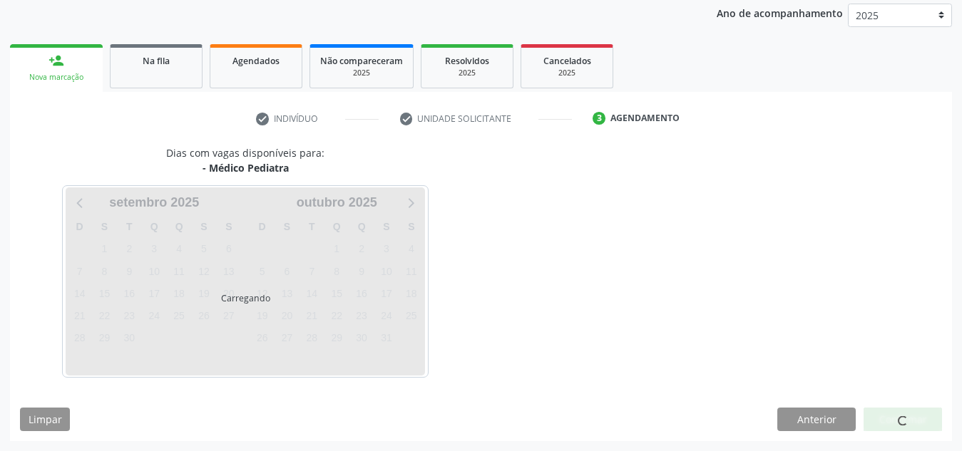
scroll to position [231, 0]
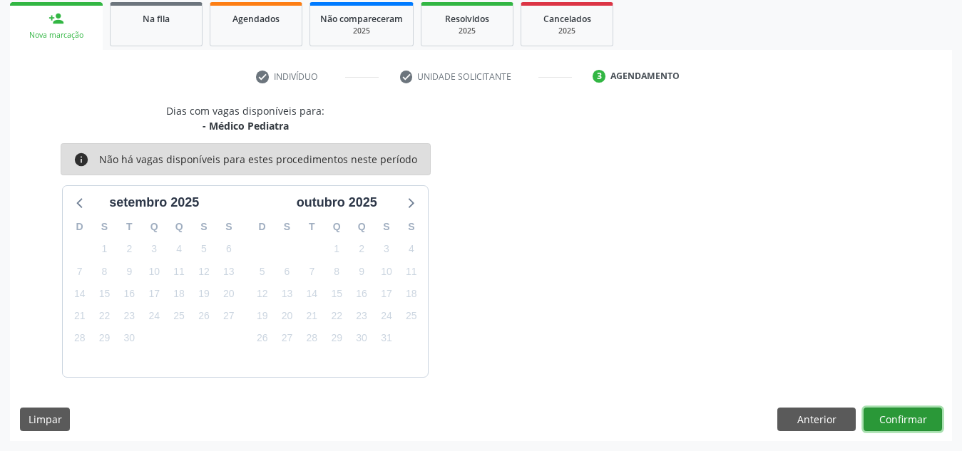
click at [886, 416] on button "Confirmar" at bounding box center [902, 420] width 78 height 24
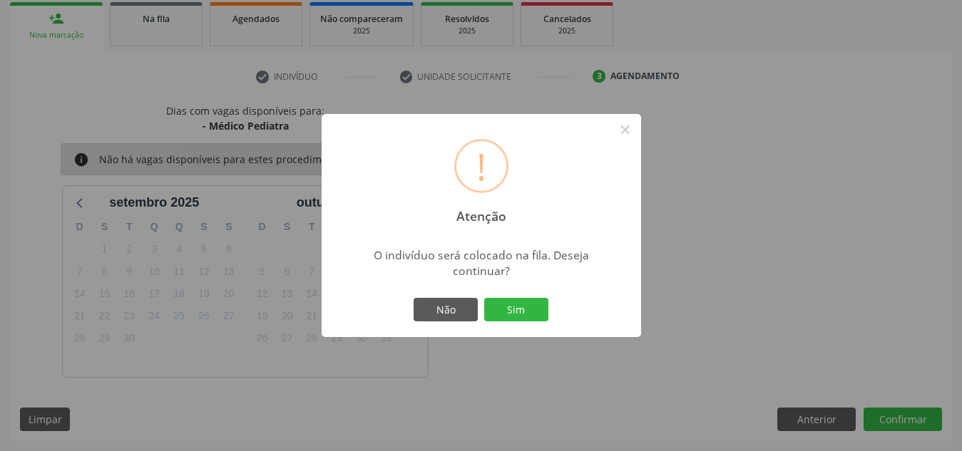
click at [484, 298] on button "Sim" at bounding box center [516, 310] width 64 height 24
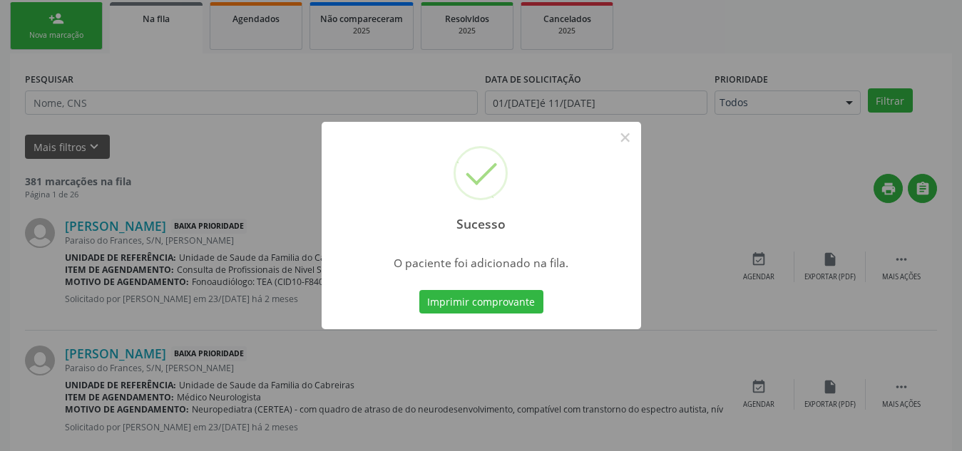
scroll to position [39, 0]
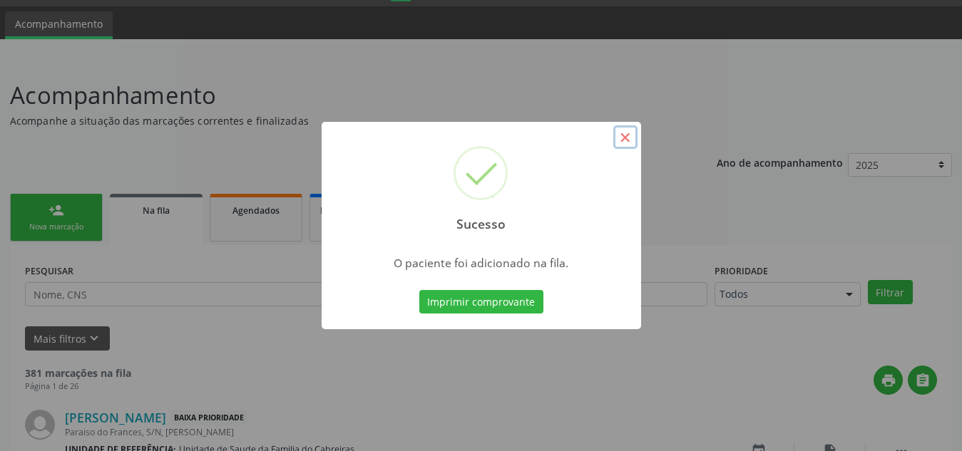
click at [622, 132] on button "×" at bounding box center [625, 137] width 24 height 24
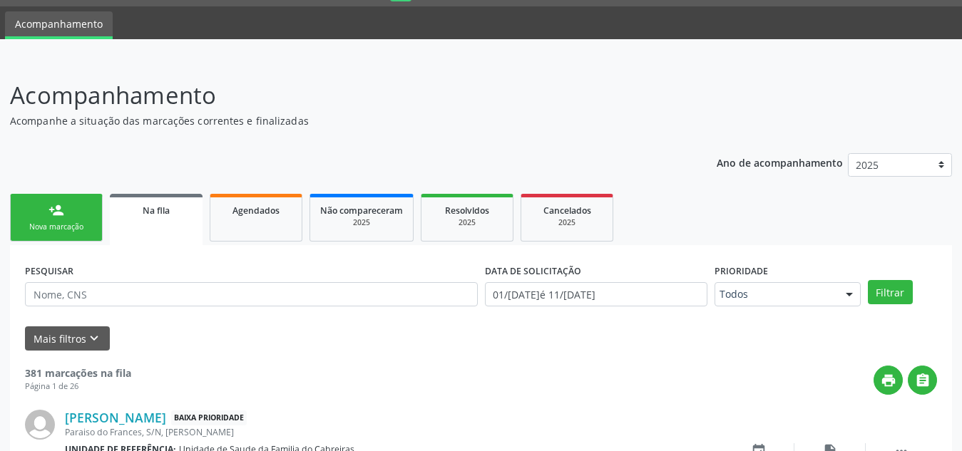
click at [51, 230] on div "Nova marcação" at bounding box center [56, 227] width 71 height 11
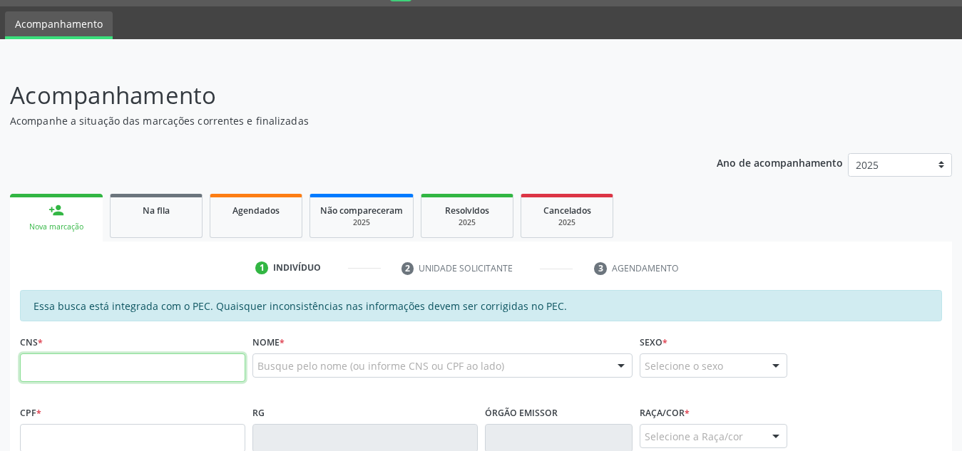
click at [69, 372] on input "text" at bounding box center [132, 368] width 225 height 29
paste input "705 8074 0877 3833"
type input "705 8074 0877 3833"
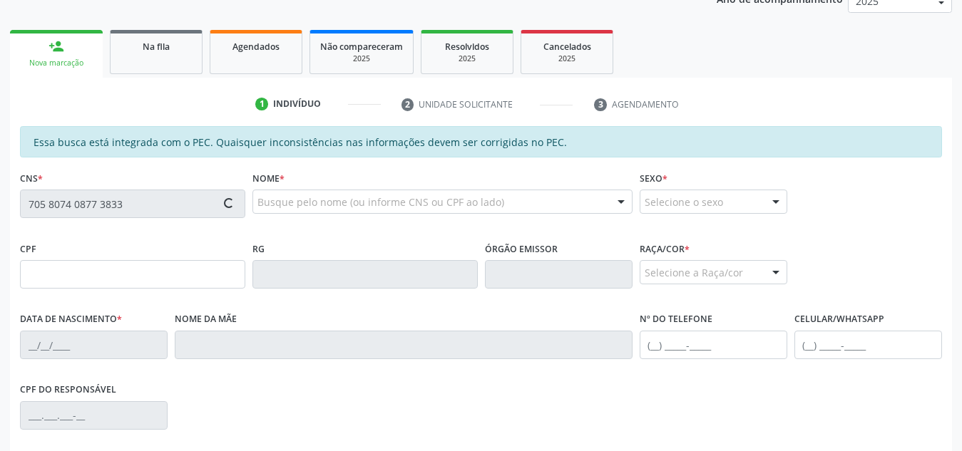
type input "715.533.084-17"
type input "10[DATE]"
type input "[PERSON_NAME]"
type input "[PHONE_NUMBER]"
type input "S/N"
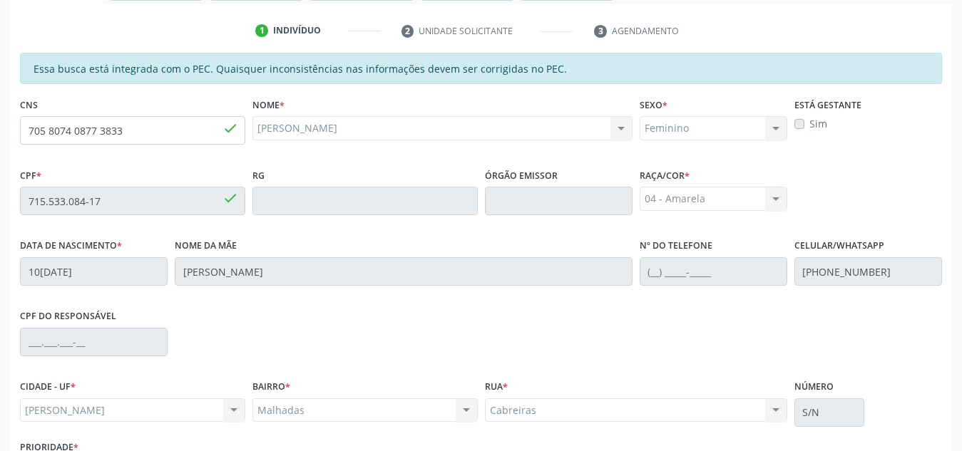
scroll to position [276, 0]
drag, startPoint x: 138, startPoint y: 133, endPoint x: 1, endPoint y: 141, distance: 136.4
click at [1, 141] on div "Acompanhamento Acompanhe a situação das marcações correntes e finalizadas Relat…" at bounding box center [481, 190] width 962 height 736
type input "898 0063 2975 3999"
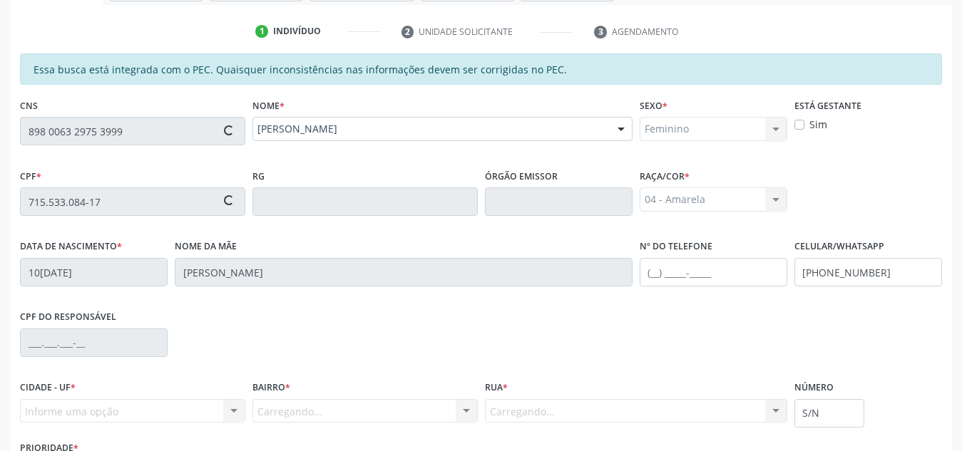
type input "000.025.144-51"
type input "25/[DATE]"
type input "[PERSON_NAME]"
type input "[PHONE_NUMBER]"
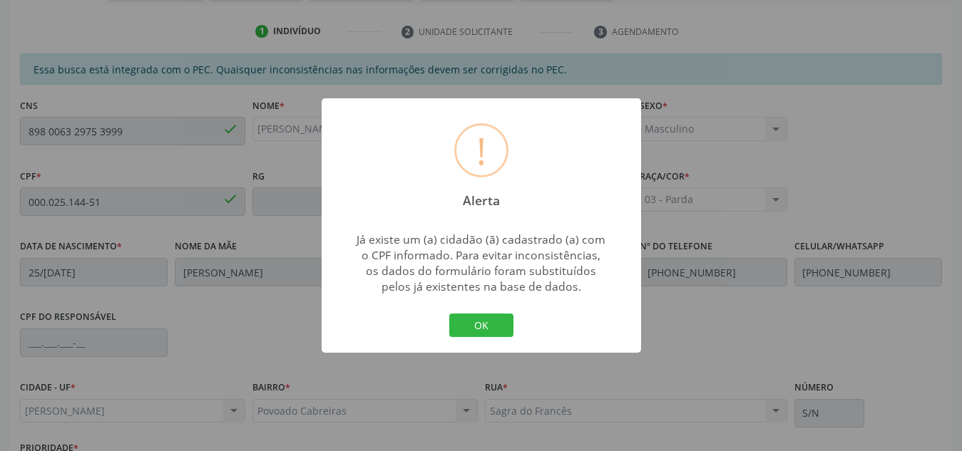
scroll to position [354, 0]
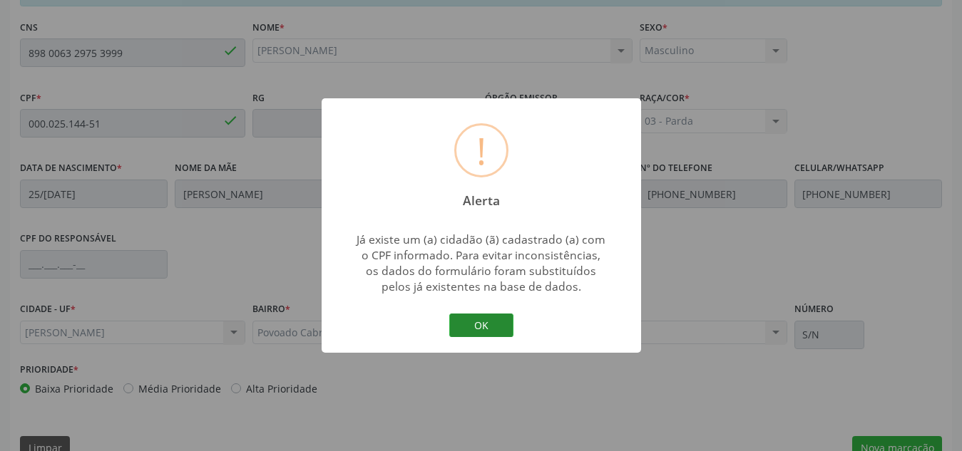
click at [471, 324] on button "OK" at bounding box center [481, 326] width 64 height 24
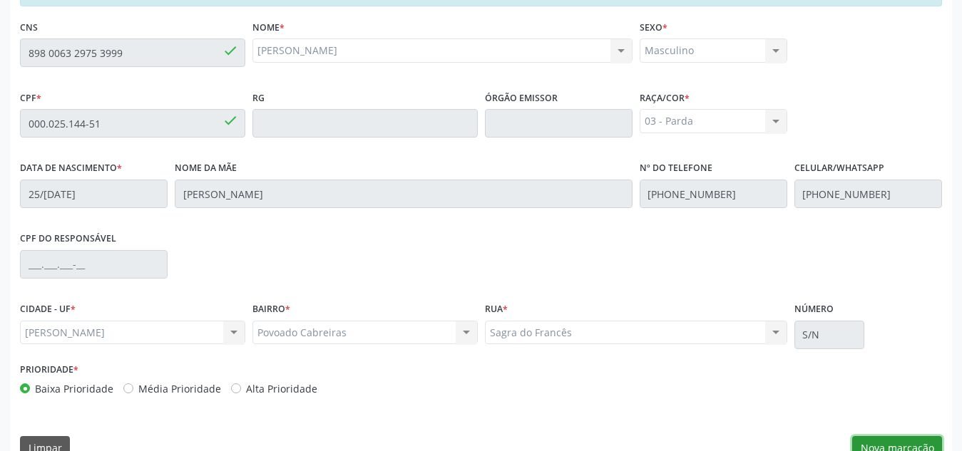
click at [911, 441] on button "Nova marcação" at bounding box center [897, 448] width 90 height 24
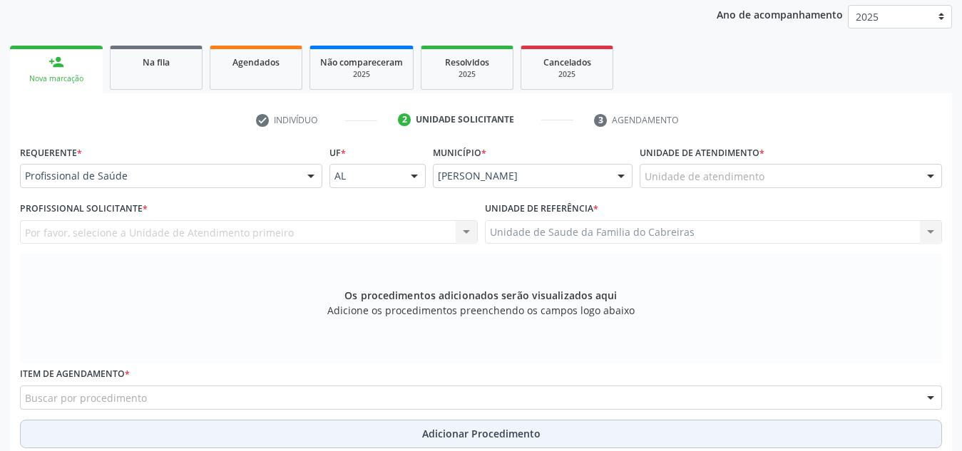
scroll to position [187, 0]
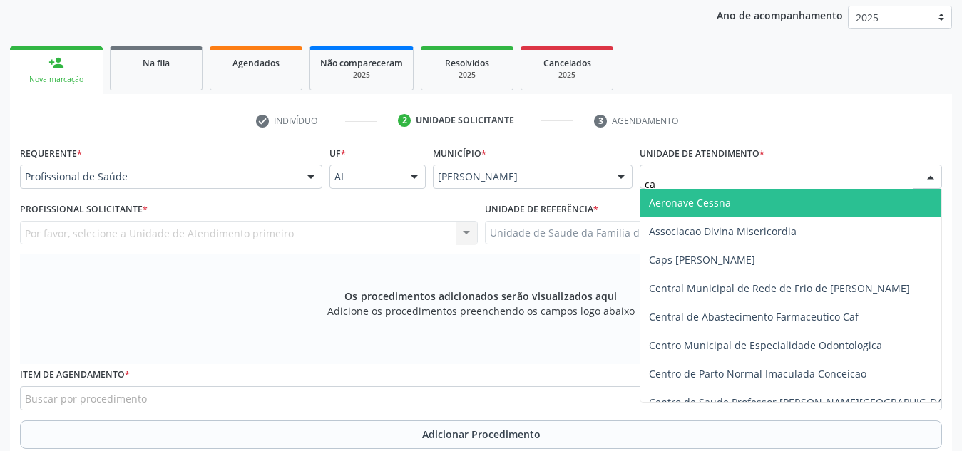
type input "cab"
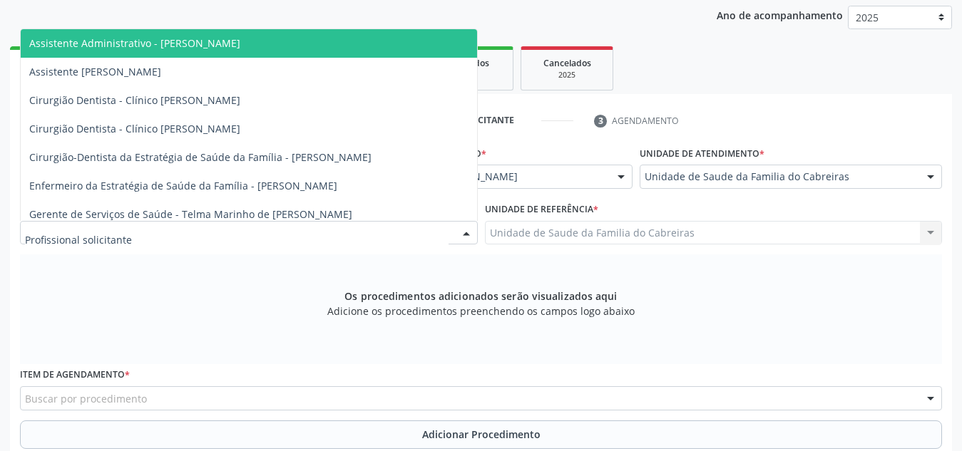
click at [314, 235] on div at bounding box center [249, 233] width 458 height 24
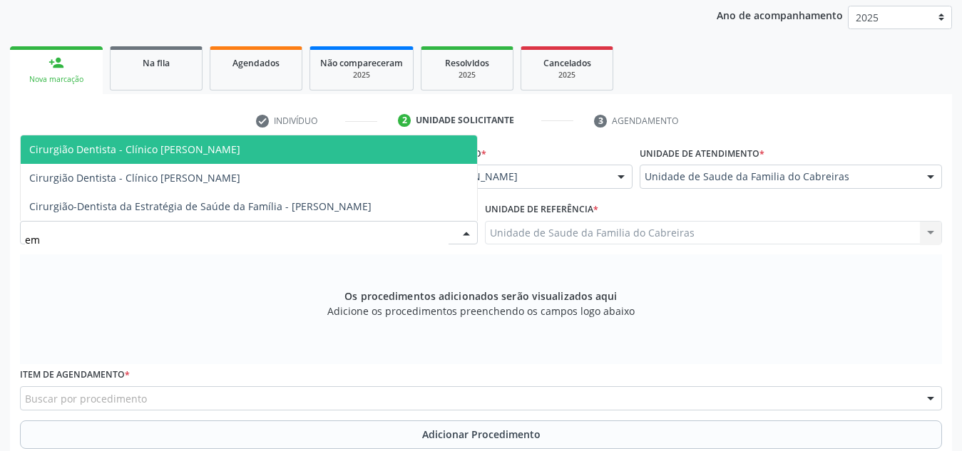
type input "e"
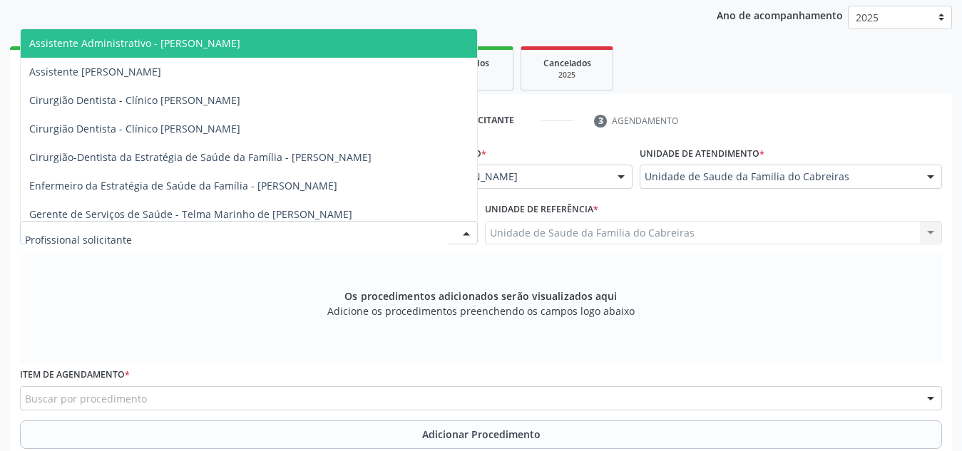
type input "l"
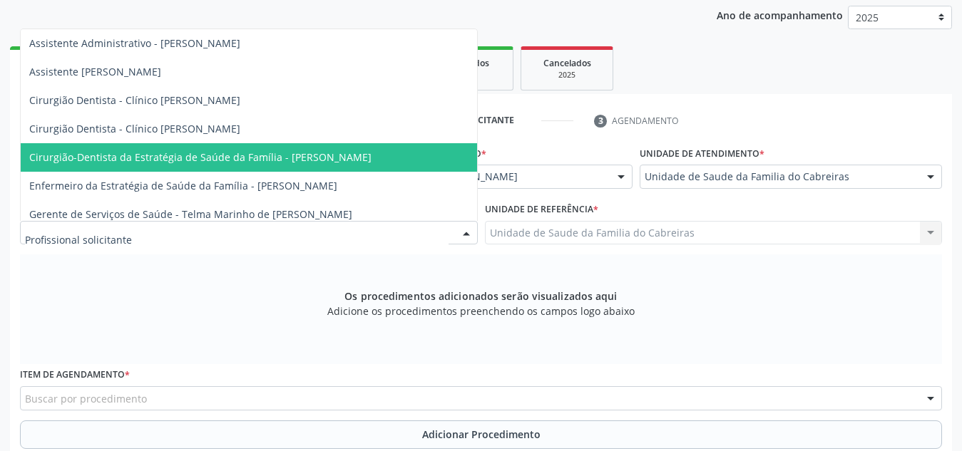
click at [650, 140] on div "check Indivíduo 2 Unidade solicitante 3 Agendamento Essa busca está integrada c…" at bounding box center [481, 384] width 942 height 550
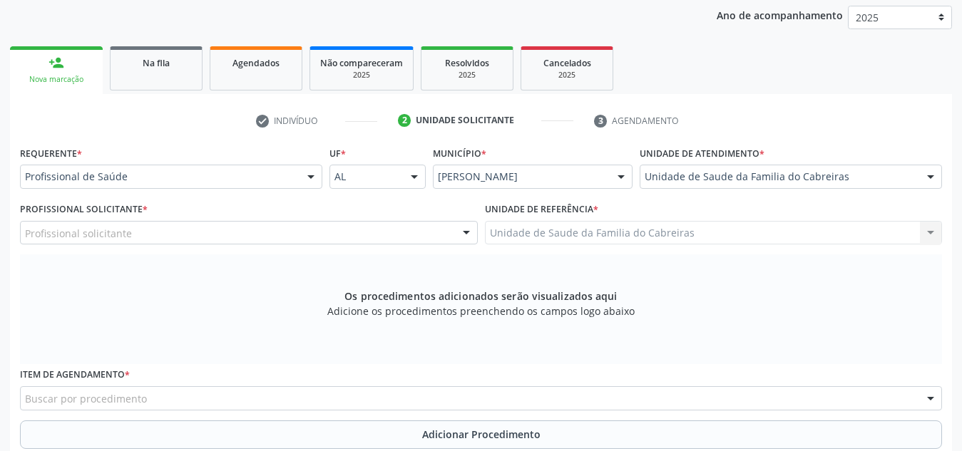
click at [270, 185] on div "Profissional de Saúde" at bounding box center [171, 177] width 302 height 24
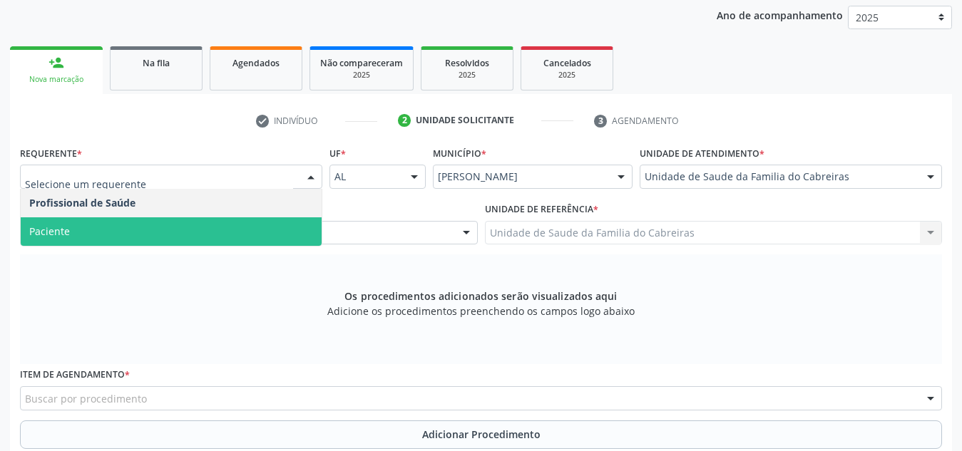
click at [256, 217] on span "Paciente" at bounding box center [171, 231] width 301 height 29
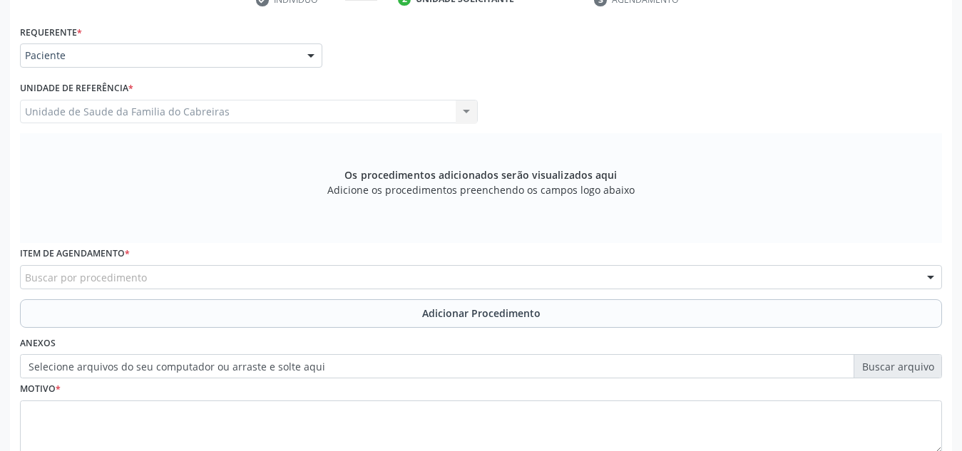
scroll to position [309, 0]
click at [242, 280] on div "Buscar por procedimento" at bounding box center [481, 276] width 922 height 24
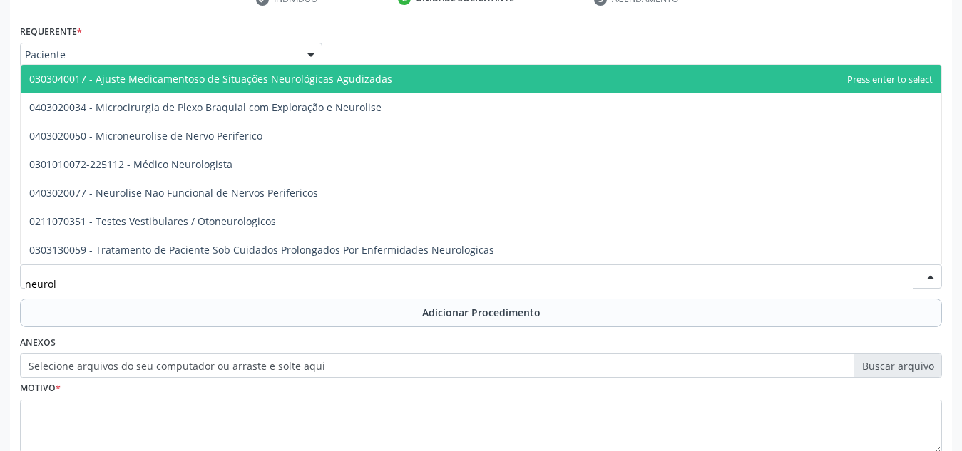
type input "neurolo"
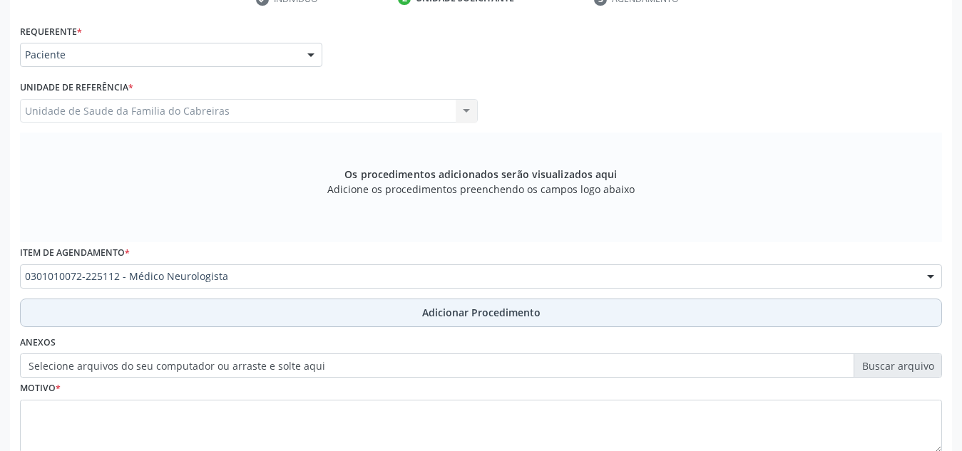
click at [236, 313] on button "Adicionar Procedimento" at bounding box center [481, 313] width 922 height 29
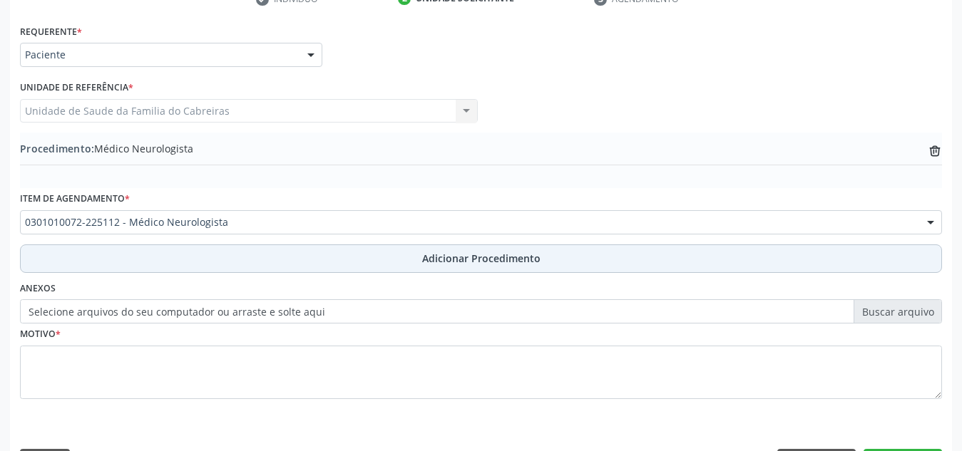
scroll to position [351, 0]
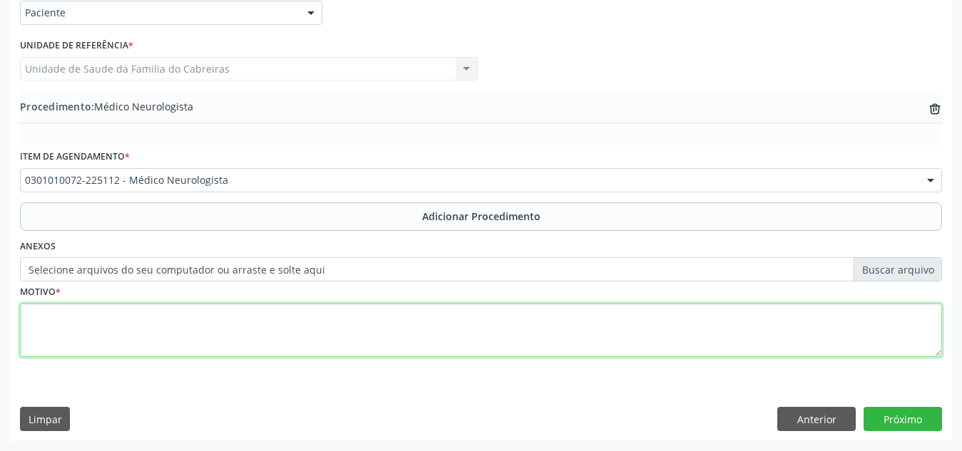
click at [350, 328] on textarea at bounding box center [481, 331] width 922 height 54
type textarea "Hiperativo. Movimentos repetitivos"
click at [475, 308] on textarea "Hiperativo. Movimentos repetitivos" at bounding box center [481, 331] width 922 height 54
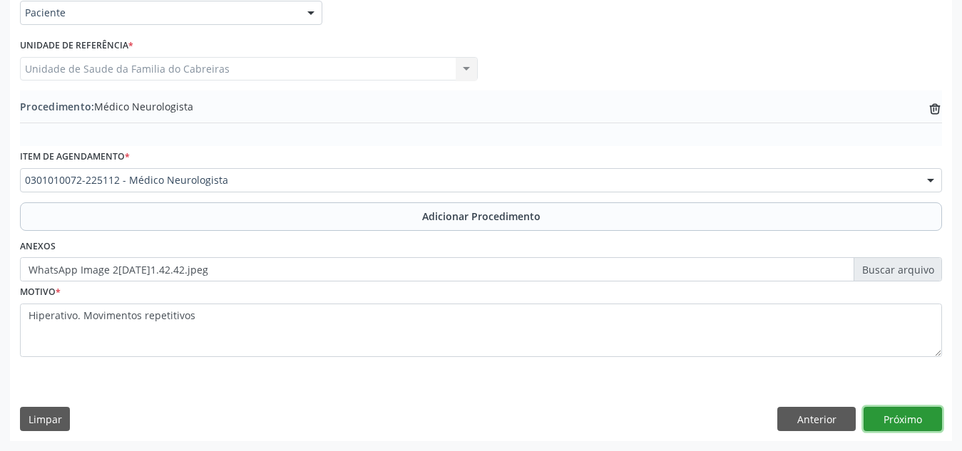
click at [923, 421] on button "Próximo" at bounding box center [902, 419] width 78 height 24
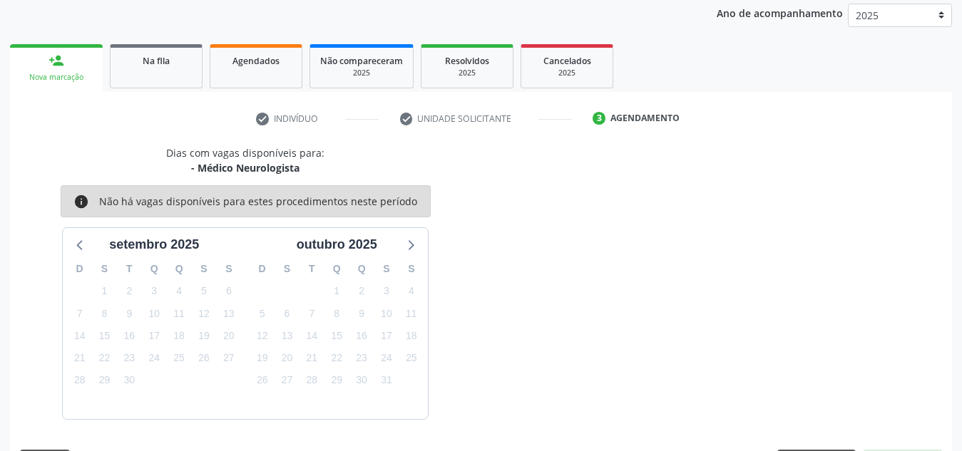
scroll to position [231, 0]
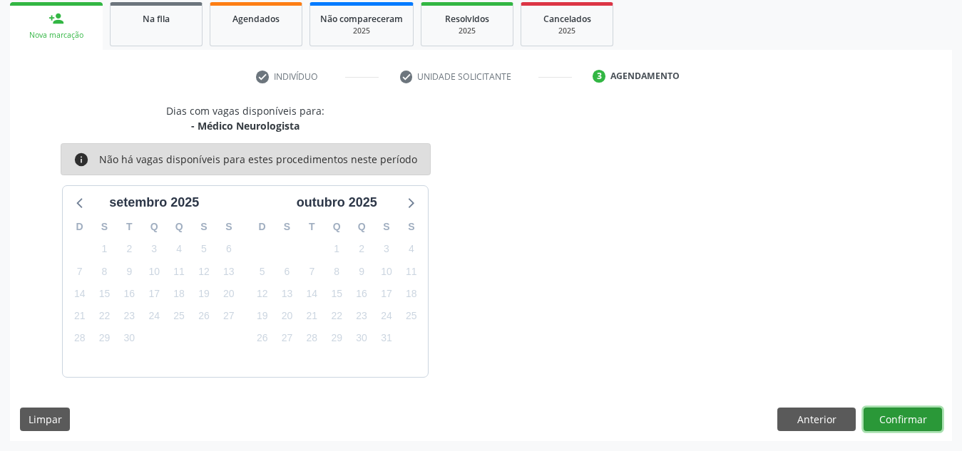
click at [923, 421] on button "Confirmar" at bounding box center [902, 420] width 78 height 24
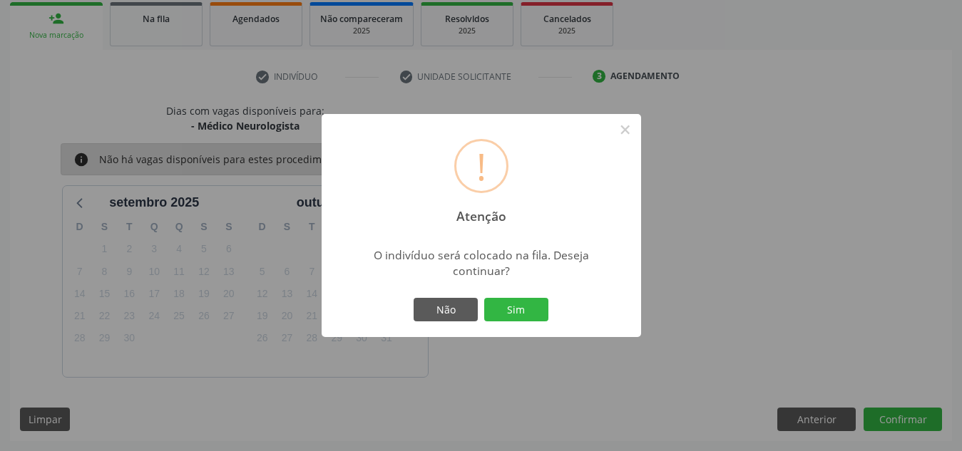
click at [484, 298] on button "Sim" at bounding box center [516, 310] width 64 height 24
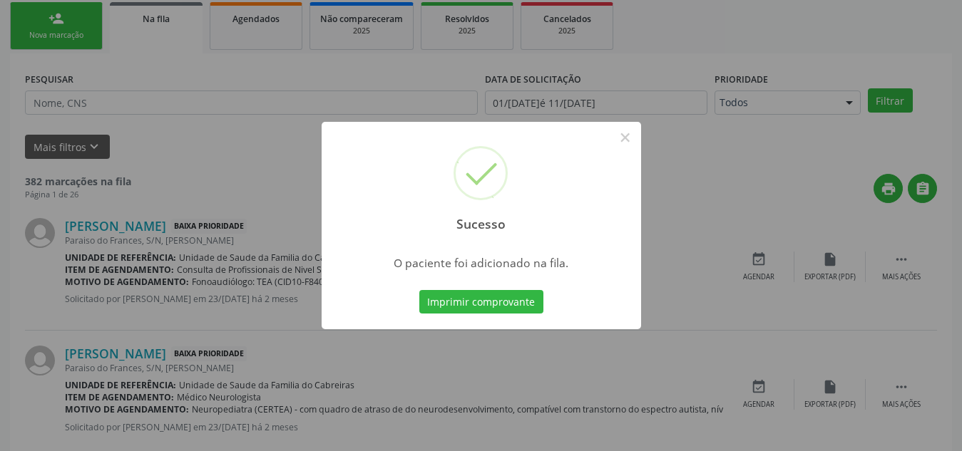
scroll to position [39, 0]
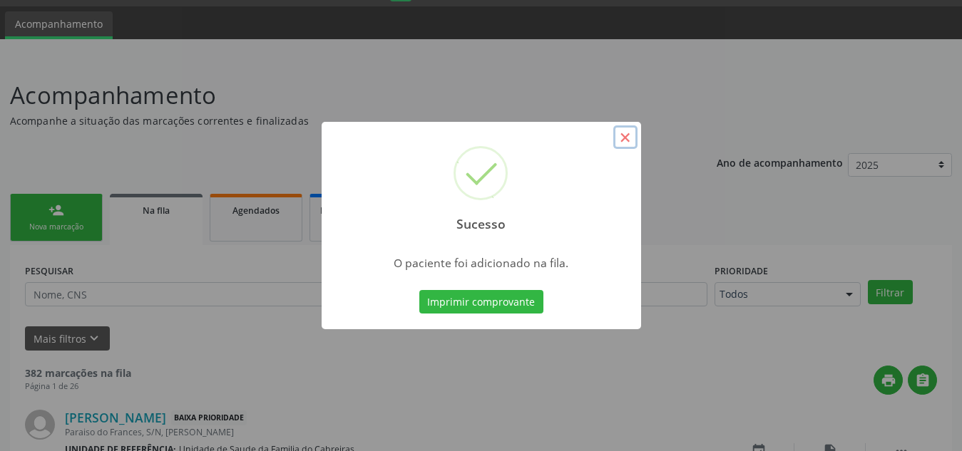
click at [629, 138] on button "×" at bounding box center [625, 137] width 24 height 24
